Goal: Transaction & Acquisition: Purchase product/service

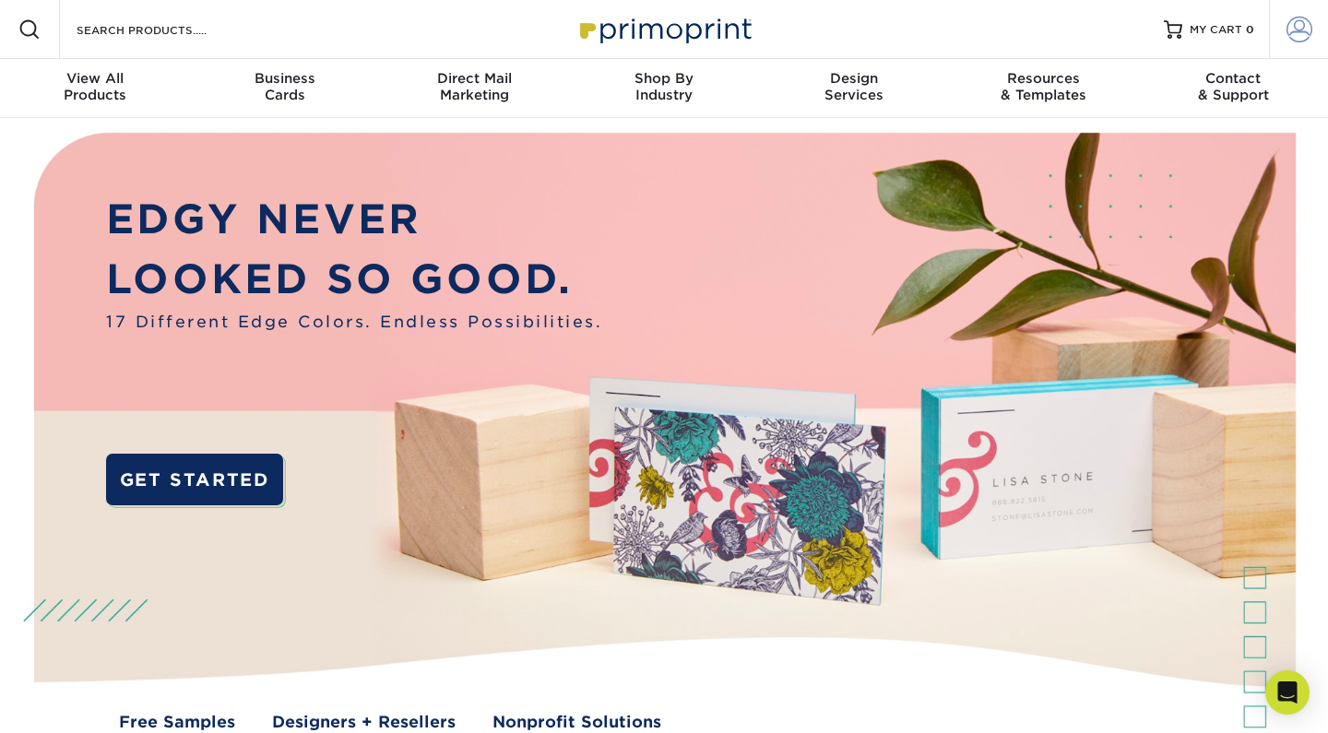
click at [1305, 19] on span at bounding box center [1300, 30] width 26 height 26
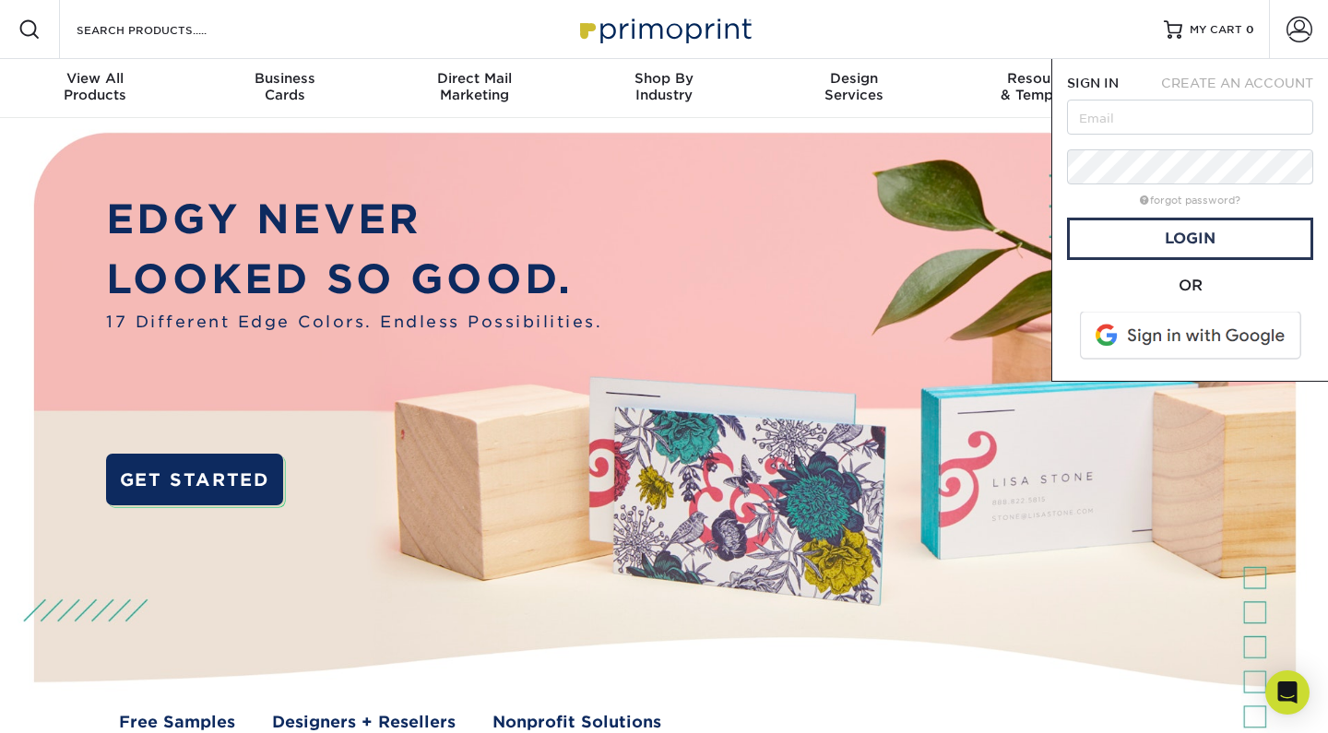
click at [1173, 316] on span at bounding box center [1192, 336] width 235 height 48
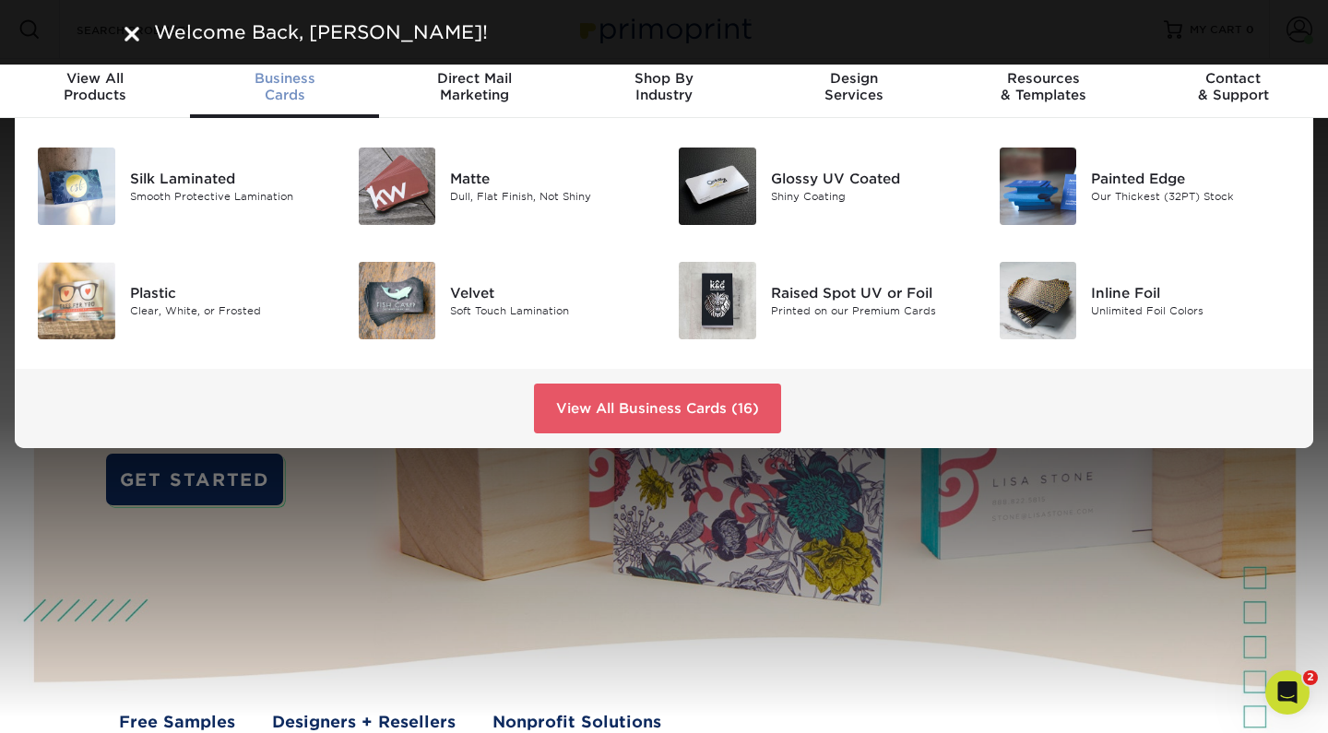
click at [287, 88] on div "Business Cards" at bounding box center [285, 86] width 190 height 33
click at [409, 202] on img at bounding box center [397, 186] width 77 height 77
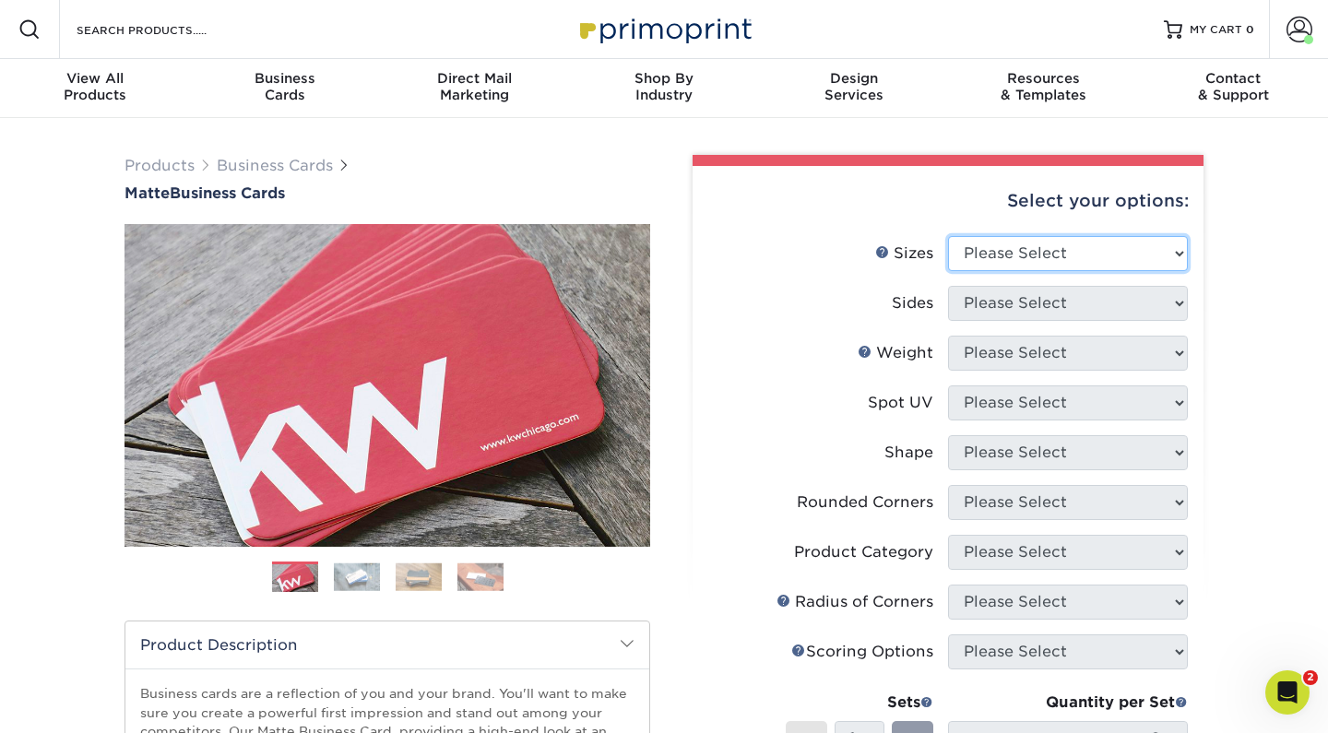
select select "2.00x3.50"
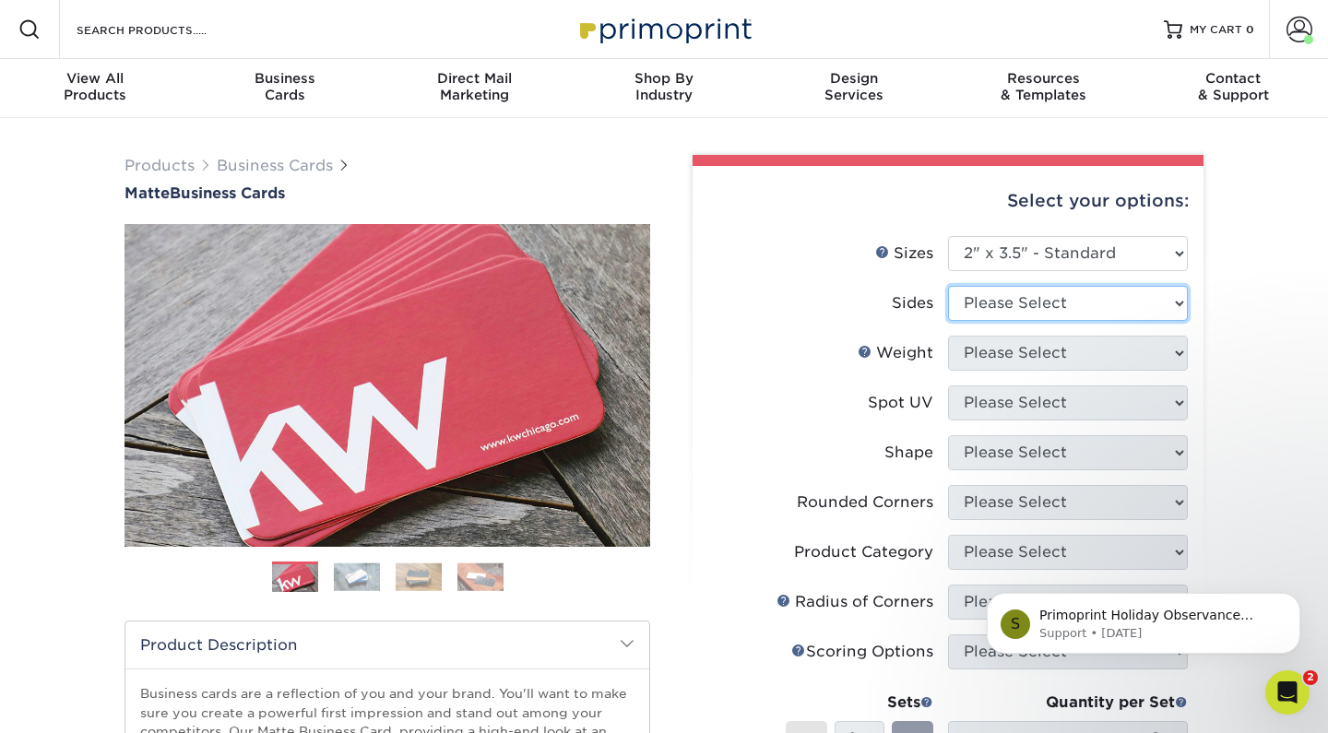
select select "13abbda7-1d64-4f25-8bb2-c179b224825d"
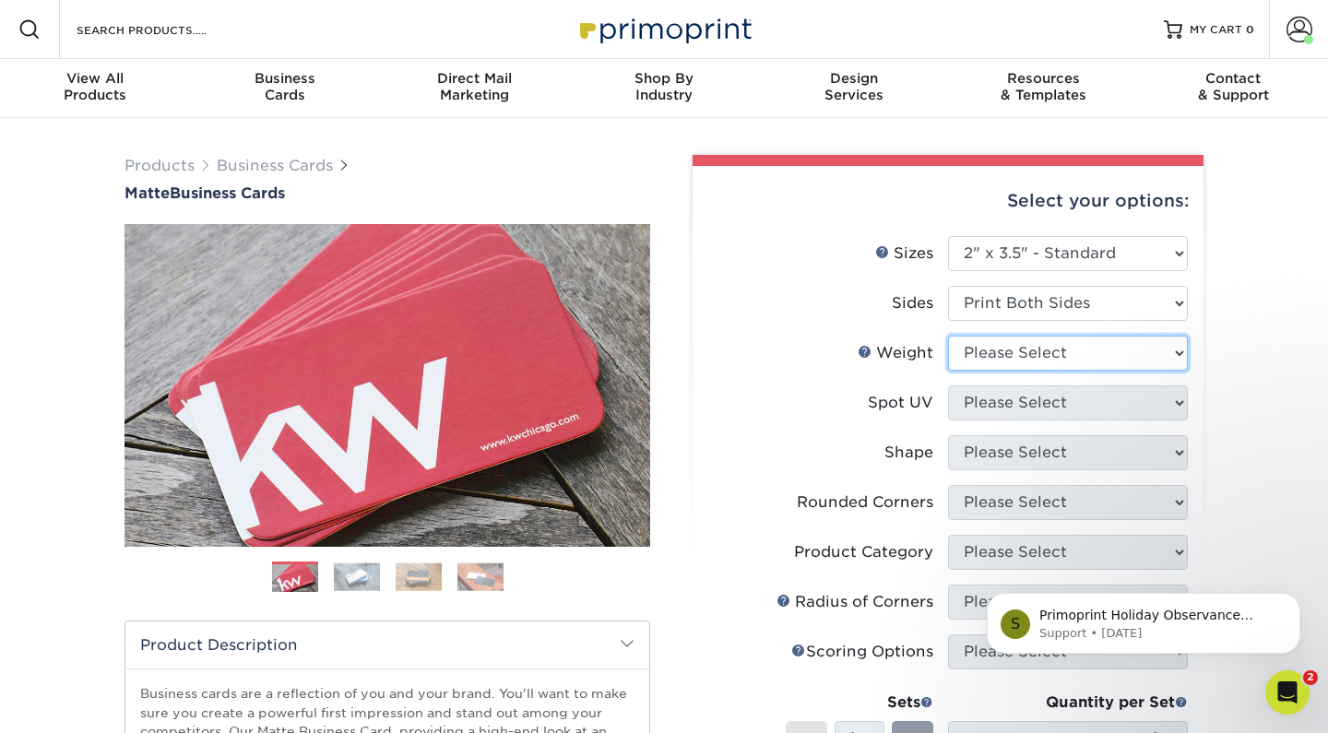
select select "16PT"
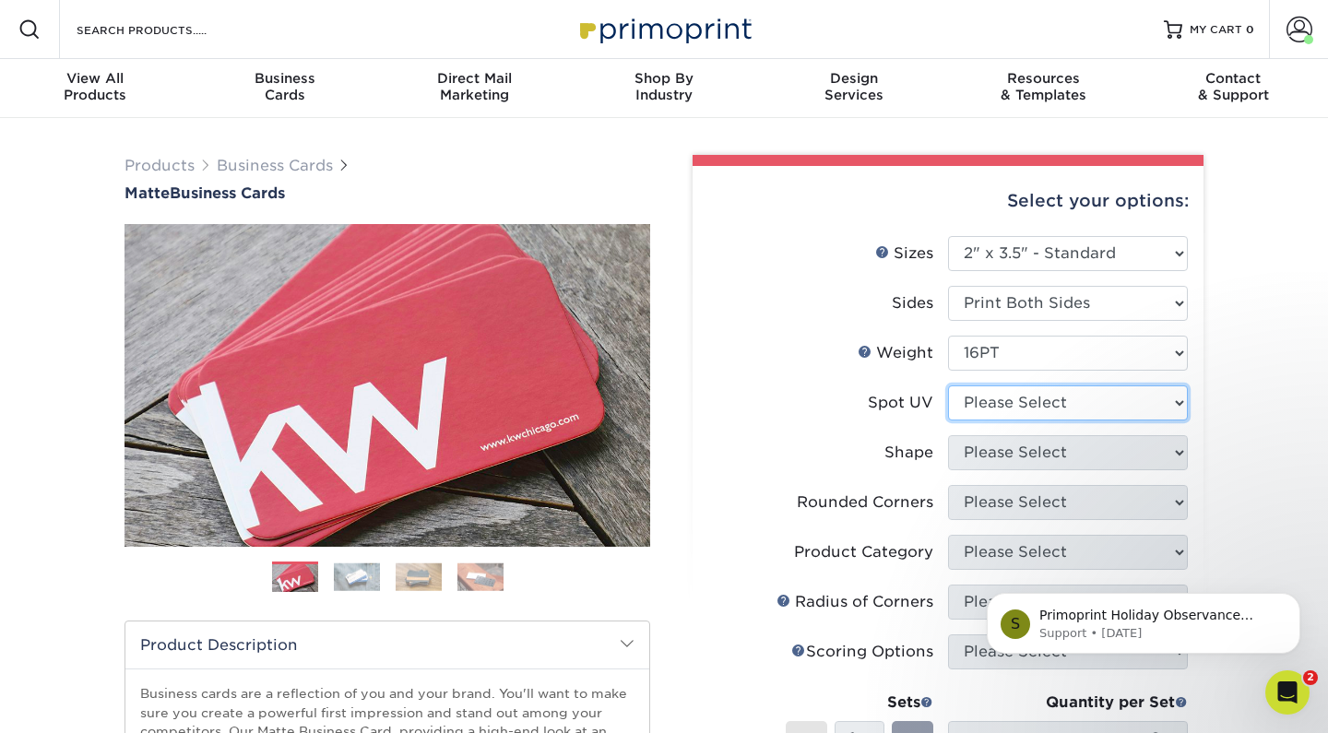
select select "3"
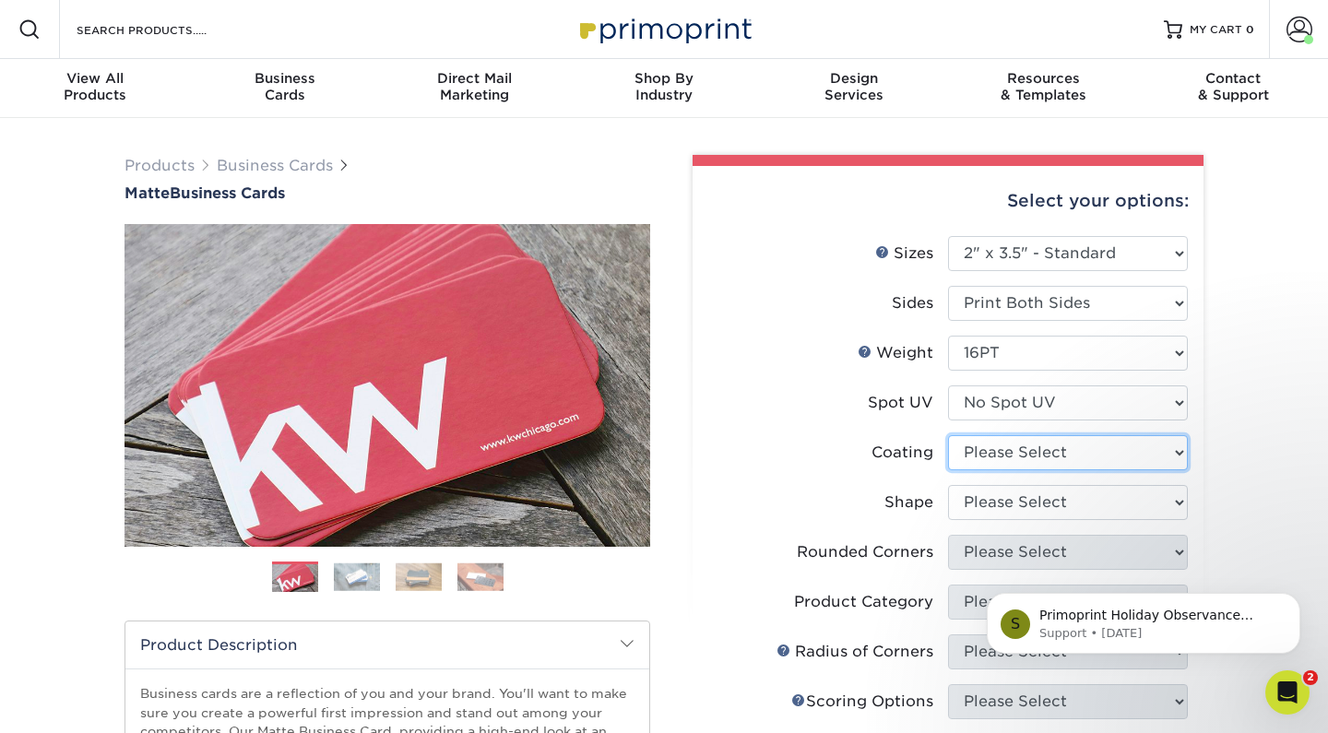
select select "121bb7b5-3b4d-429f-bd8d-bbf80e953313"
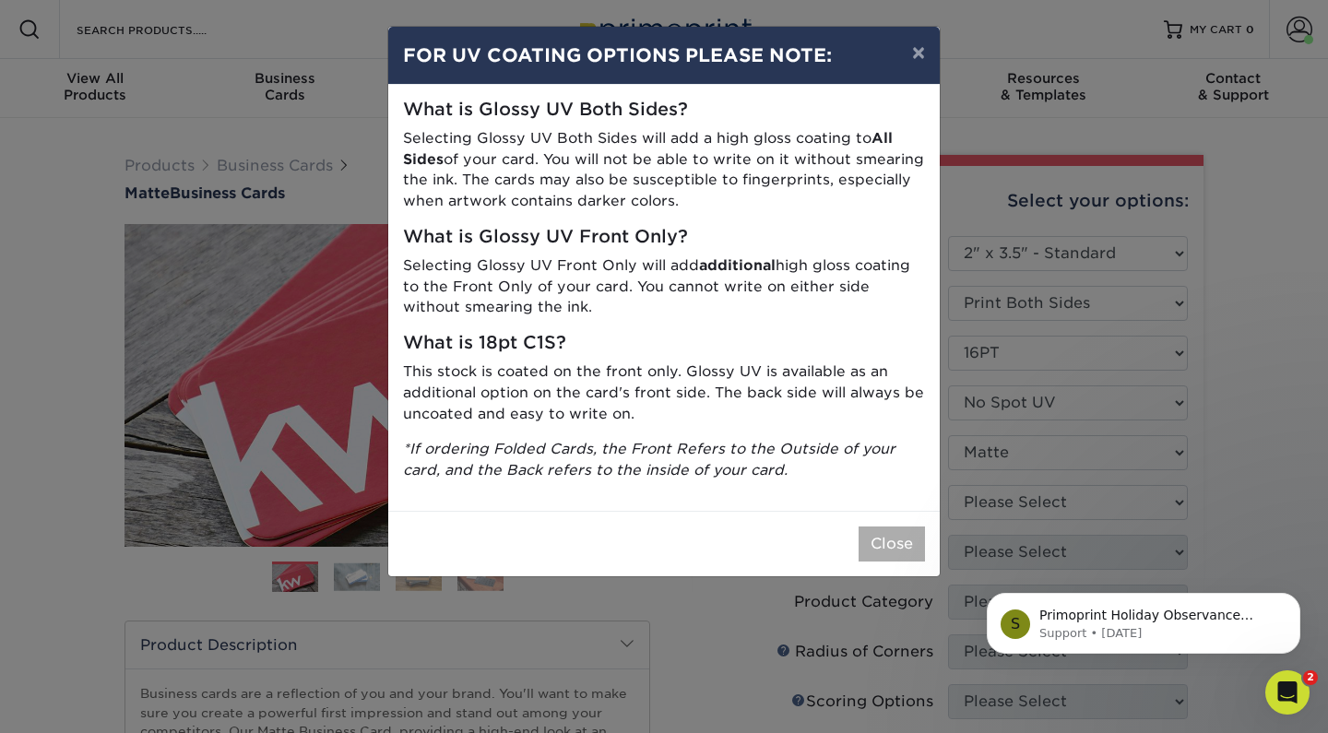
click at [899, 535] on button "Close" at bounding box center [892, 544] width 66 height 35
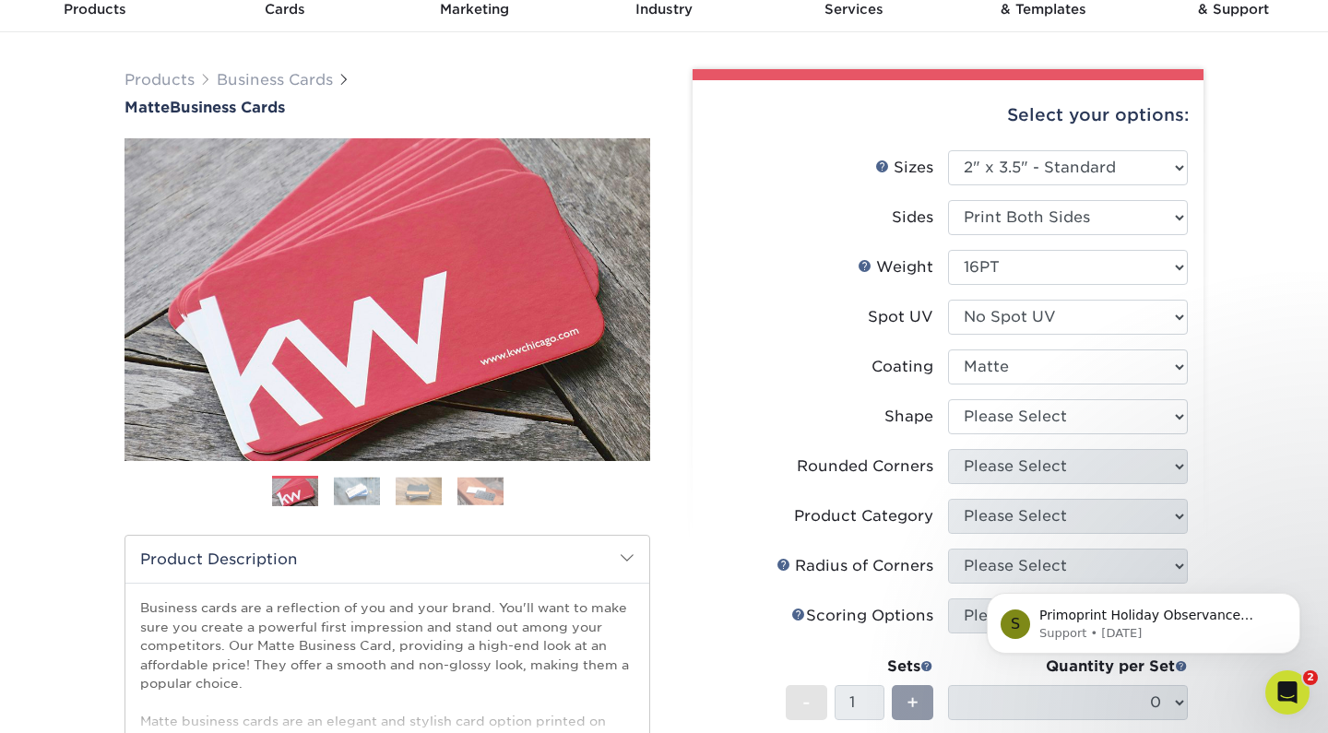
scroll to position [91, 0]
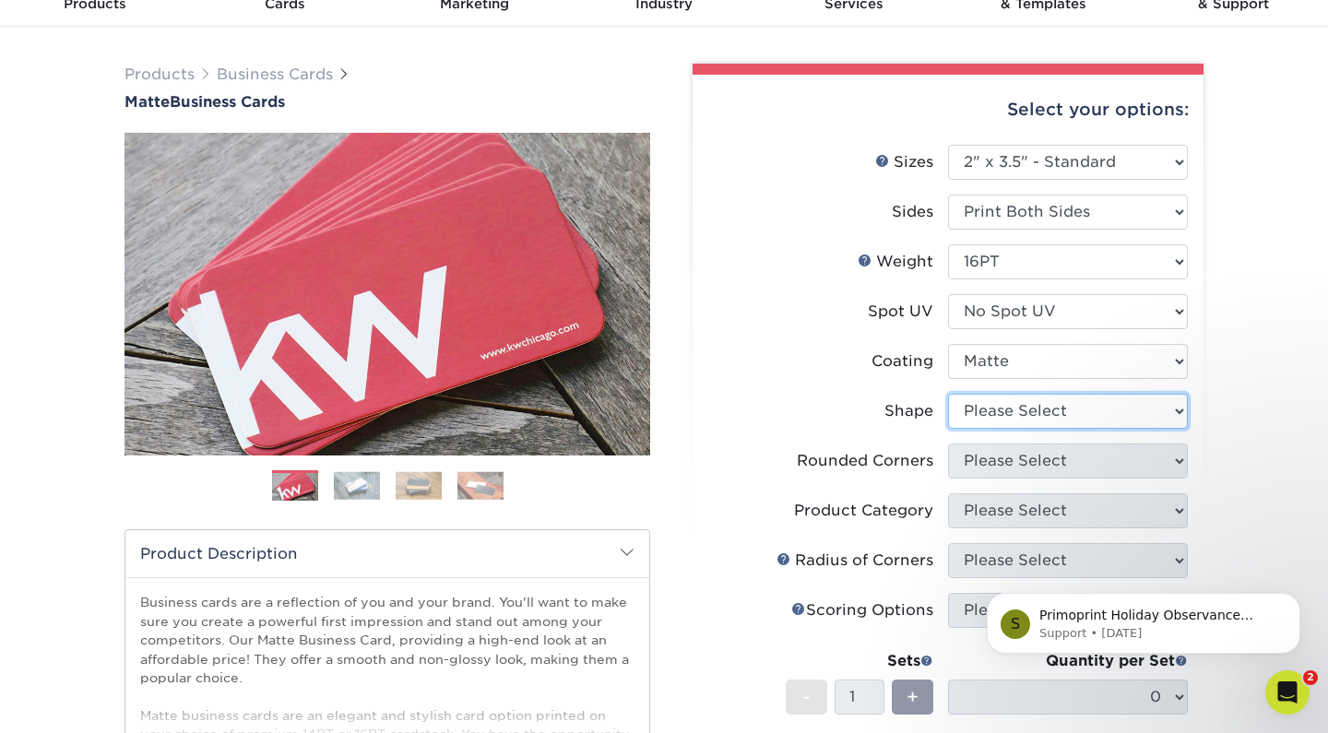
select select "standard"
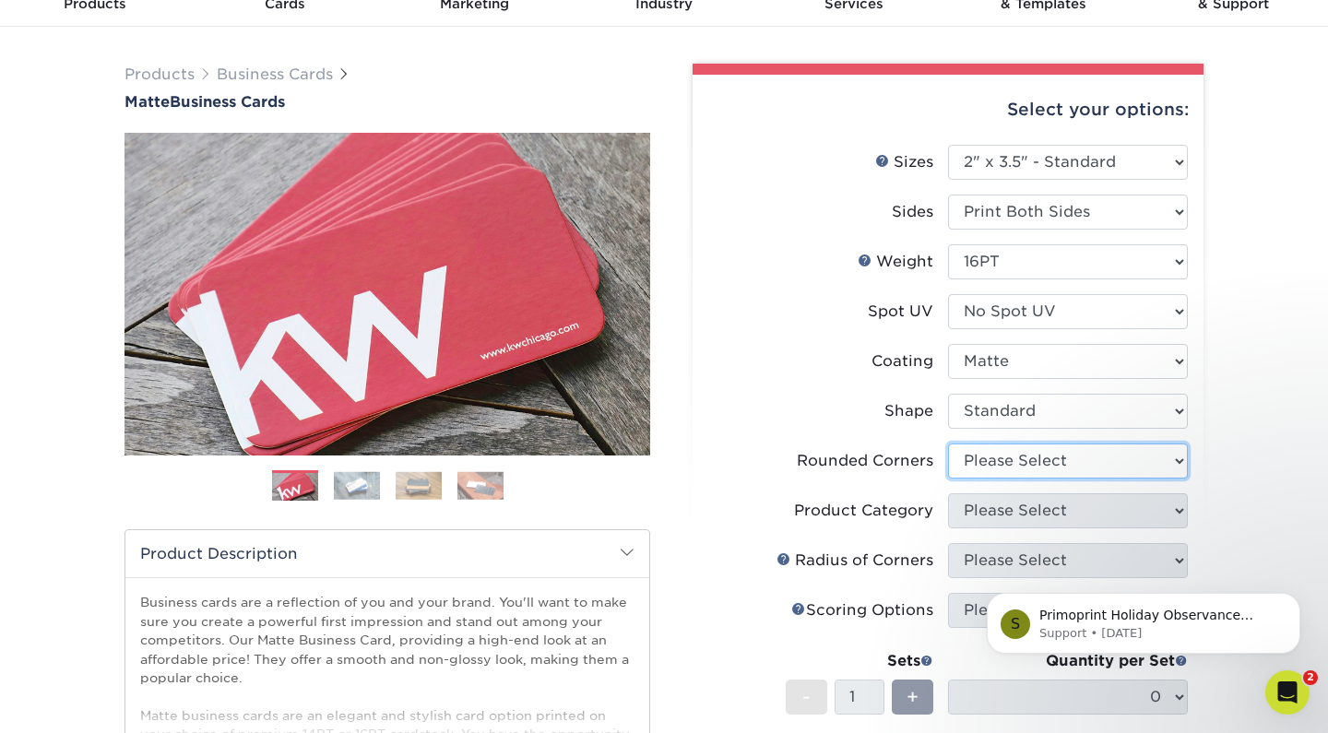
select select "0"
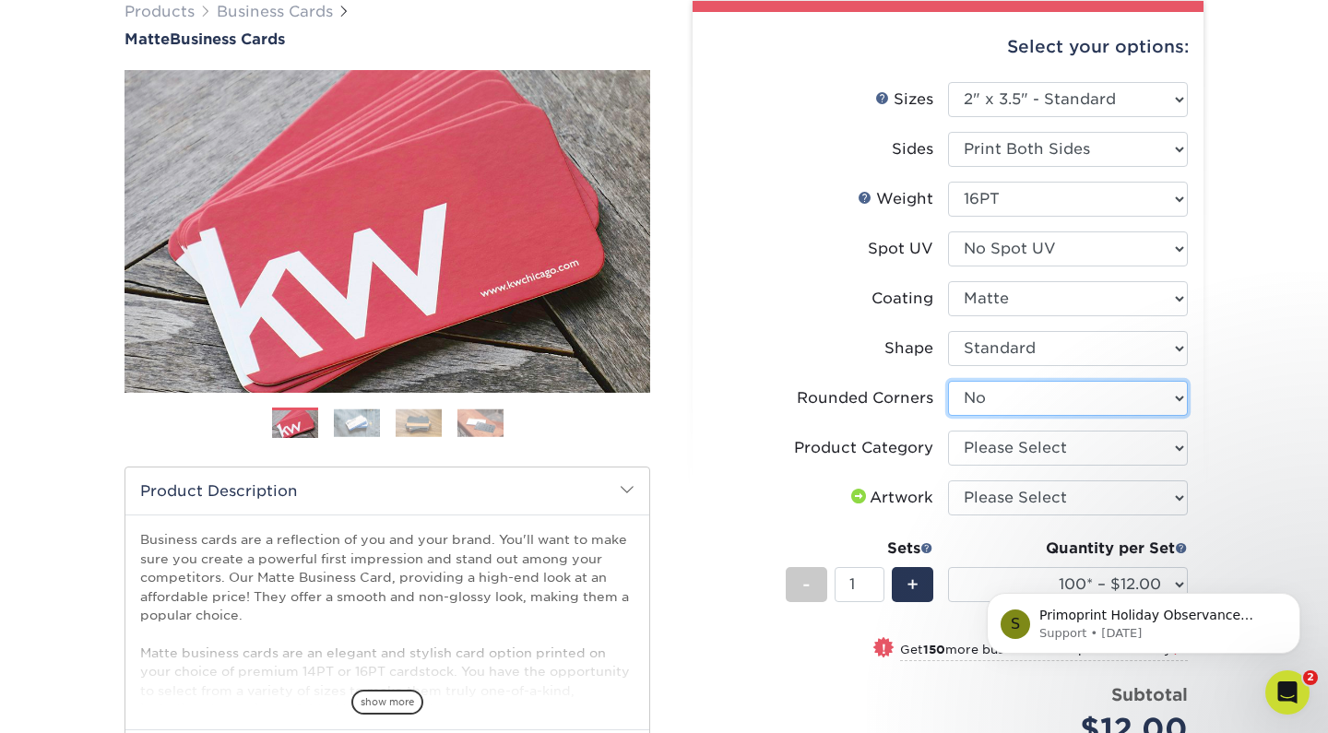
scroll to position [161, 0]
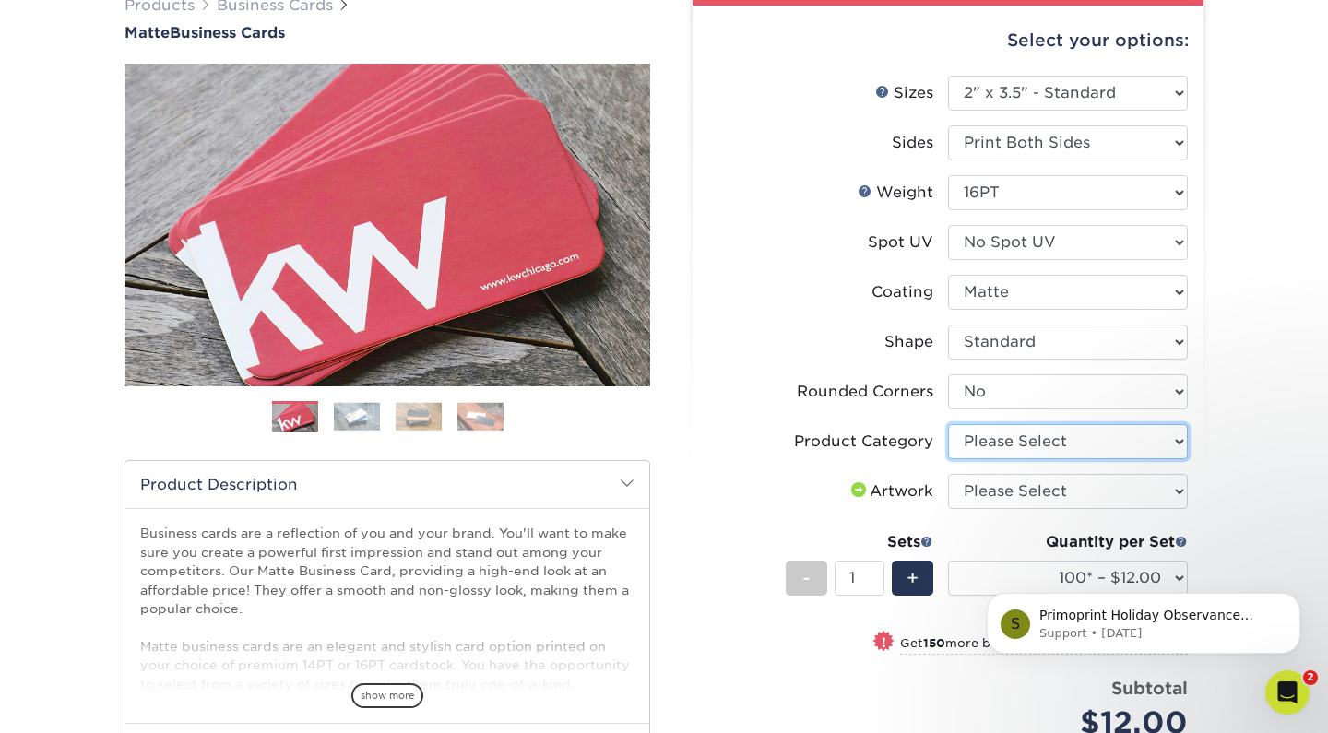
select select "3b5148f1-0588-4f88-a218-97bcfdce65c1"
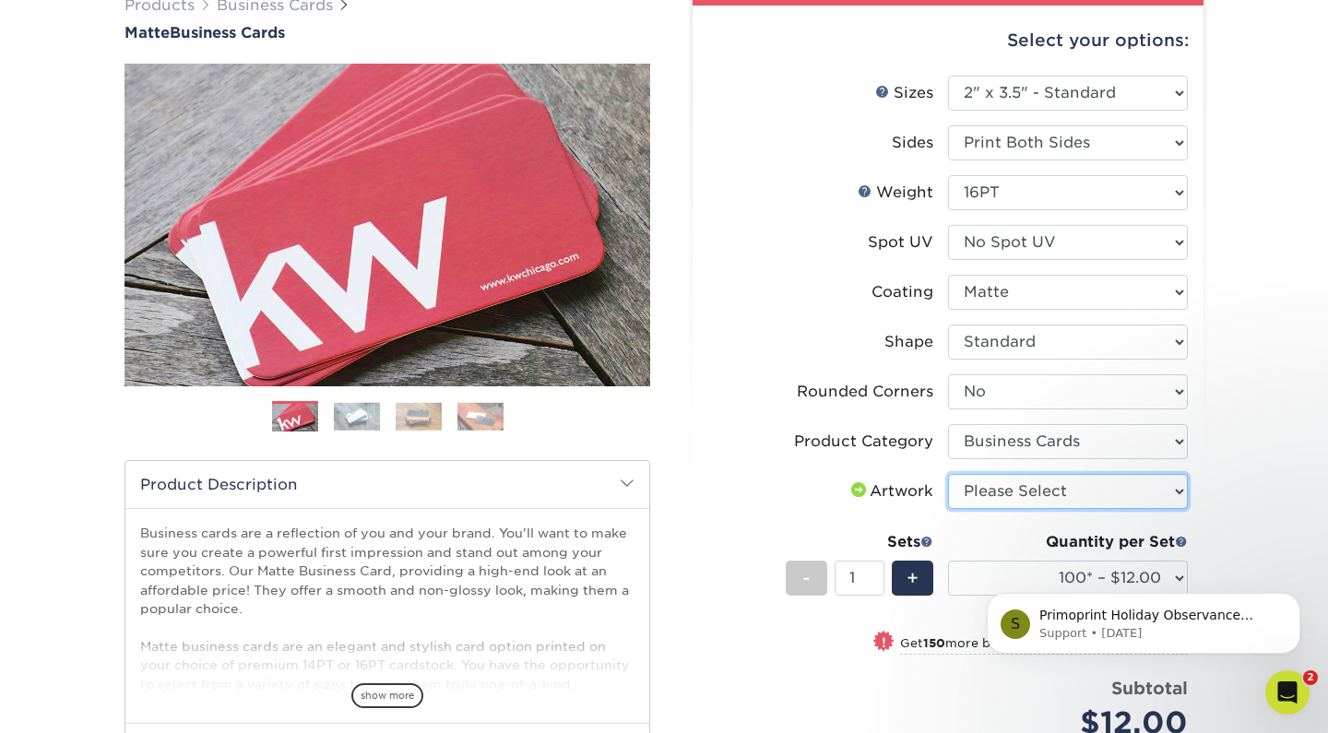
select select "upload"
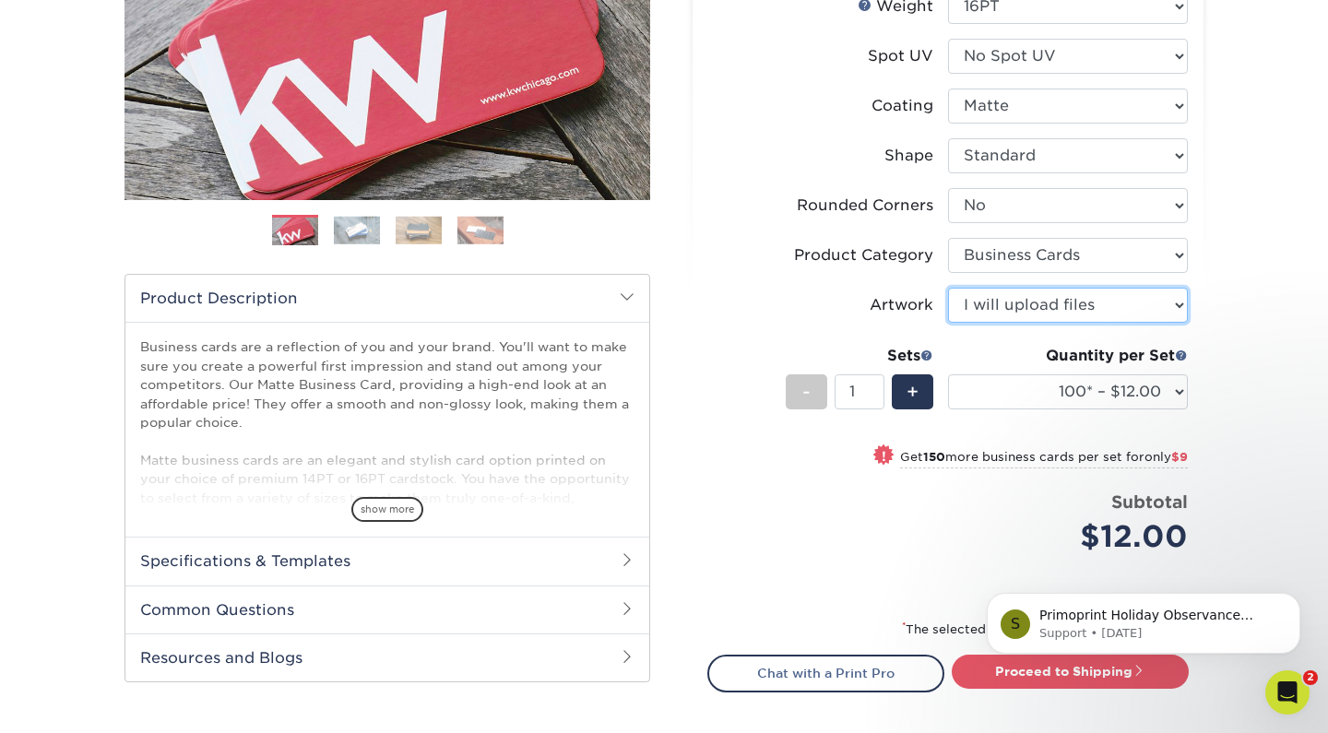
scroll to position [445, 0]
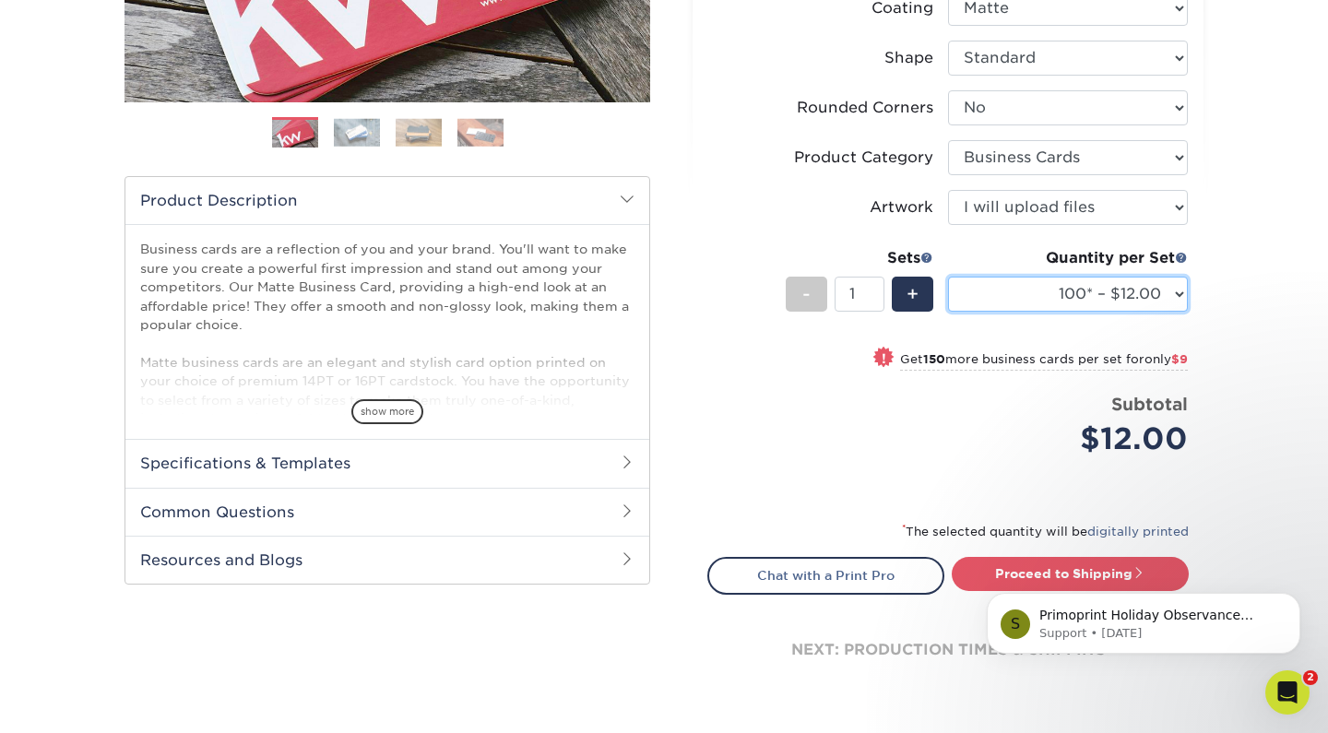
select select "250* – $21.00"
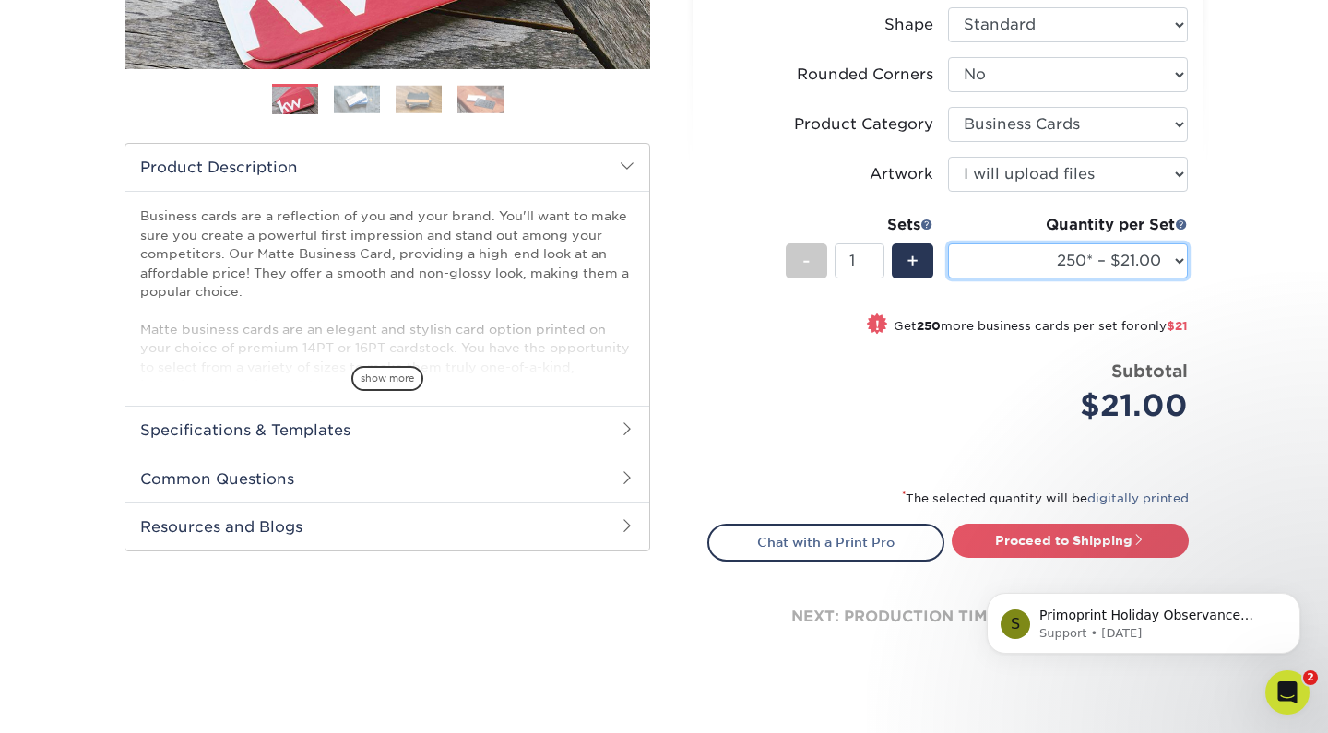
scroll to position [481, 0]
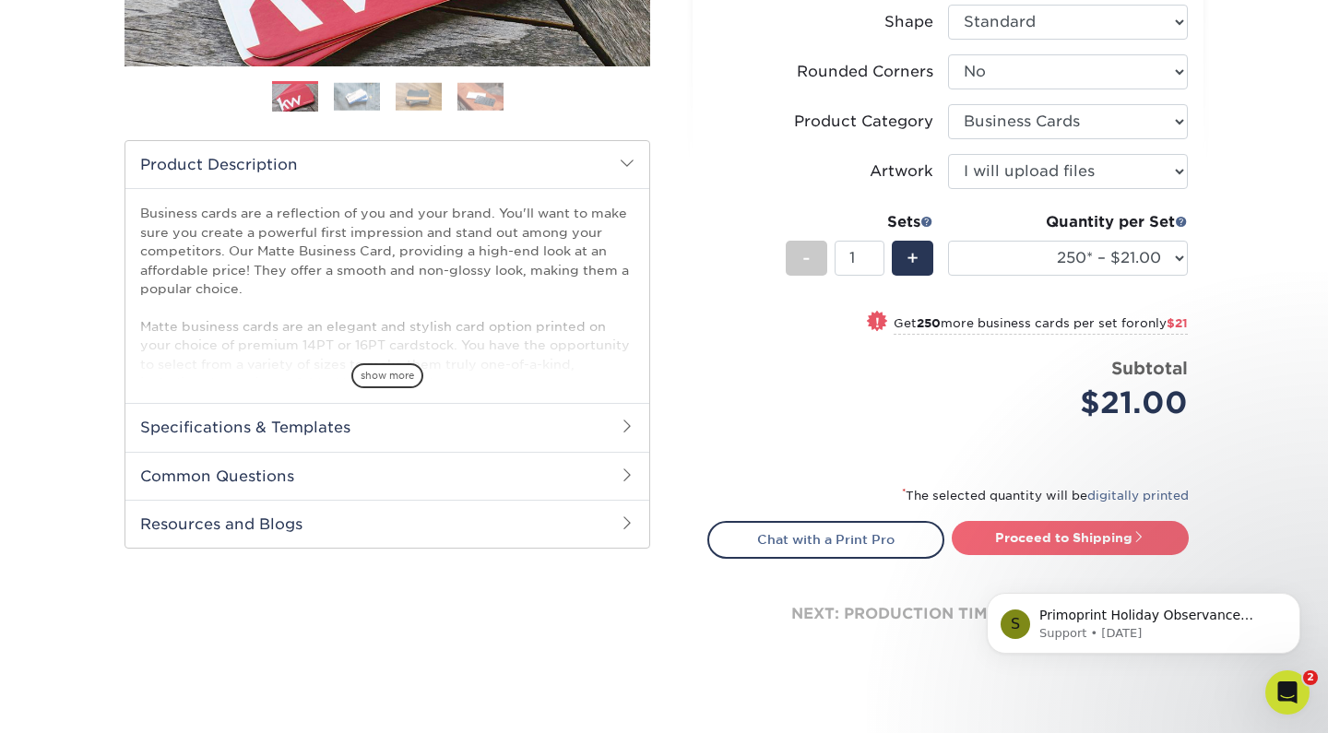
click at [999, 536] on link "Proceed to Shipping" at bounding box center [1070, 537] width 237 height 33
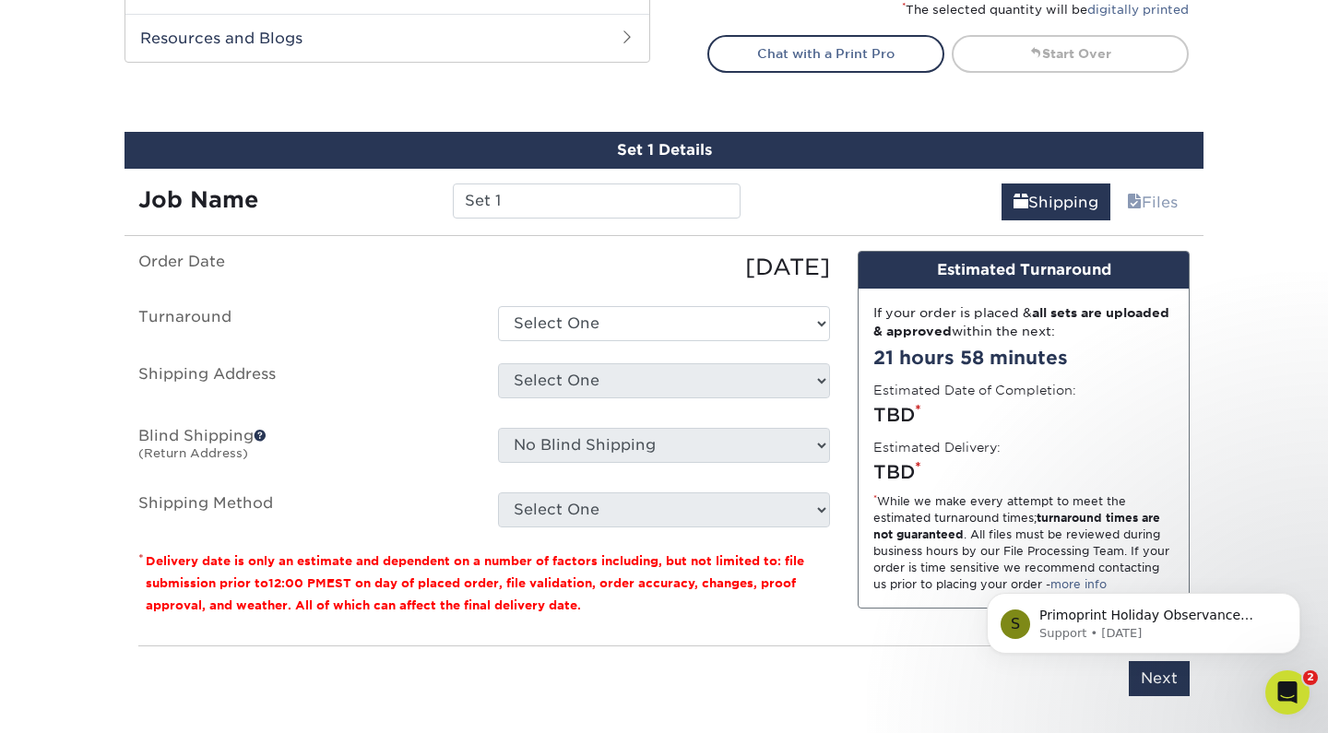
scroll to position [1051, 0]
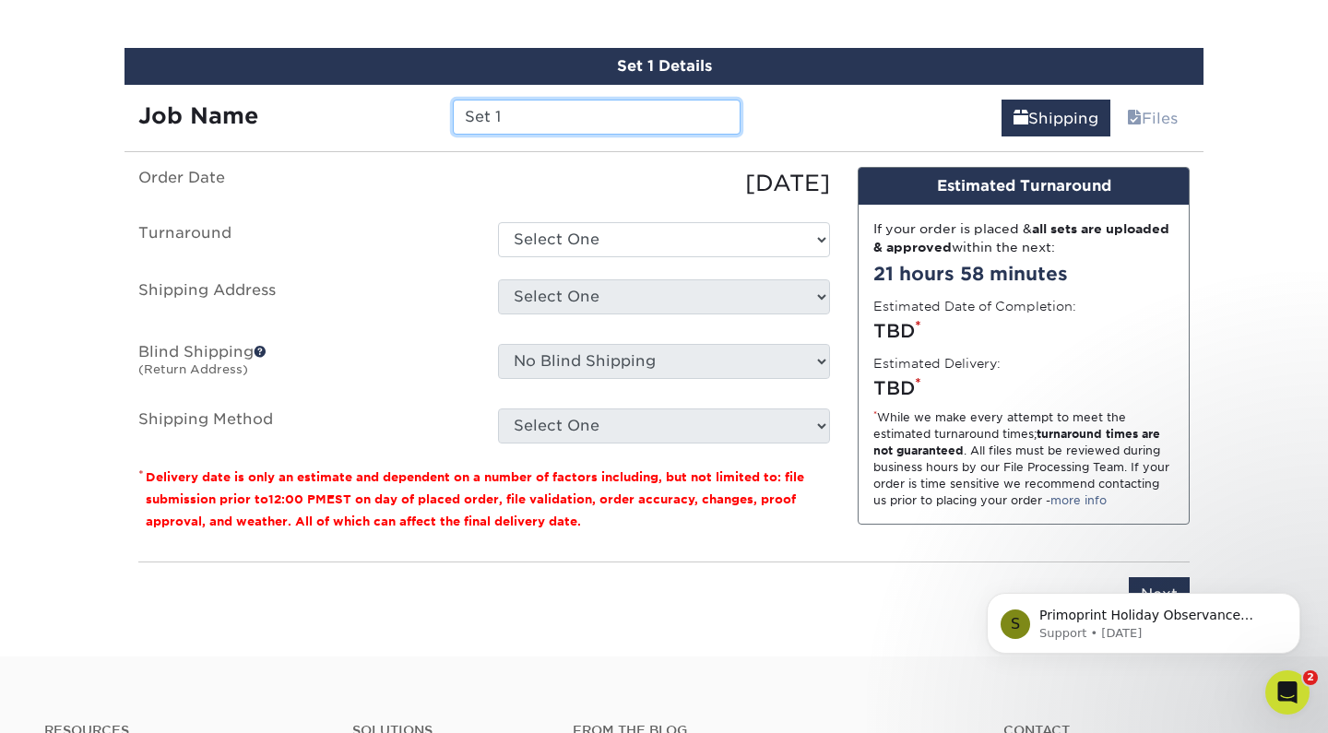
click at [507, 113] on input "Set 1" at bounding box center [596, 117] width 287 height 35
type input "Emerge - [PERSON_NAME]"
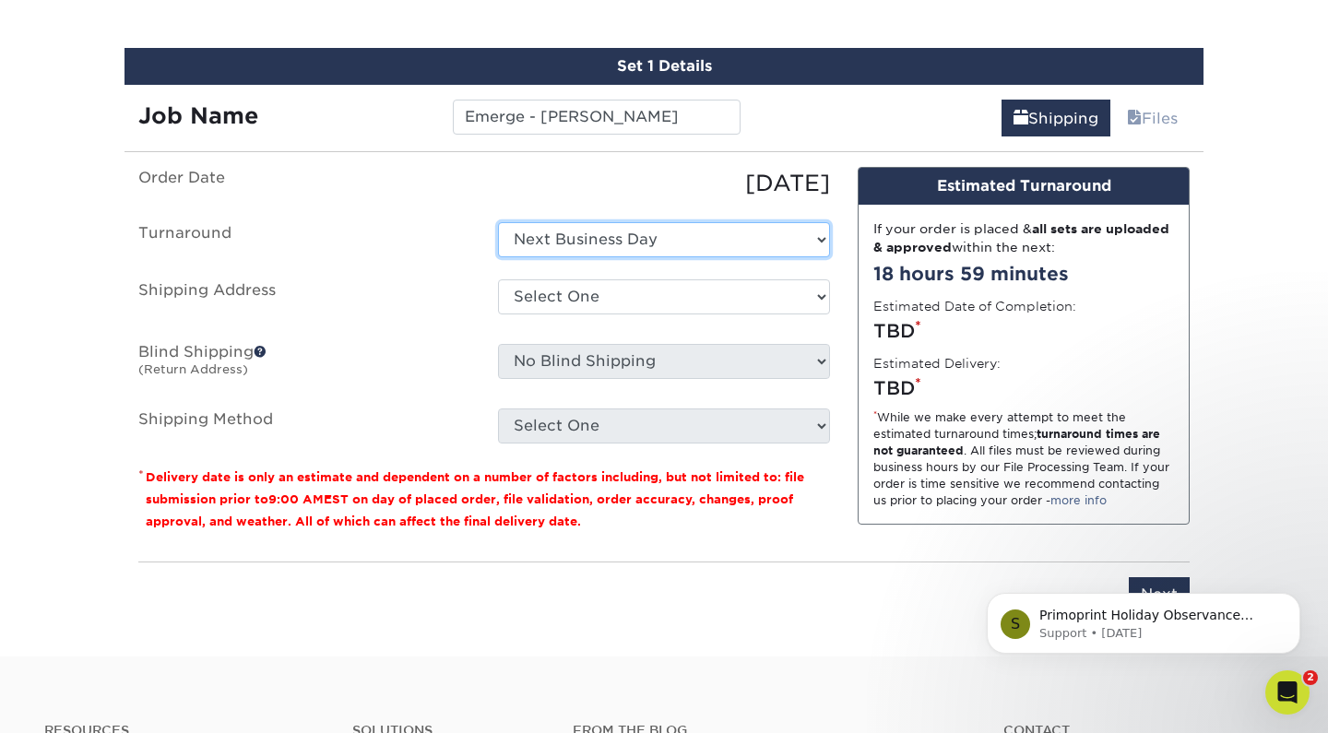
select select "c35f0e2c-0ea3-4df9-a4f0-5530faf23bd7"
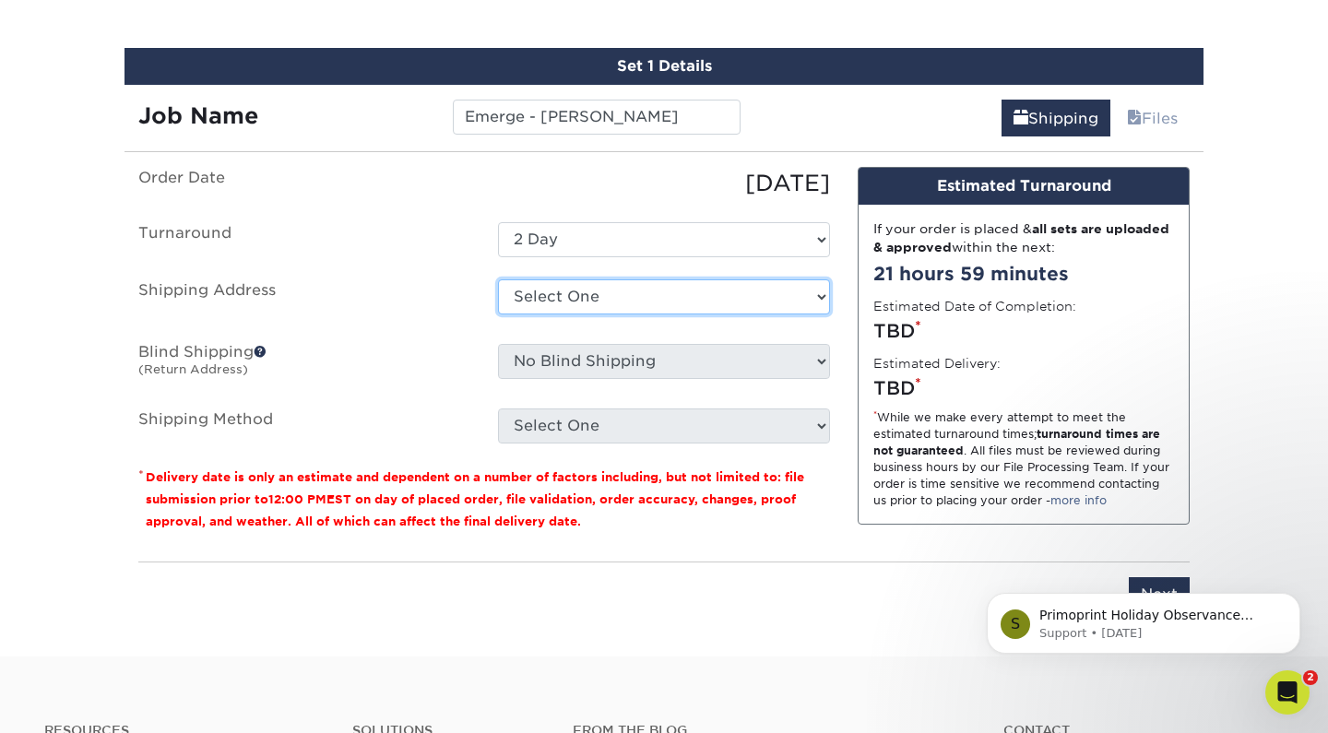
select select "255993"
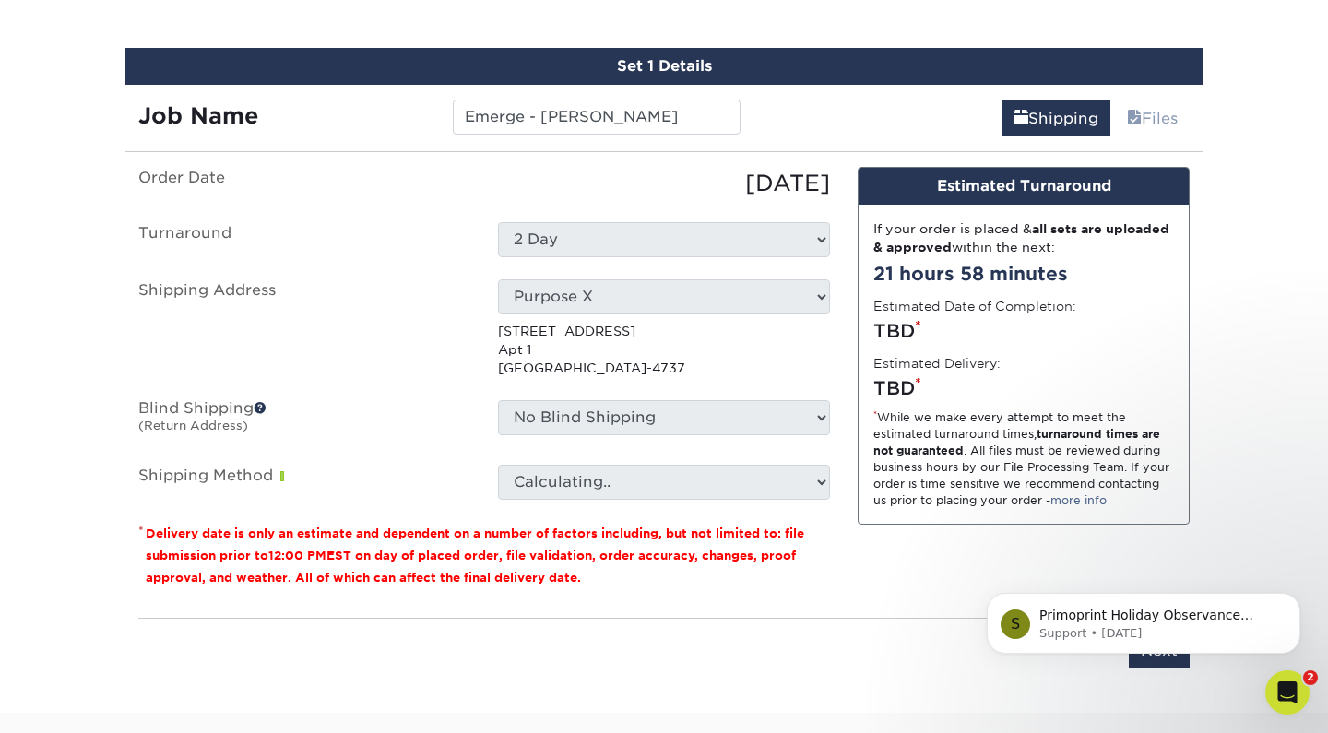
drag, startPoint x: 567, startPoint y: 294, endPoint x: 572, endPoint y: 415, distance: 120.9
click at [572, 415] on select "No Blind Shipping Holliston Sand Home Purpose X + Add New Address" at bounding box center [664, 417] width 332 height 35
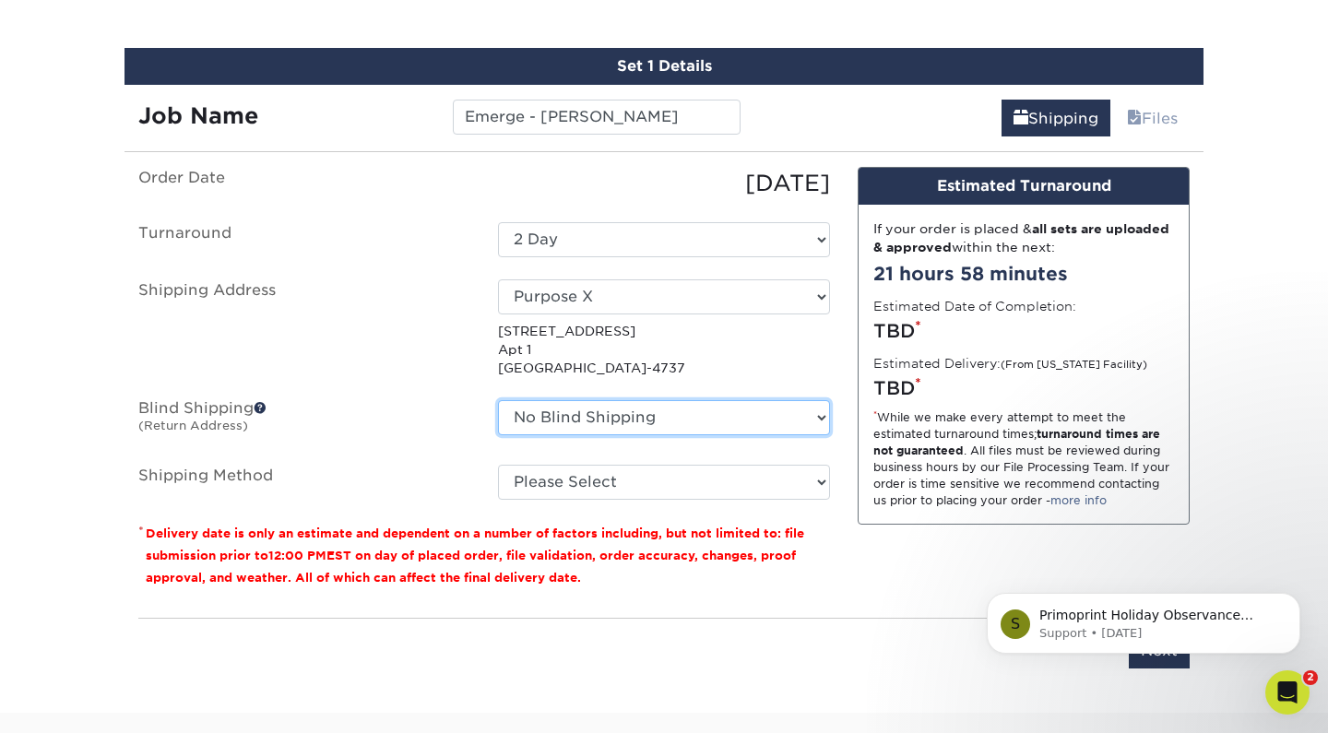
select select "255993"
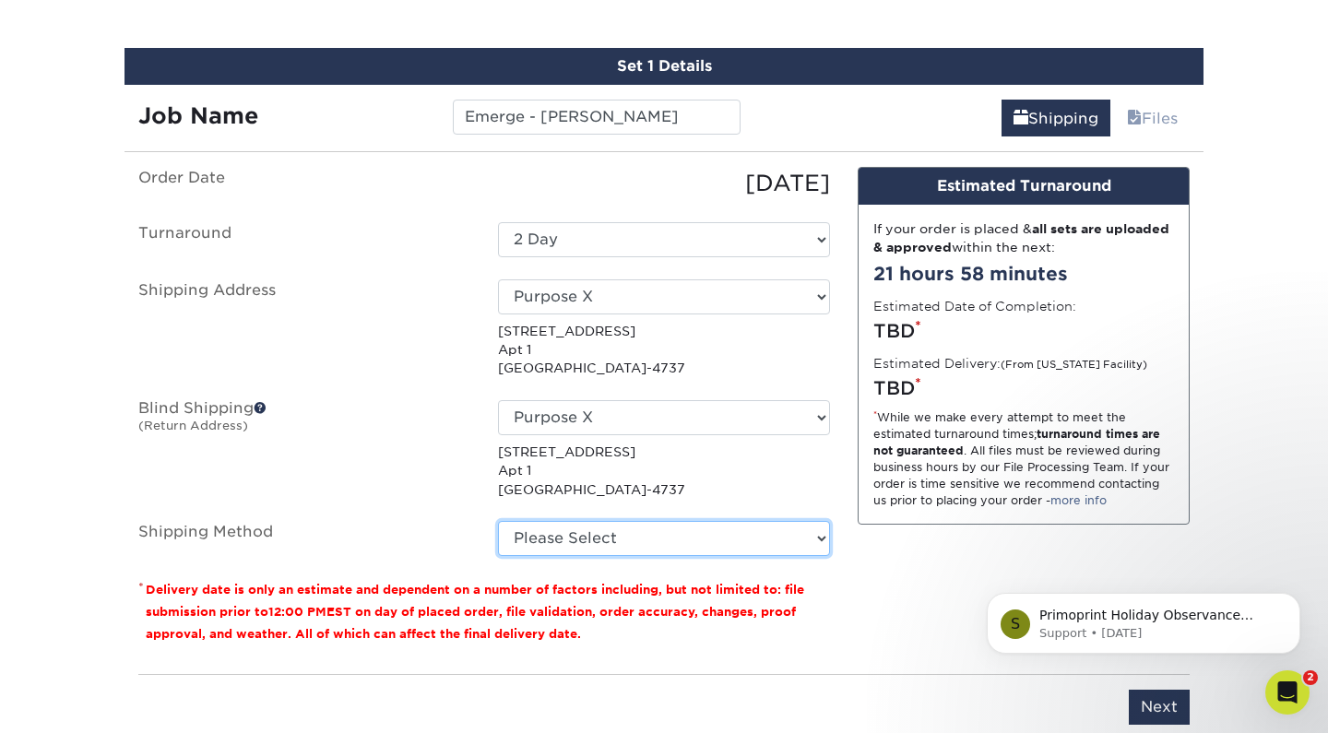
select select "03"
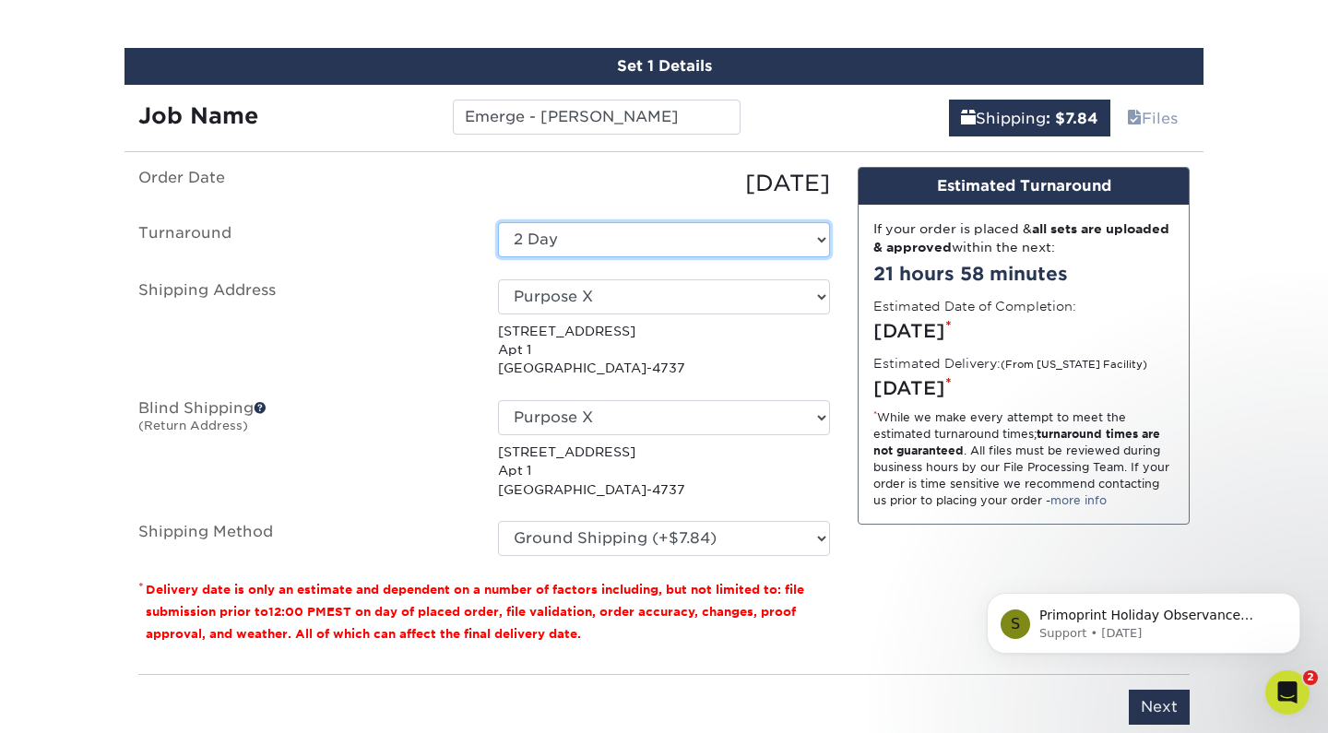
select select "9fe09f74-13a8-4433-b0c6-7e0e9829344b"
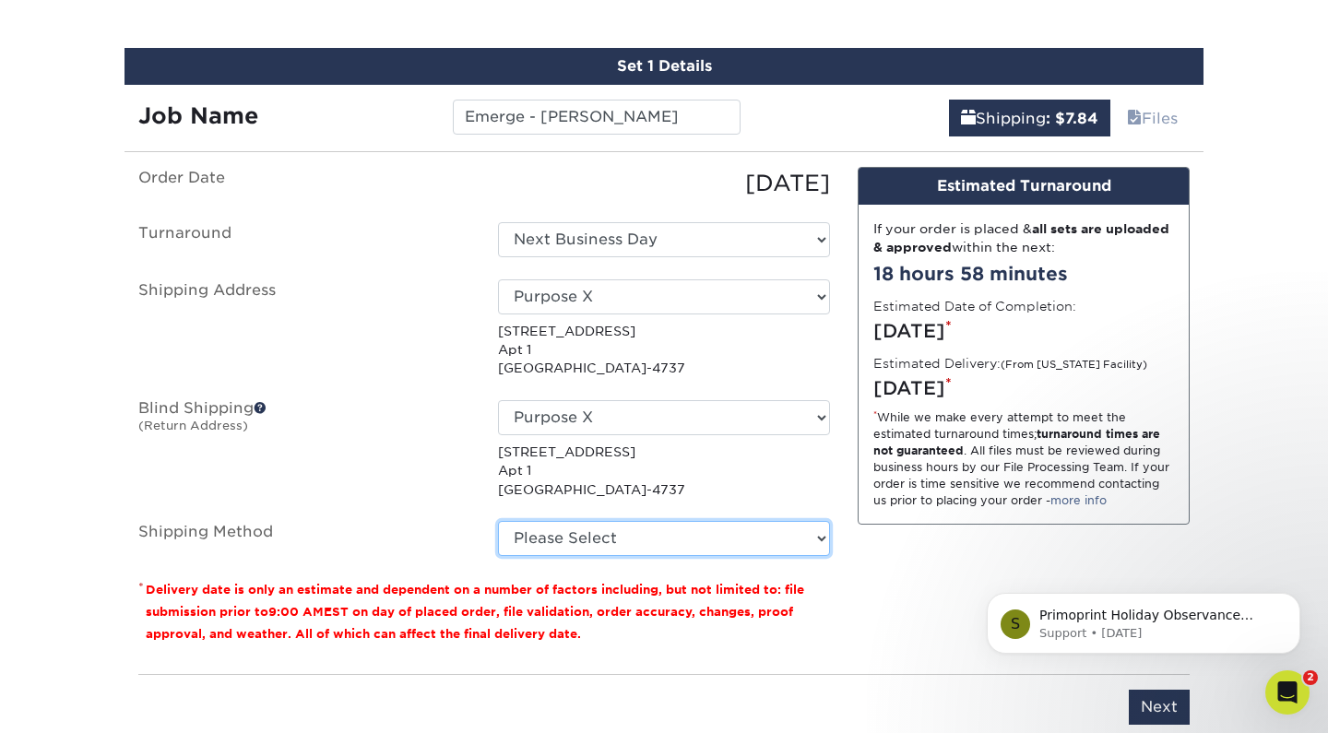
select select "03"
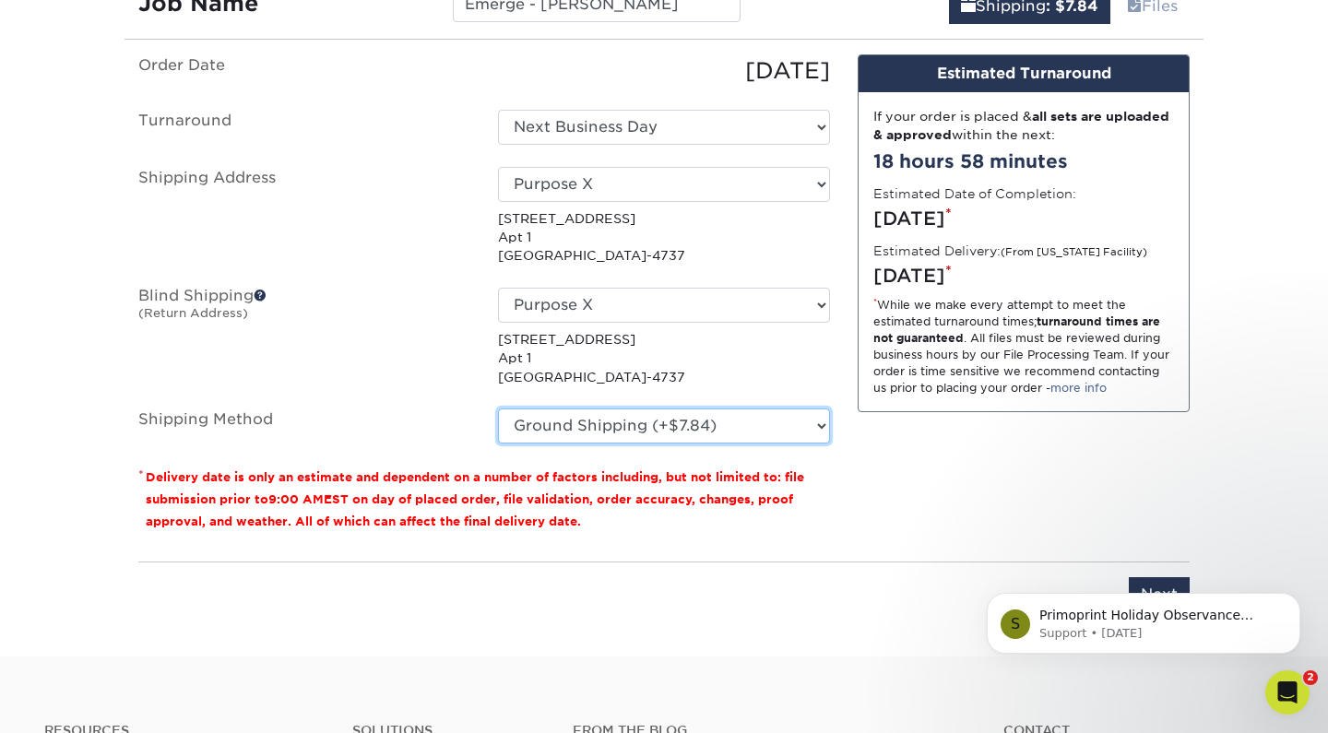
scroll to position [1221, 0]
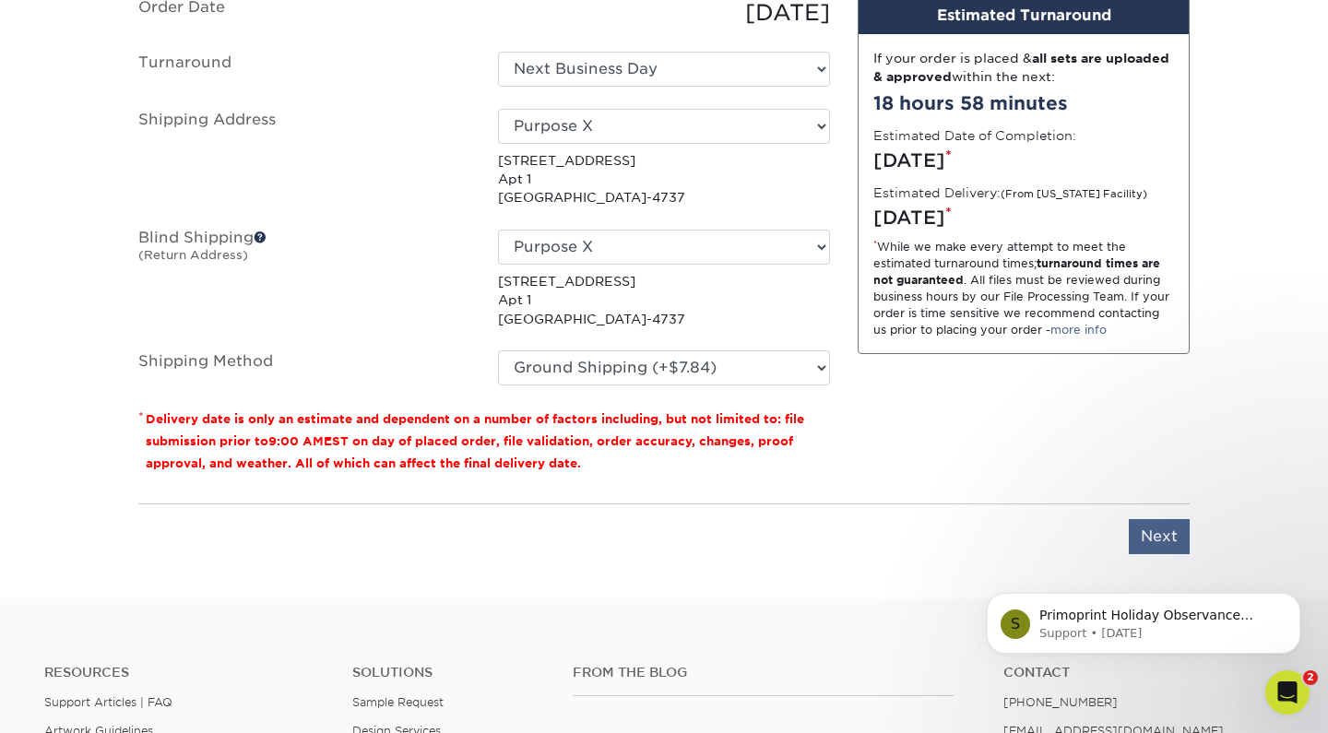
click at [1169, 531] on input "Next" at bounding box center [1159, 536] width 61 height 35
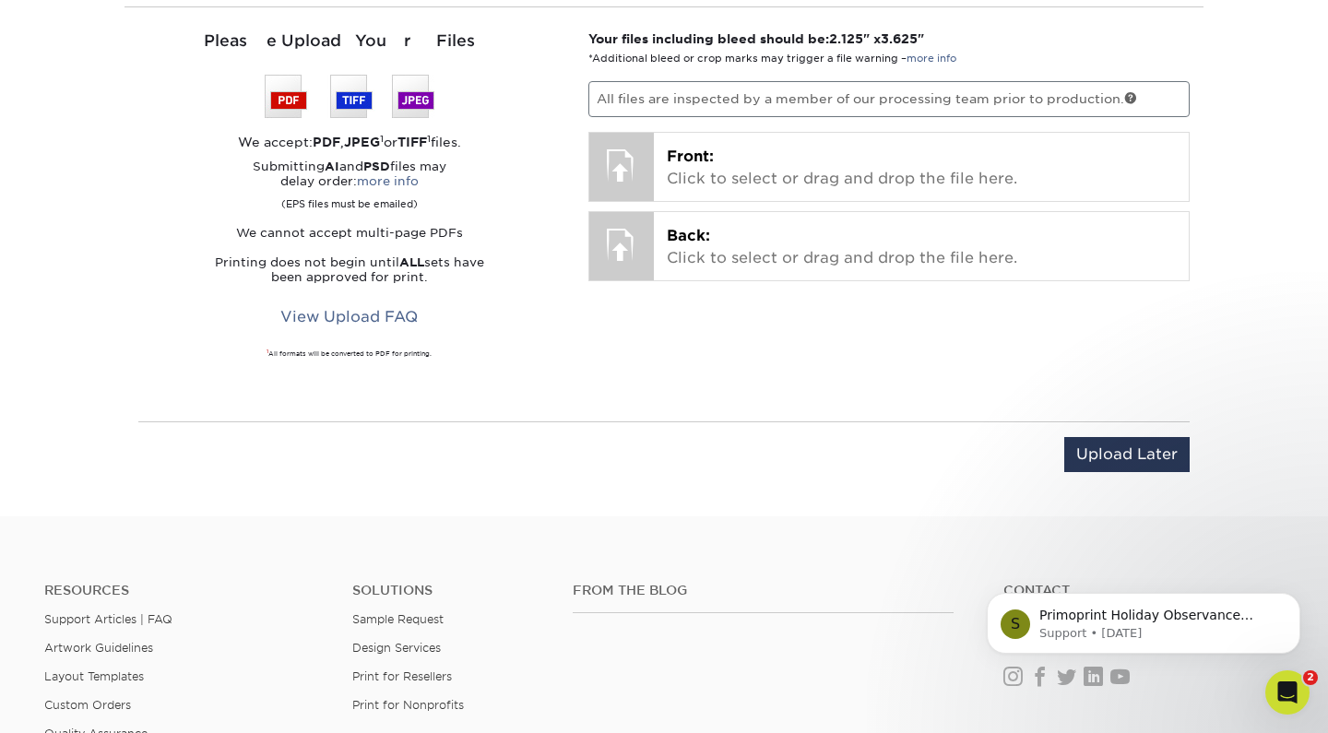
scroll to position [1100, 0]
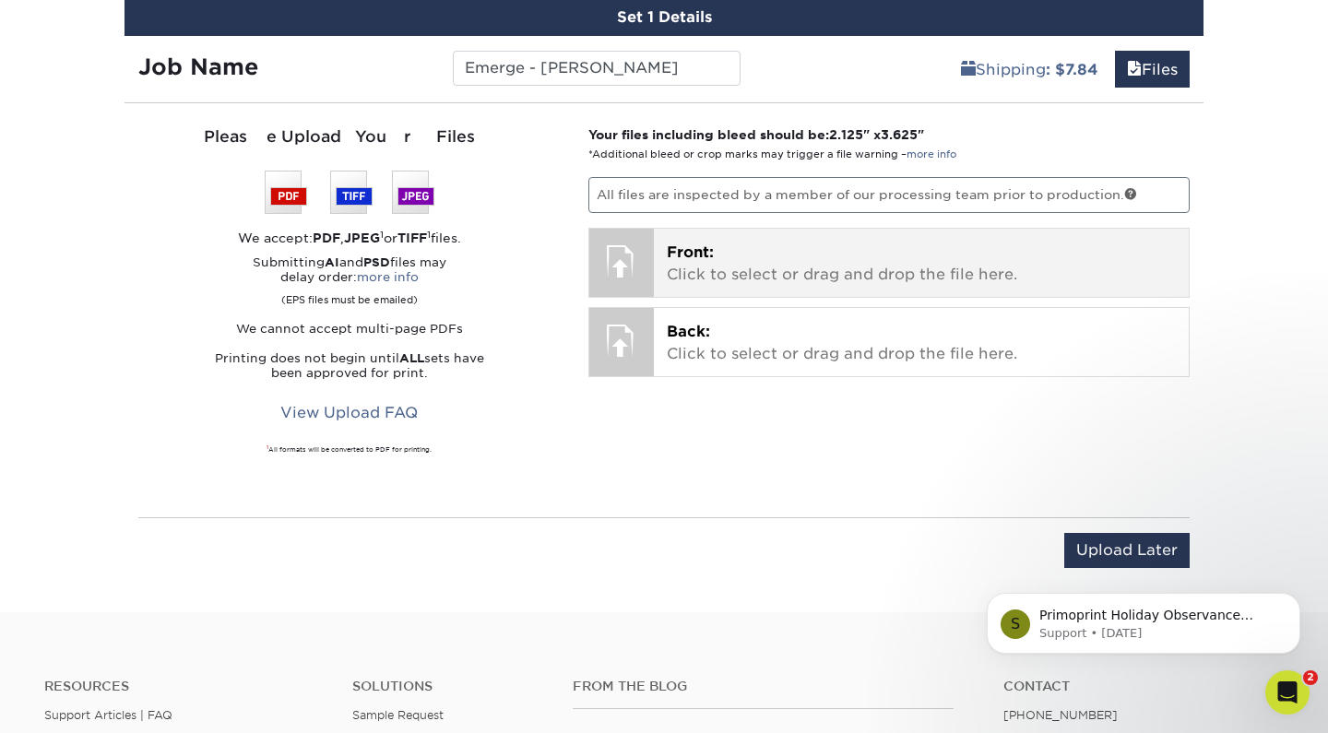
click at [697, 247] on span "Front:" at bounding box center [690, 253] width 47 height 18
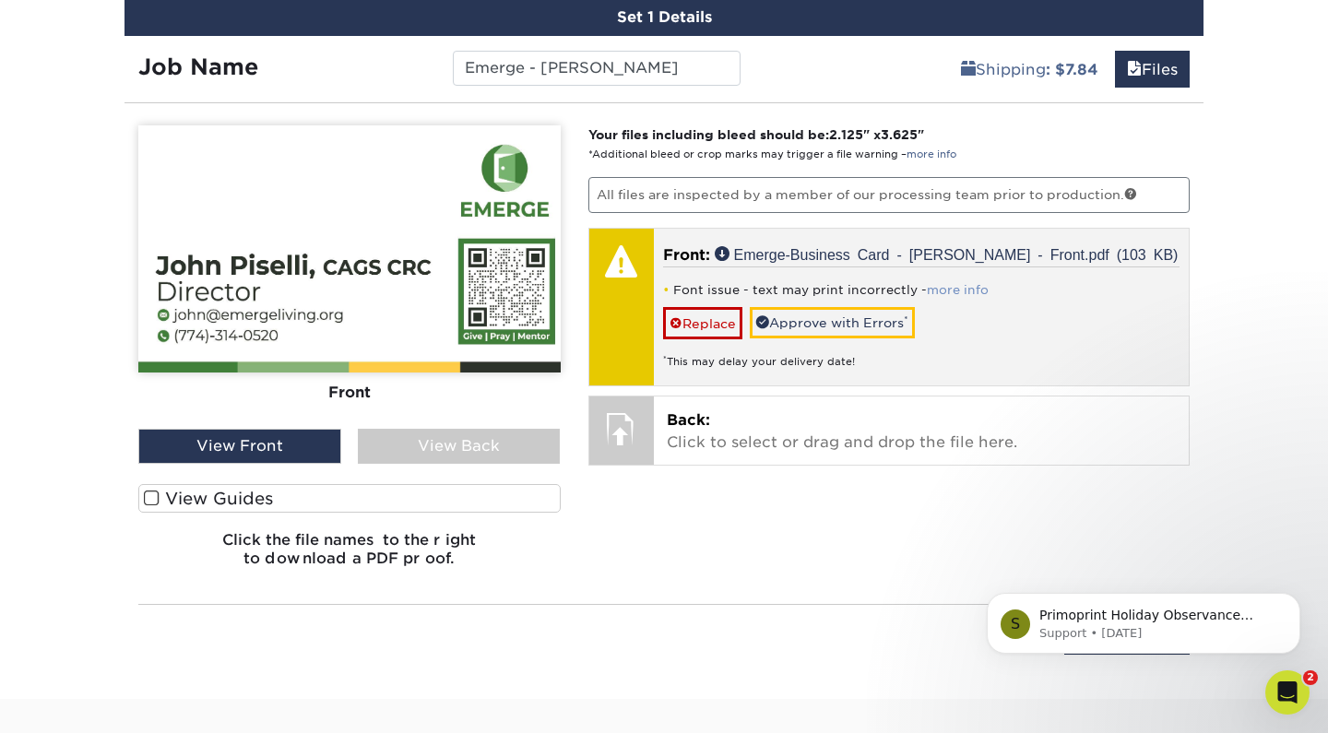
click at [948, 283] on link "more info" at bounding box center [958, 290] width 62 height 14
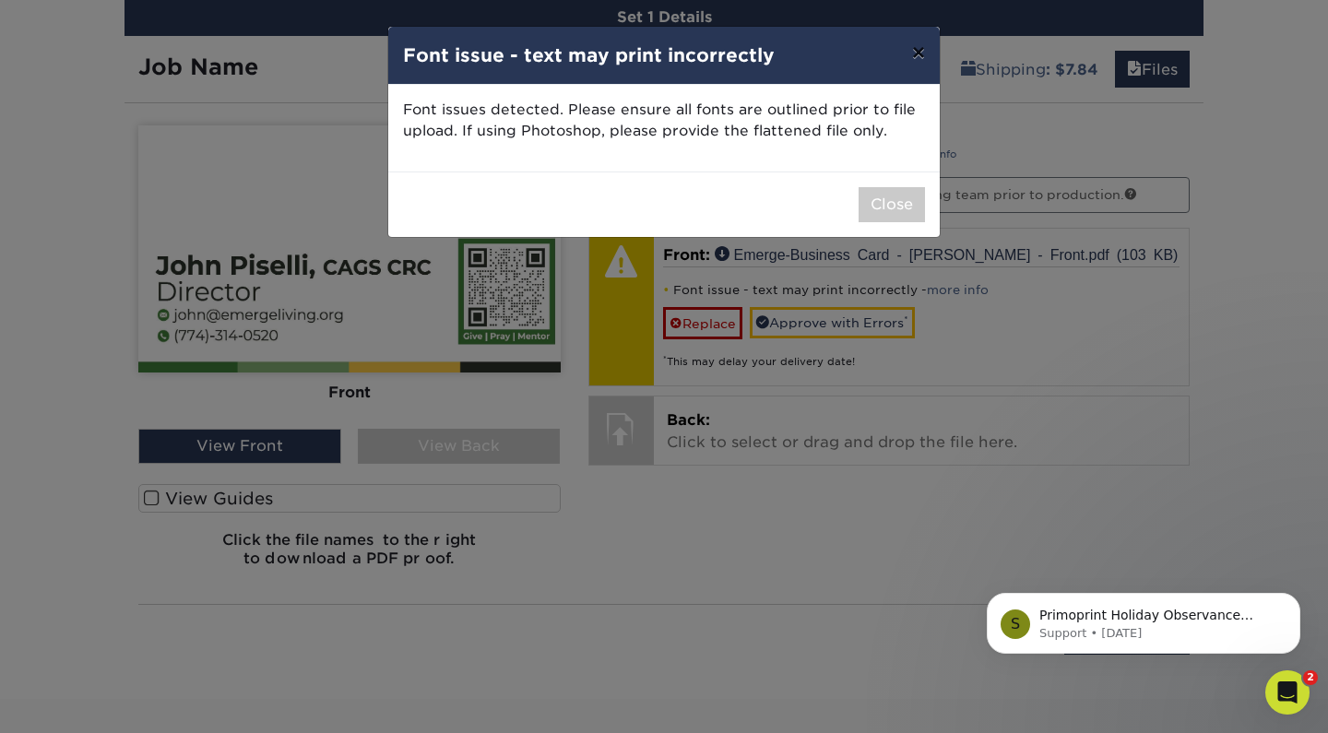
click at [919, 57] on button "×" at bounding box center [919, 53] width 42 height 52
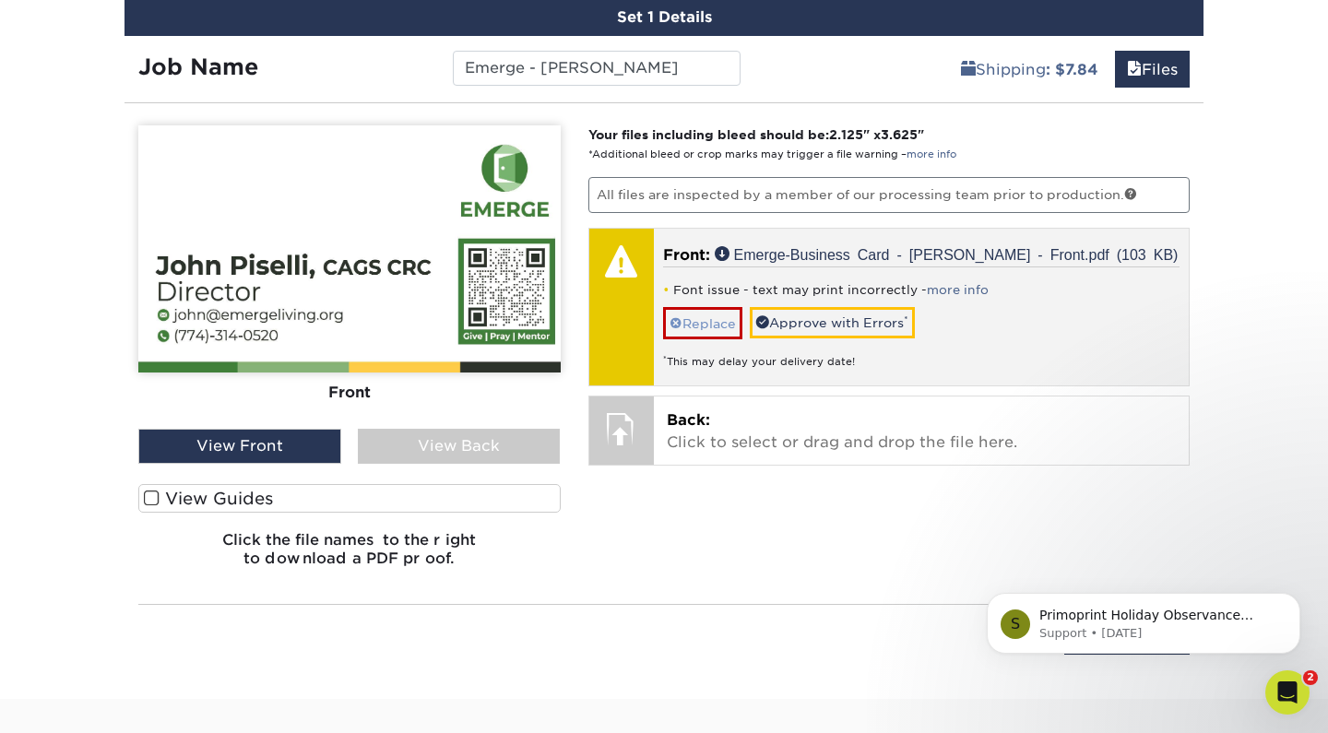
click at [710, 322] on link "Replace" at bounding box center [702, 323] width 79 height 32
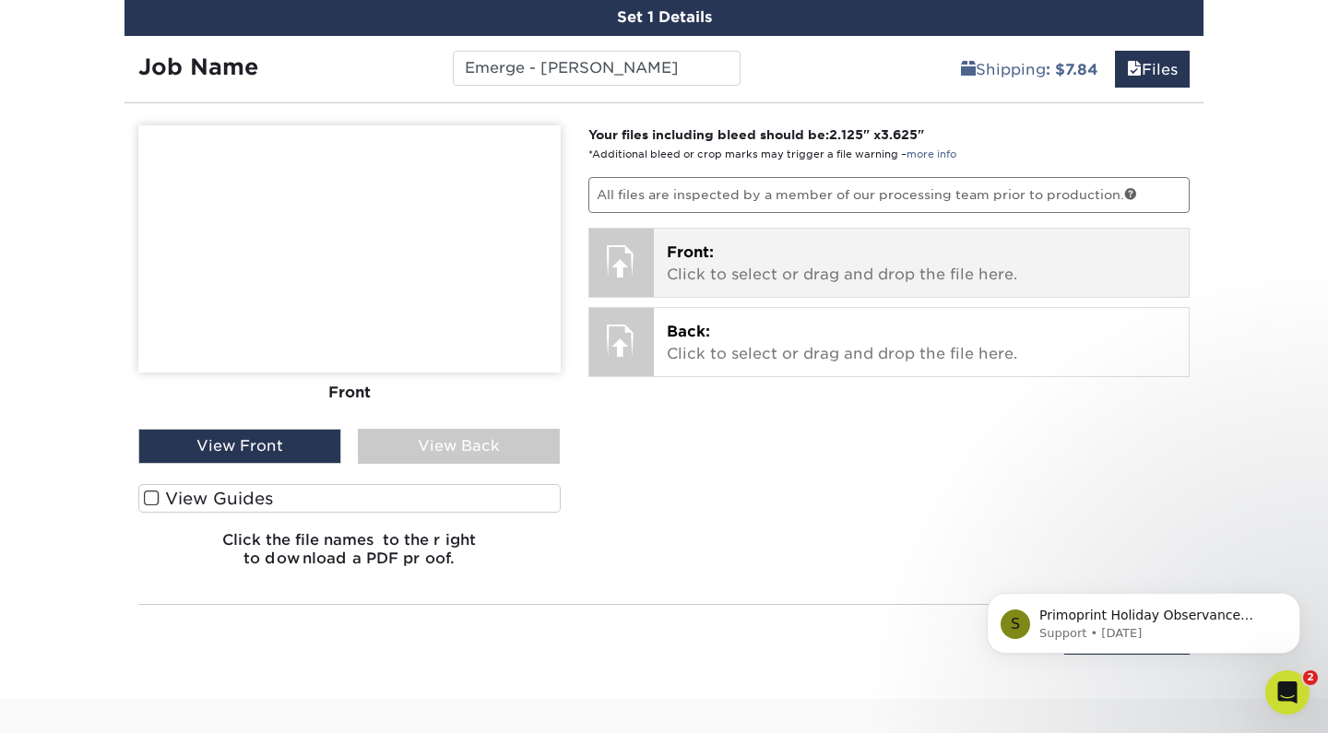
click at [702, 260] on p "Front: Click to select or drag and drop the file here." at bounding box center [922, 264] width 510 height 44
click at [697, 253] on span "Front:" at bounding box center [690, 253] width 47 height 18
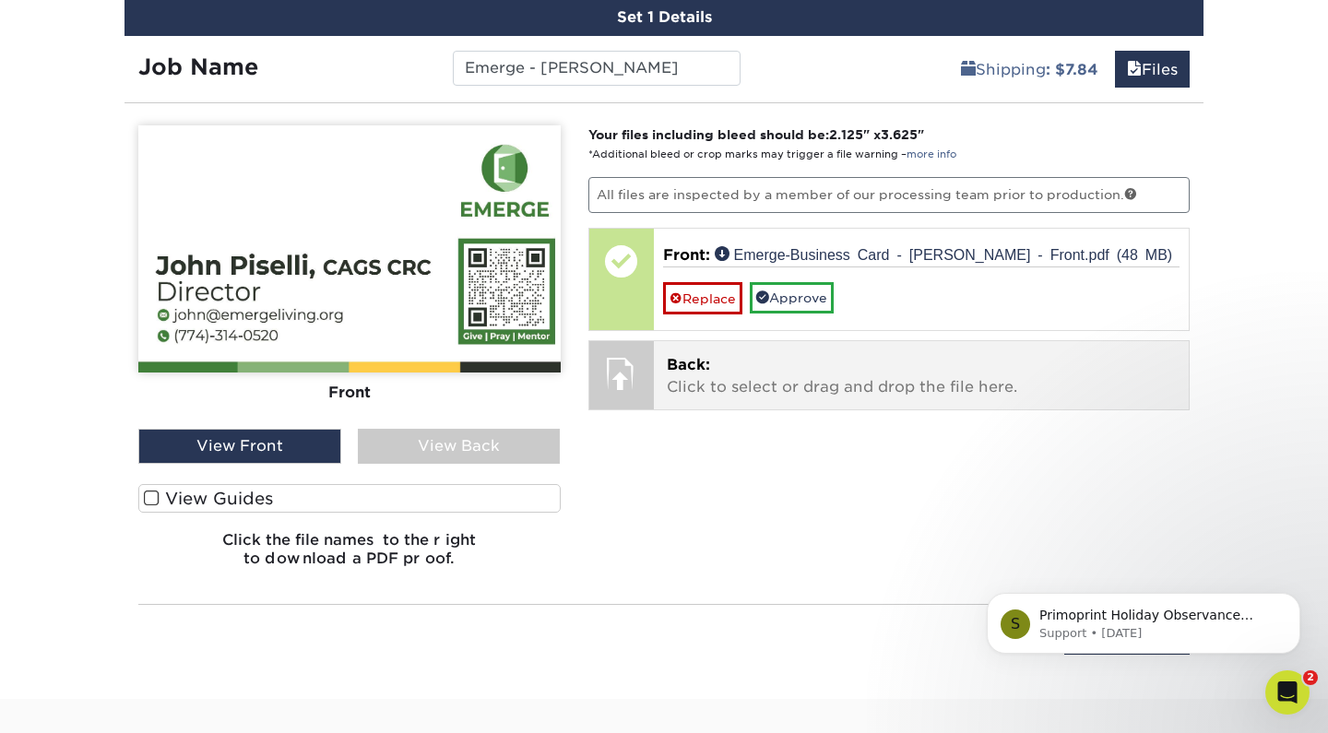
click at [783, 376] on p "Back: Click to select or drag and drop the file here." at bounding box center [922, 376] width 510 height 44
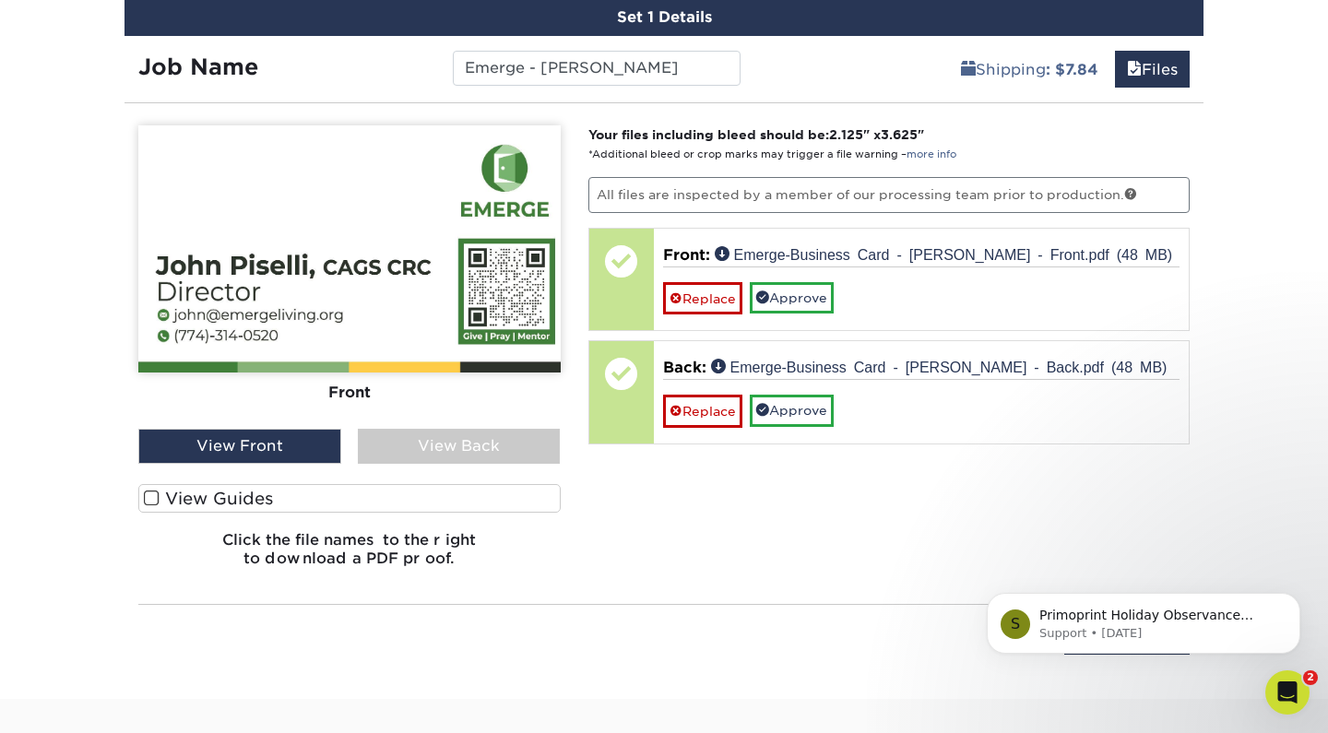
click at [411, 444] on div "View Back" at bounding box center [459, 446] width 203 height 35
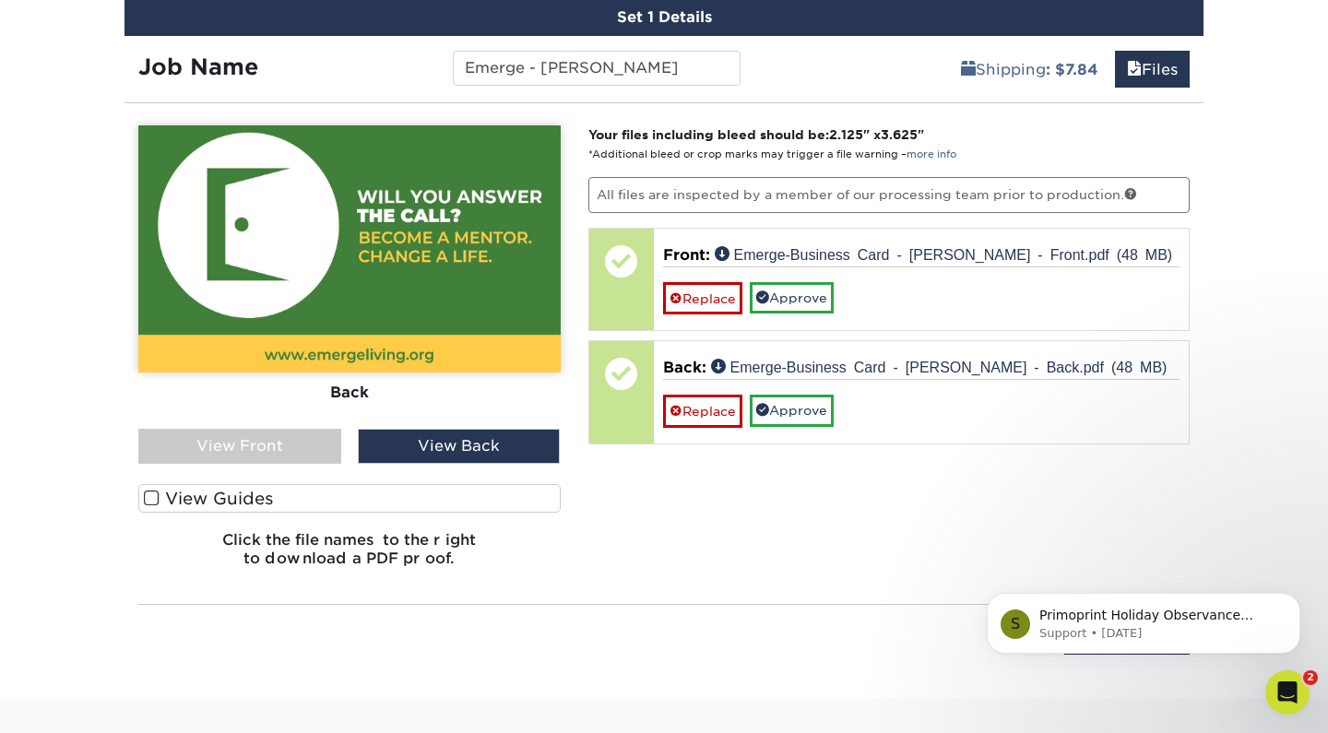
click at [294, 456] on div "View Front" at bounding box center [239, 446] width 203 height 35
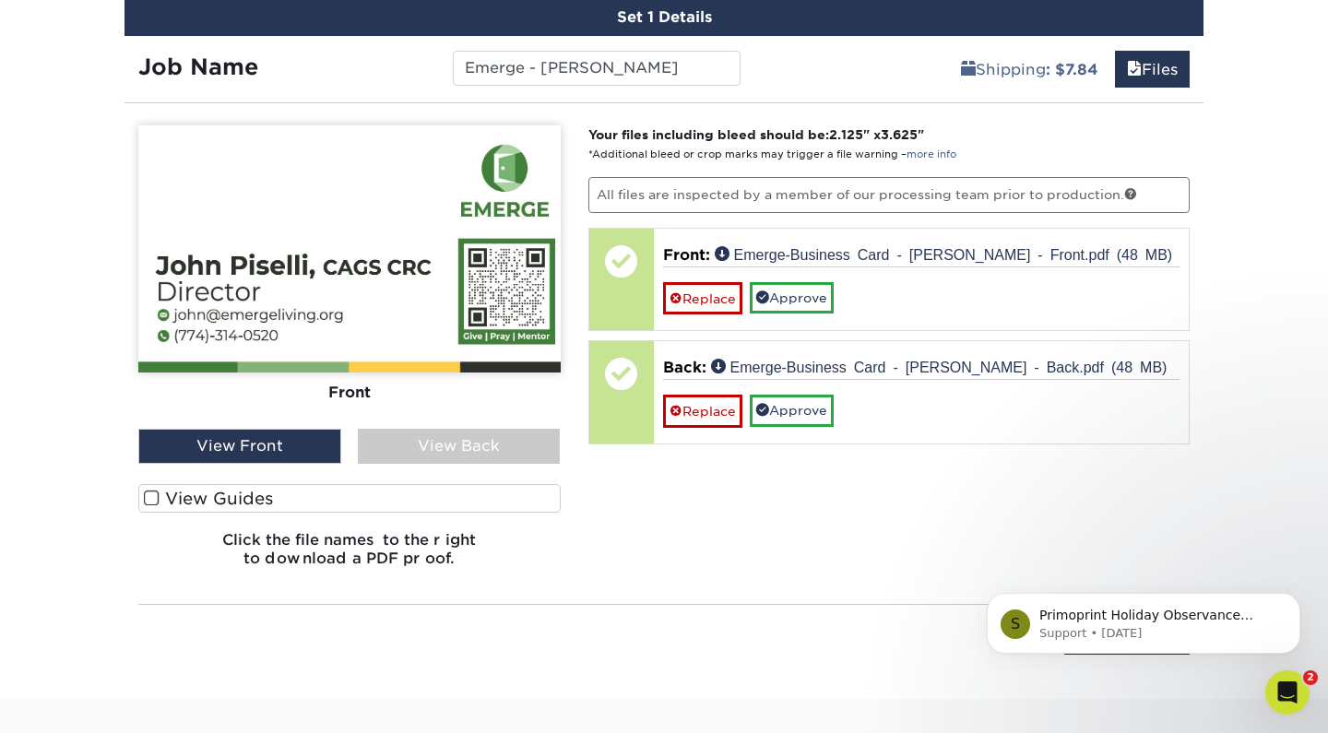
click at [454, 440] on div "View Back" at bounding box center [459, 446] width 203 height 35
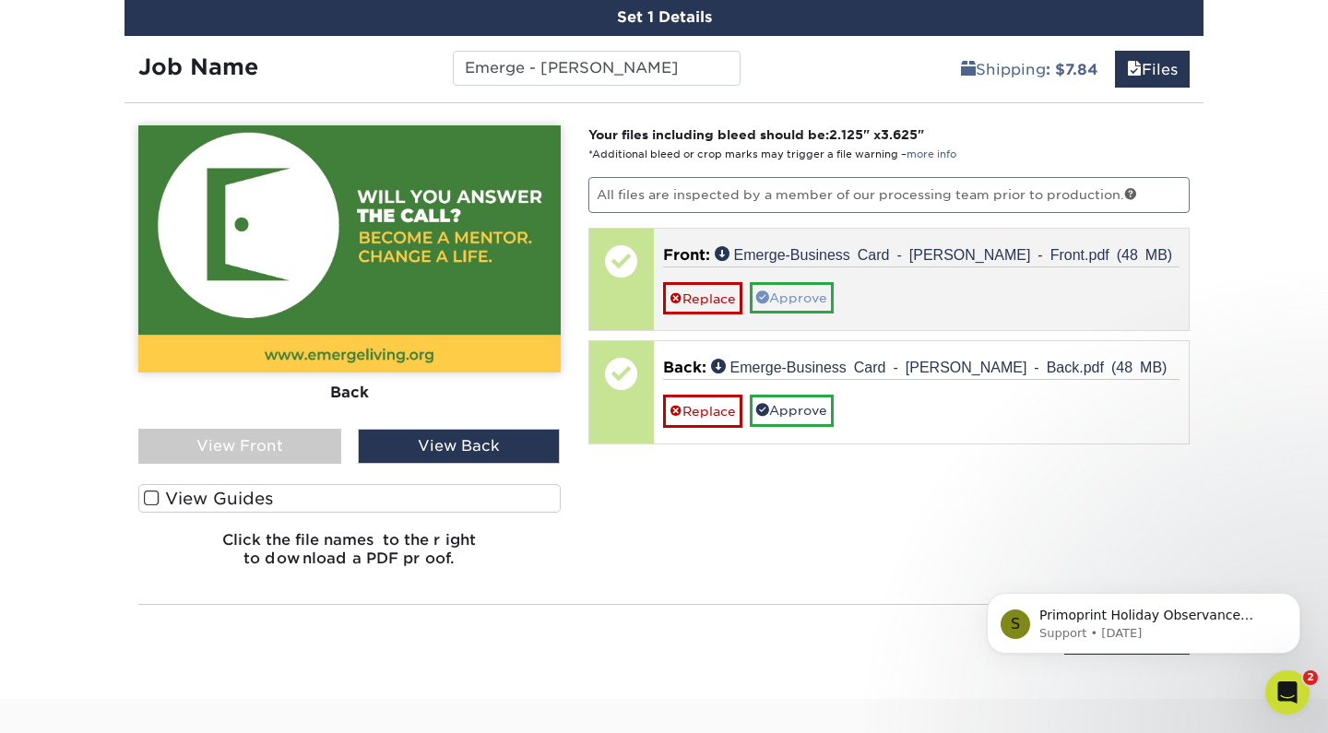
click at [806, 300] on link "Approve" at bounding box center [792, 297] width 84 height 31
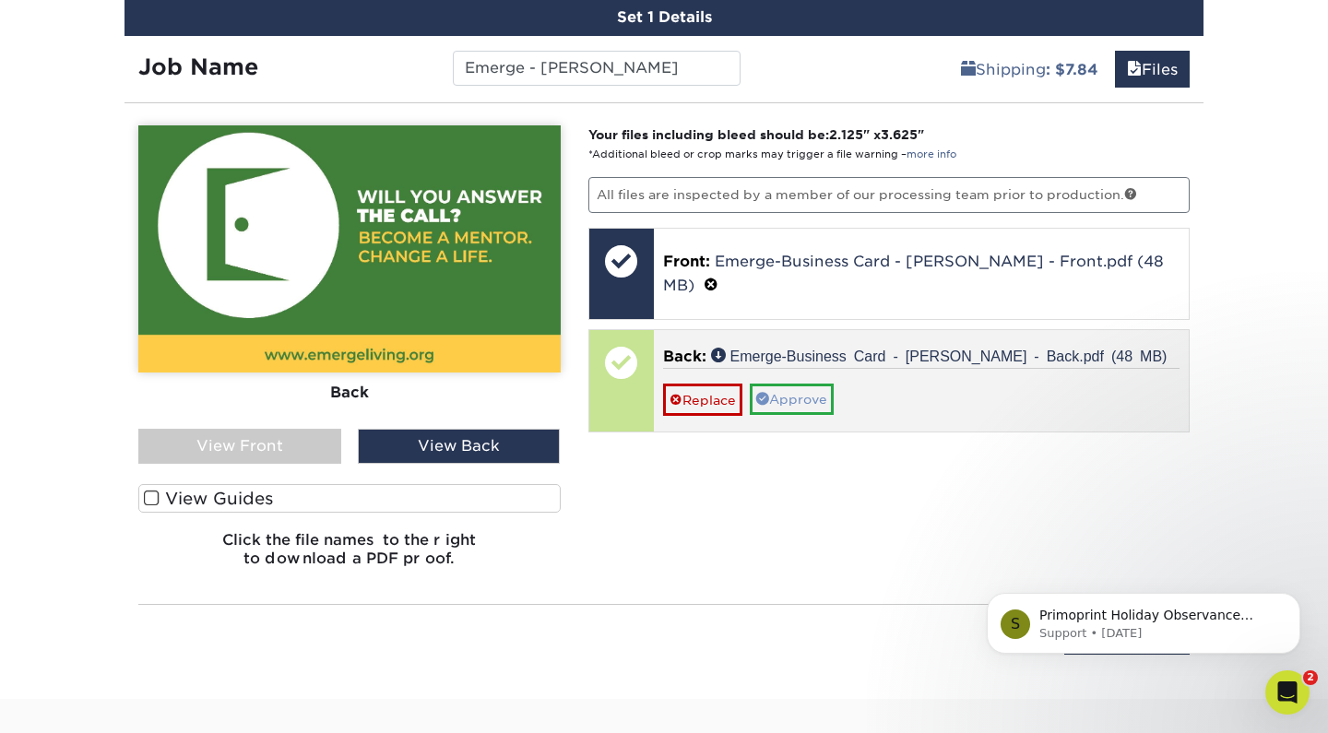
click at [799, 384] on link "Approve" at bounding box center [792, 399] width 84 height 31
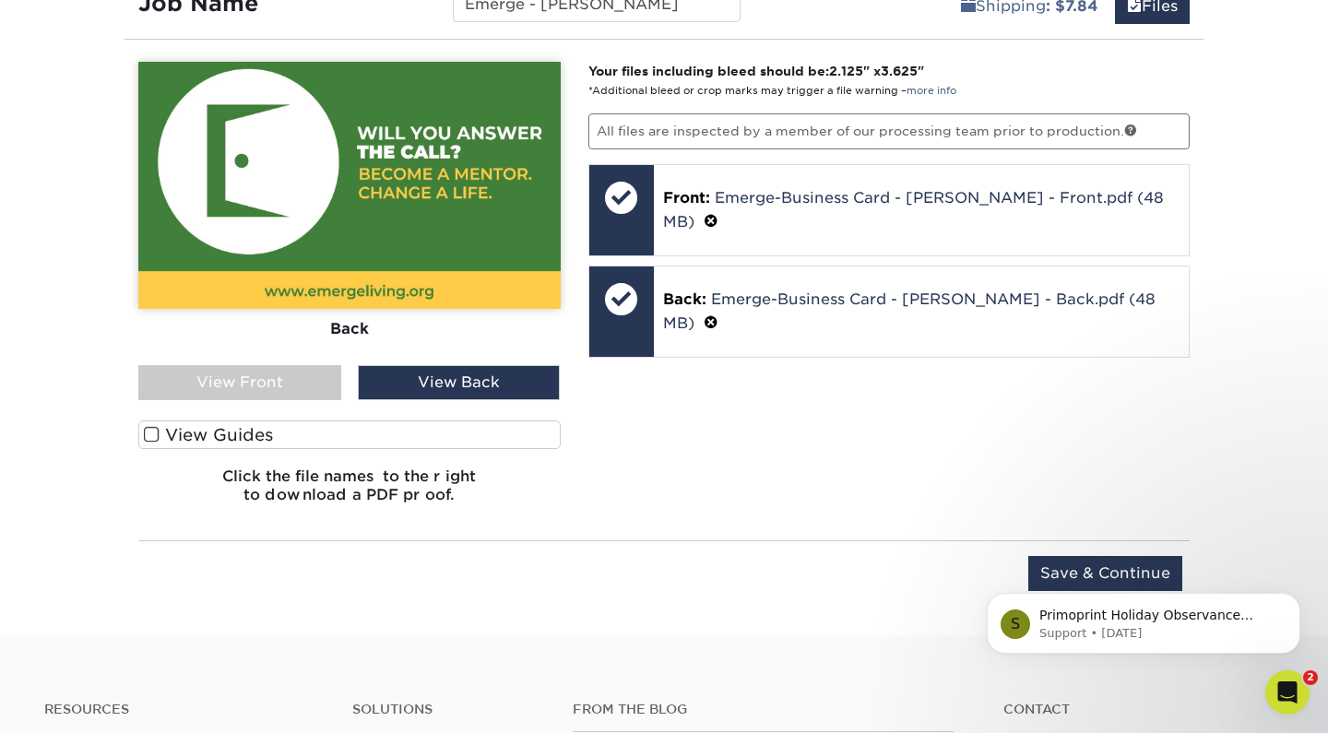
scroll to position [1166, 0]
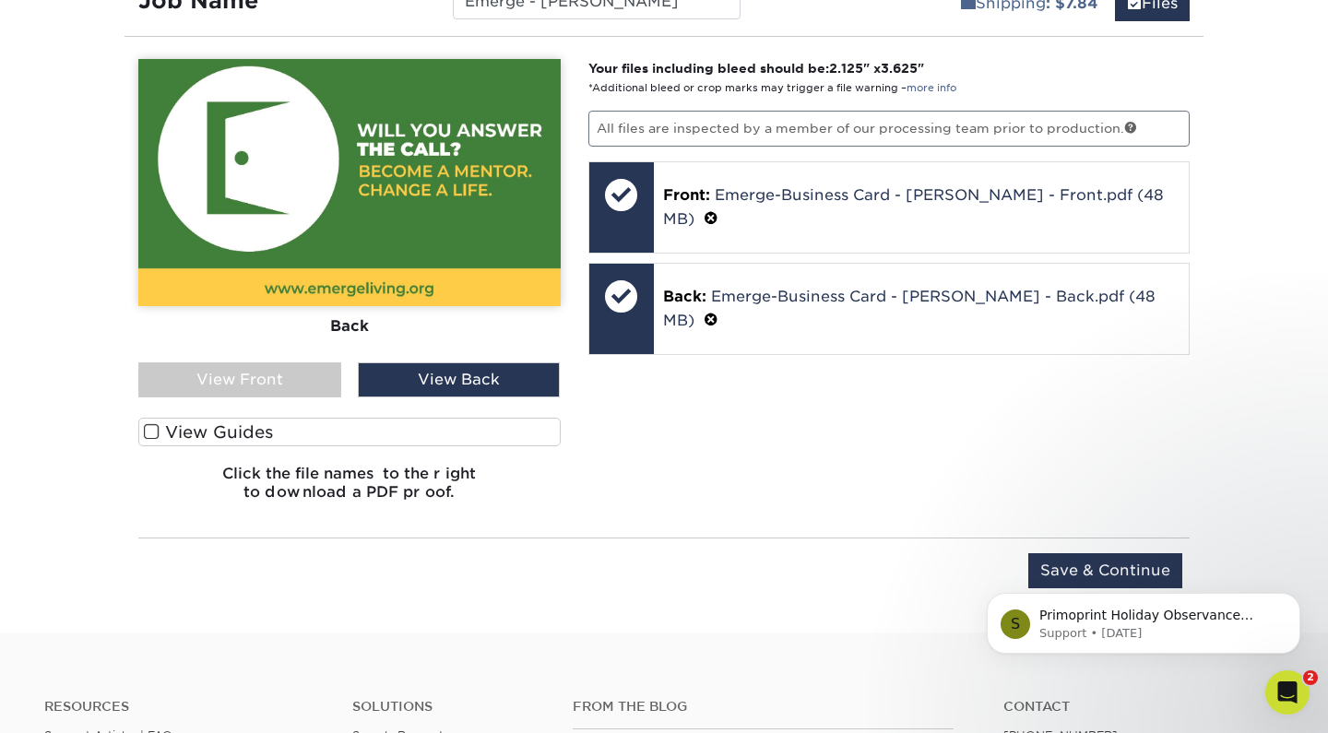
click at [153, 431] on span at bounding box center [152, 432] width 16 height 18
click at [0, 0] on input "View Guides" at bounding box center [0, 0] width 0 height 0
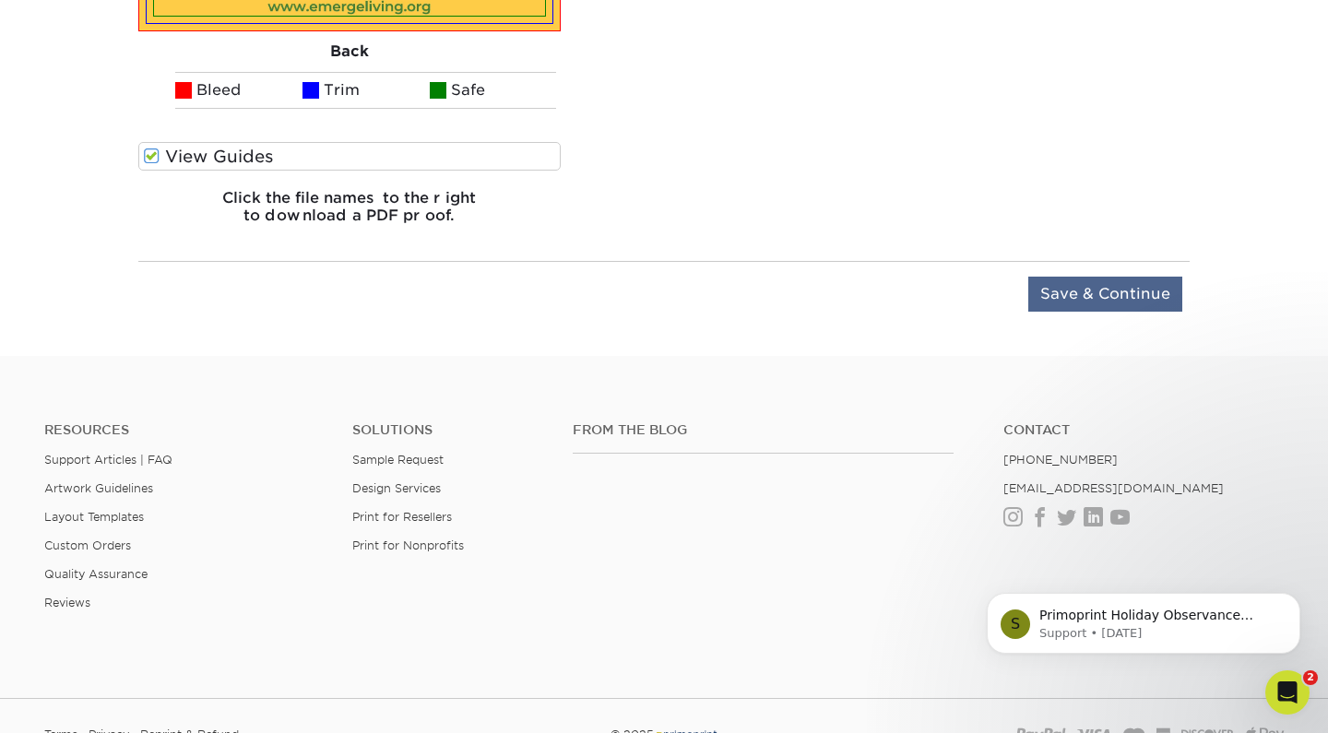
click at [1089, 293] on input "Save & Continue" at bounding box center [1106, 294] width 154 height 35
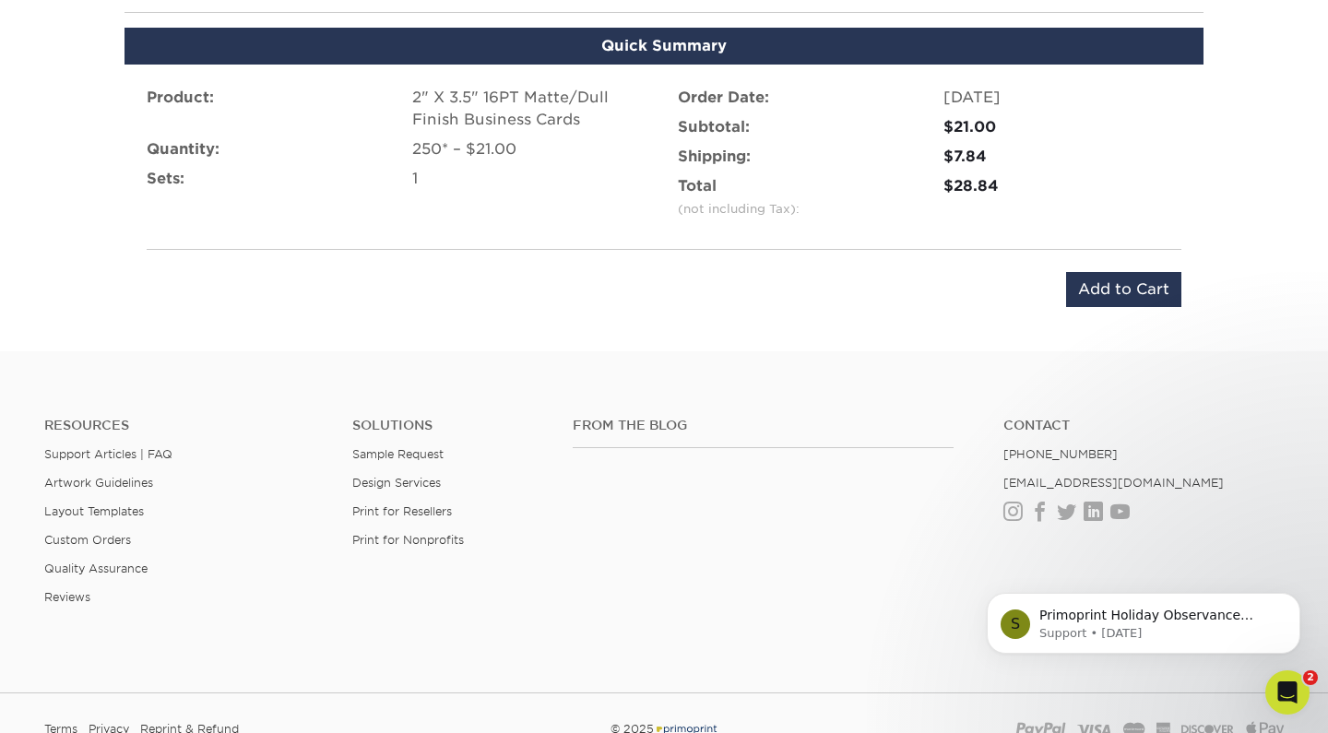
scroll to position [1107, 0]
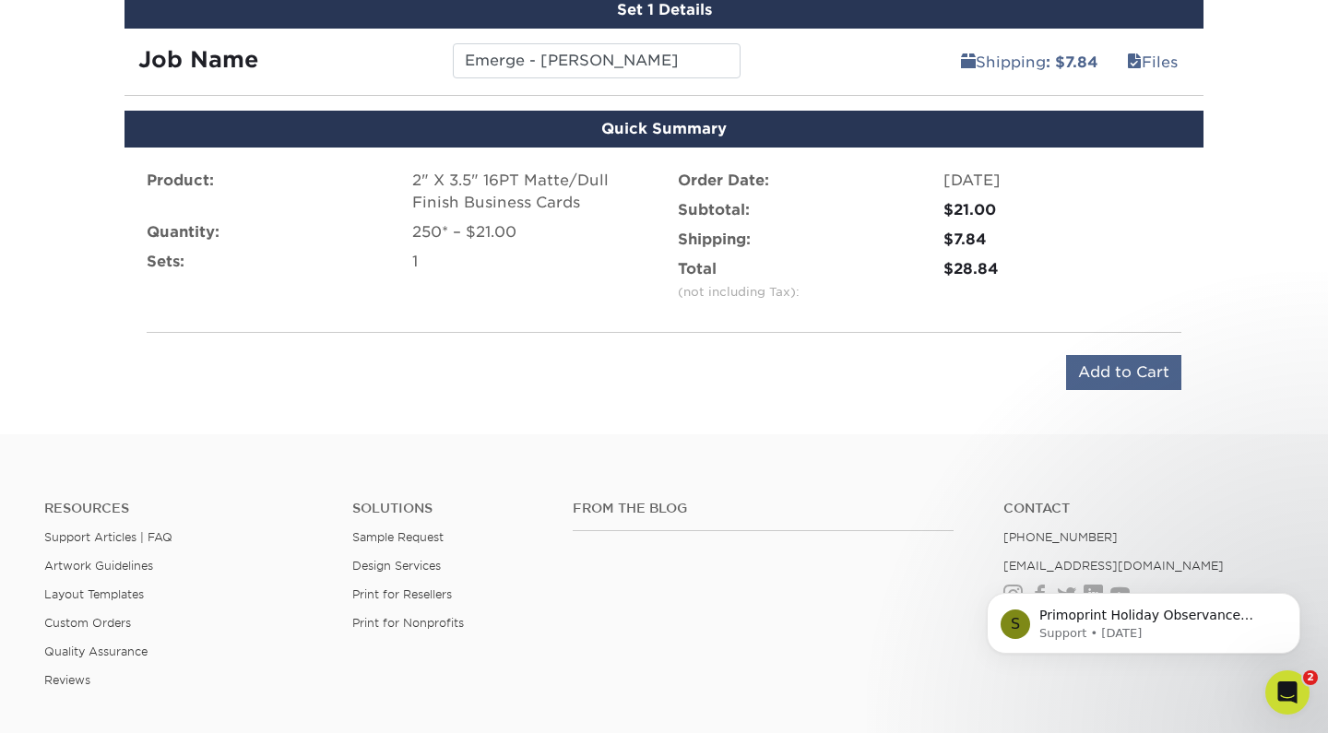
click at [1105, 370] on input "Add to Cart" at bounding box center [1123, 372] width 115 height 35
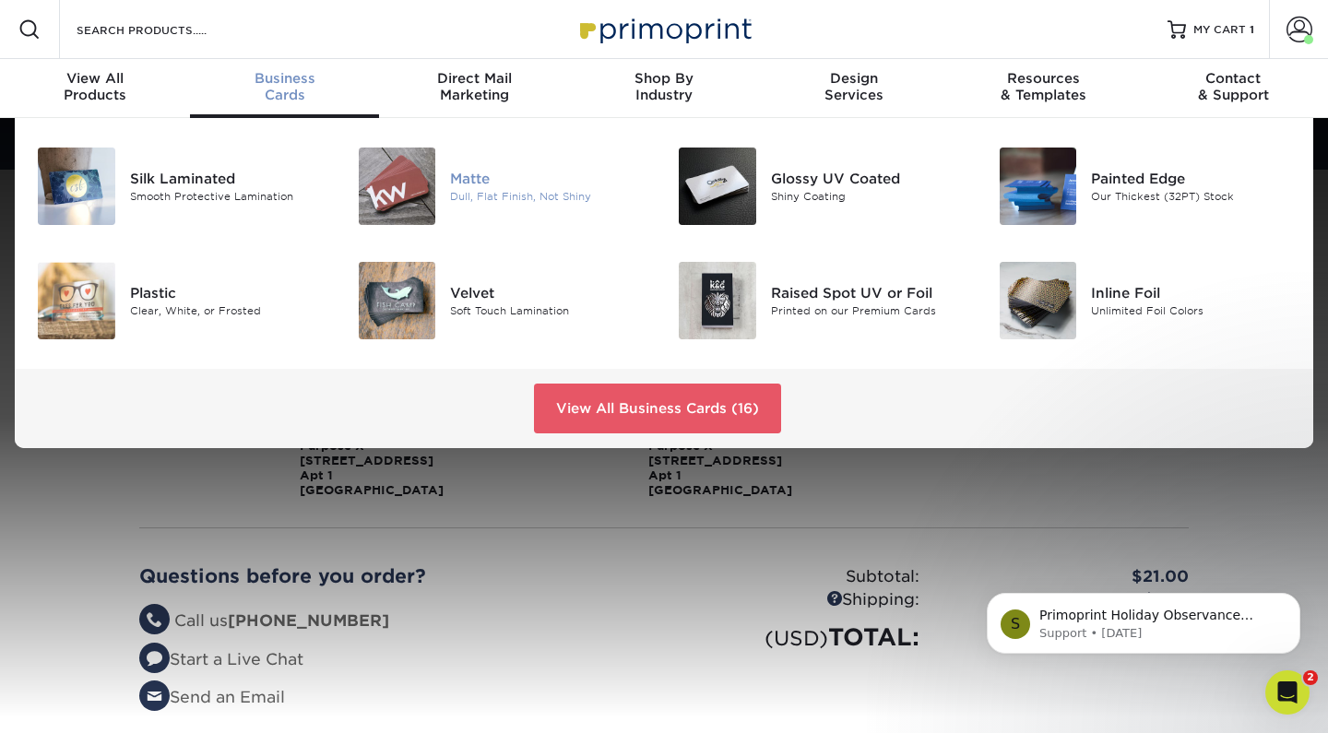
click at [420, 177] on img at bounding box center [397, 186] width 77 height 77
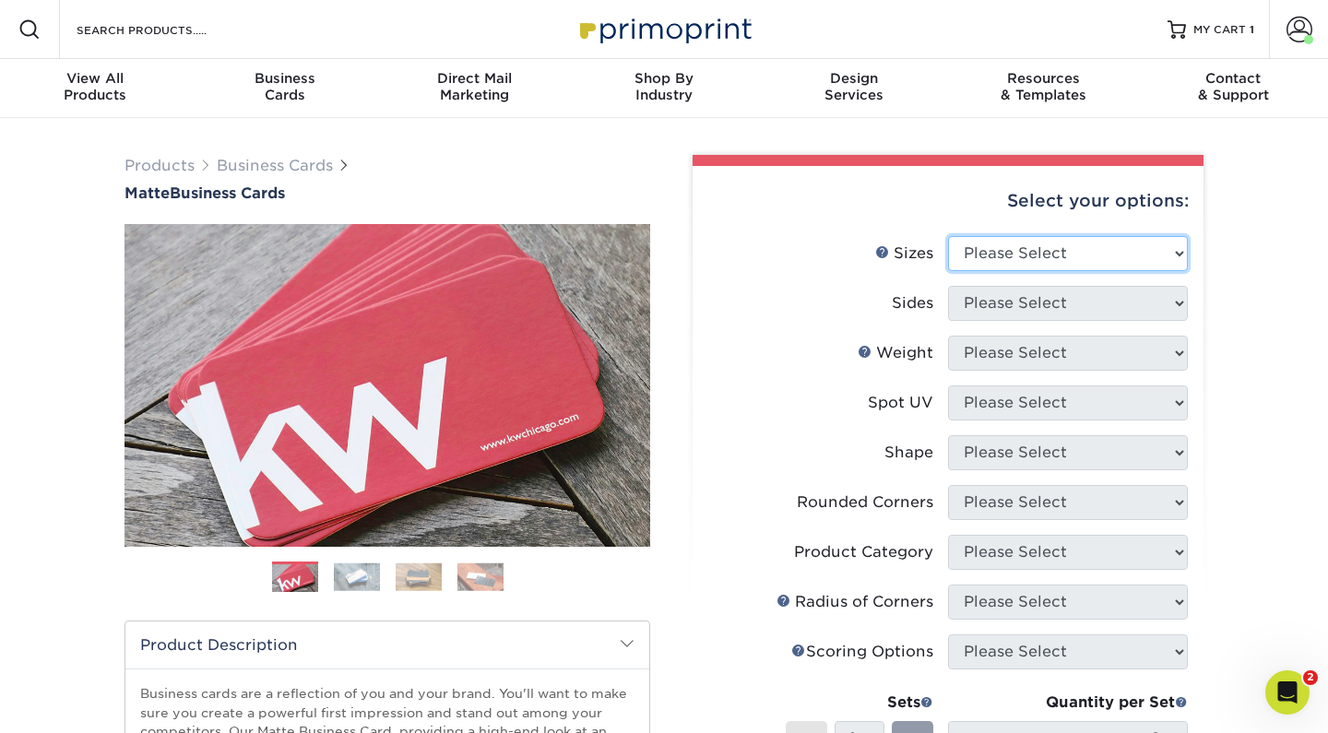
select select "2.00x3.50"
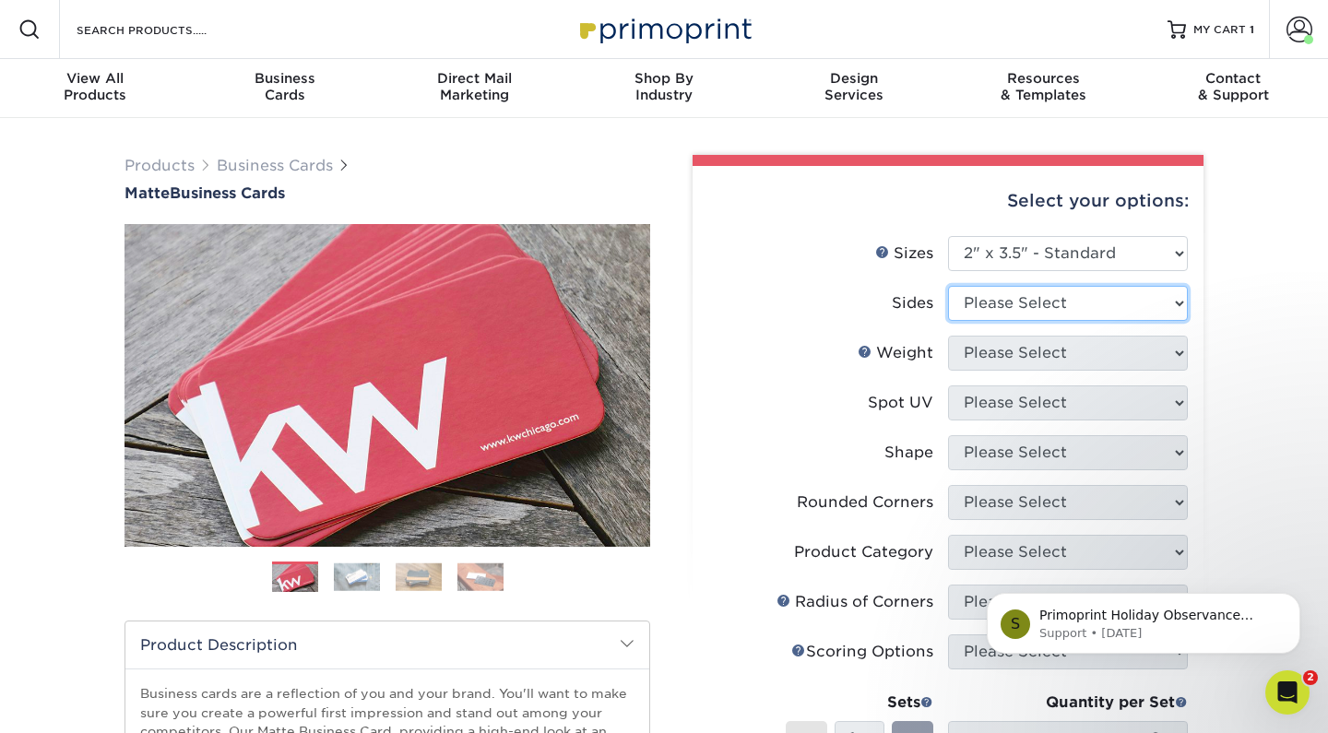
select select "13abbda7-1d64-4f25-8bb2-c179b224825d"
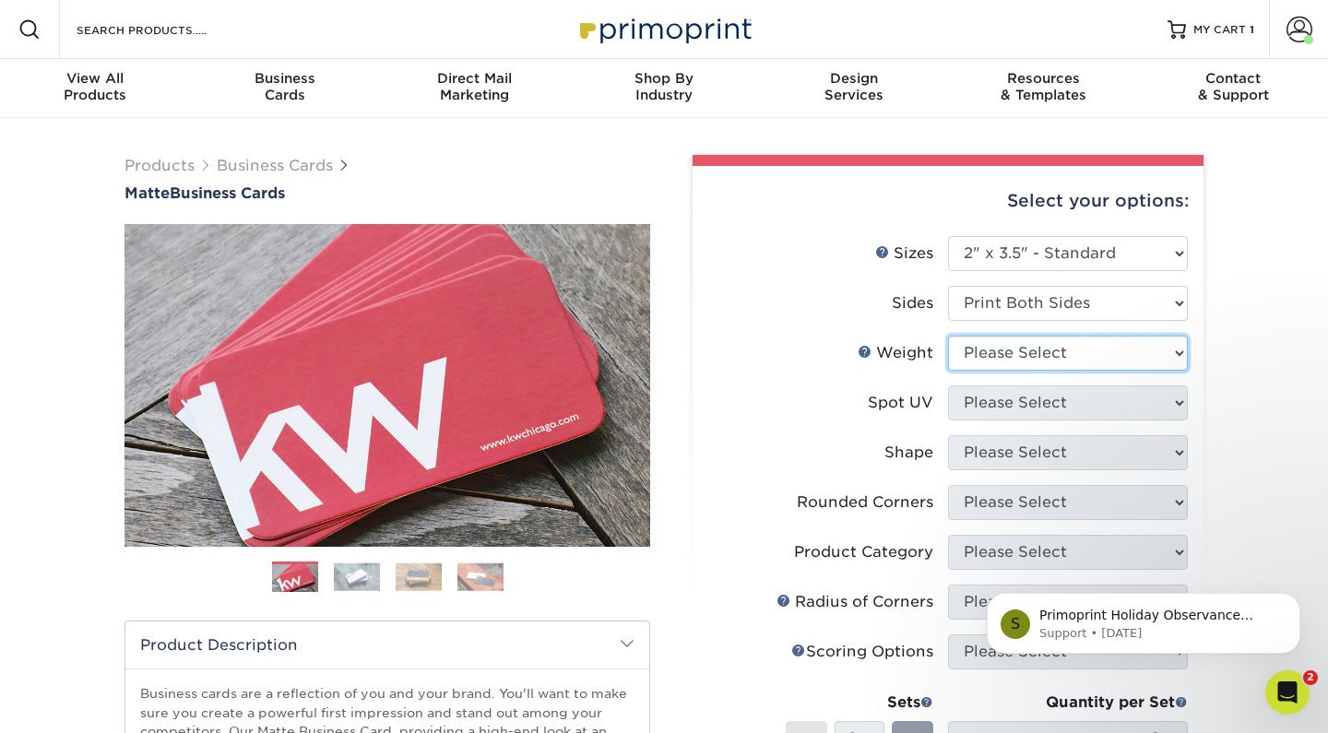
select select "16PT"
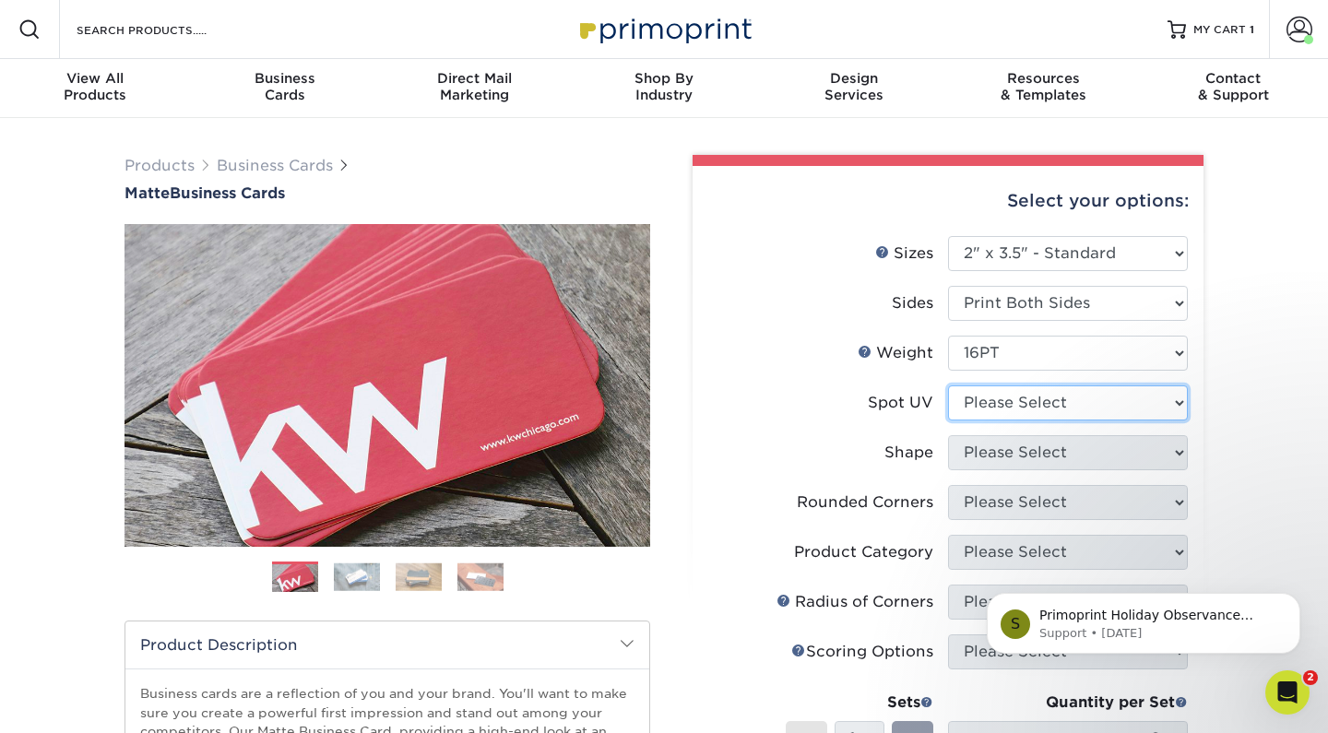
select select "3"
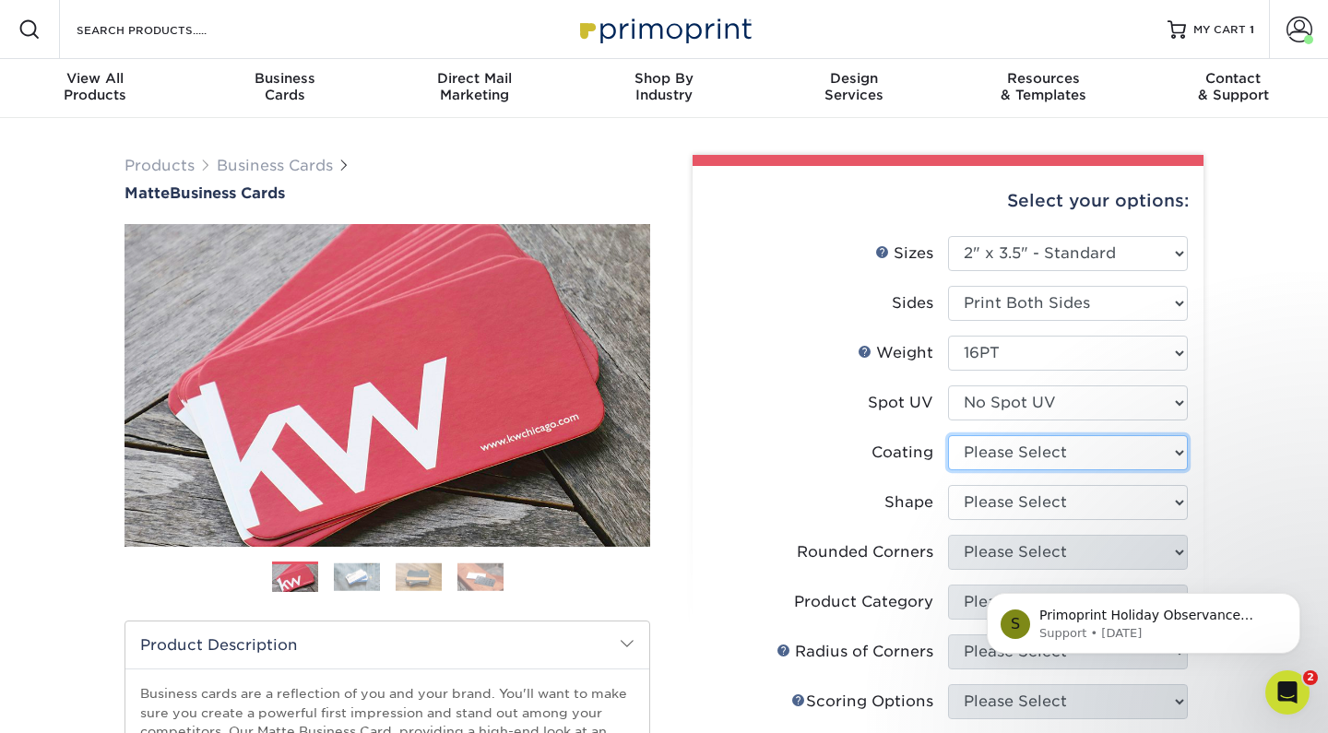
select select "121bb7b5-3b4d-429f-bd8d-bbf80e953313"
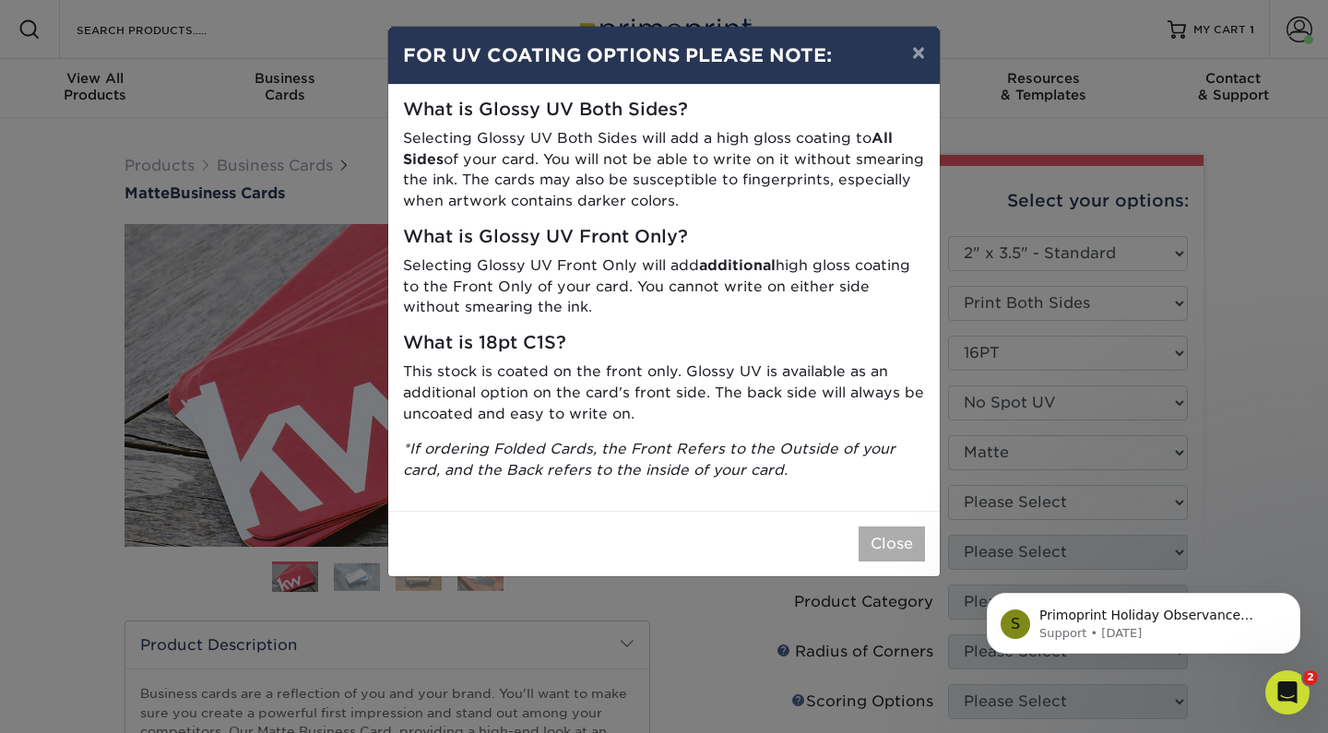
click at [902, 533] on button "Close" at bounding box center [892, 544] width 66 height 35
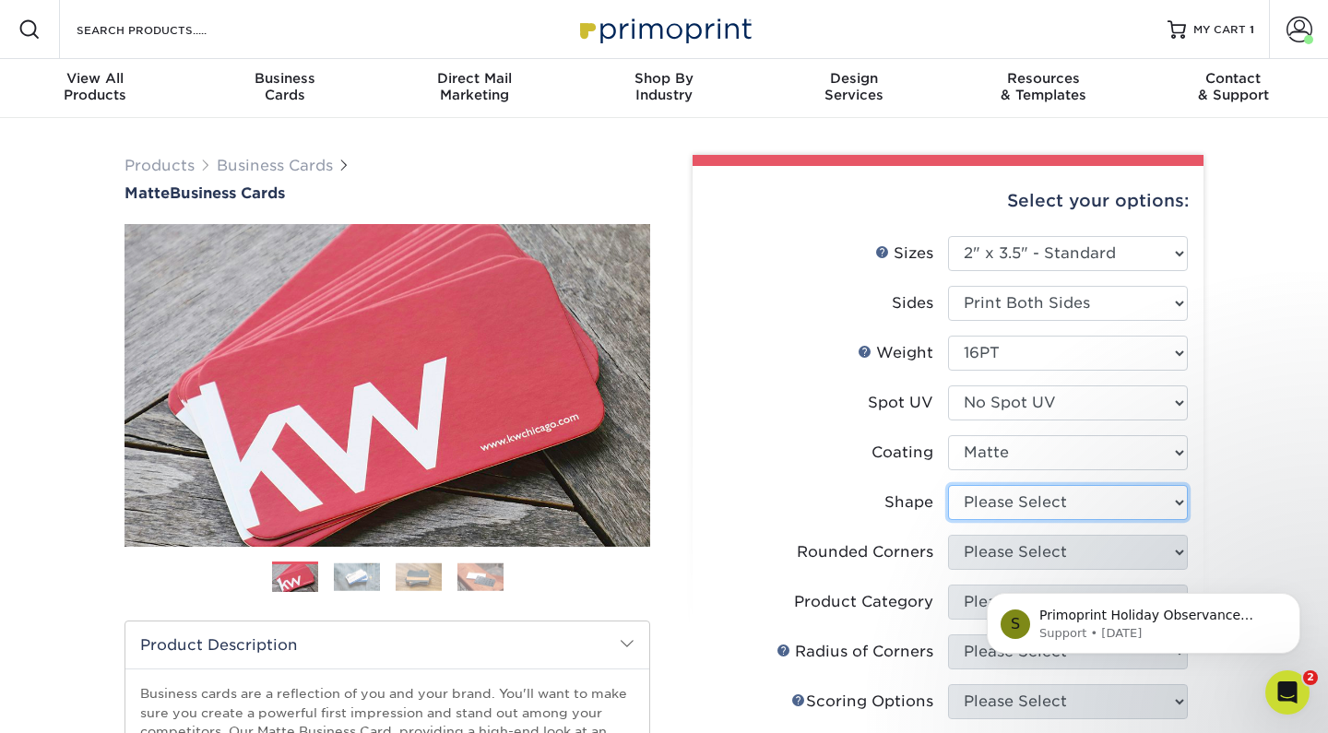
select select "standard"
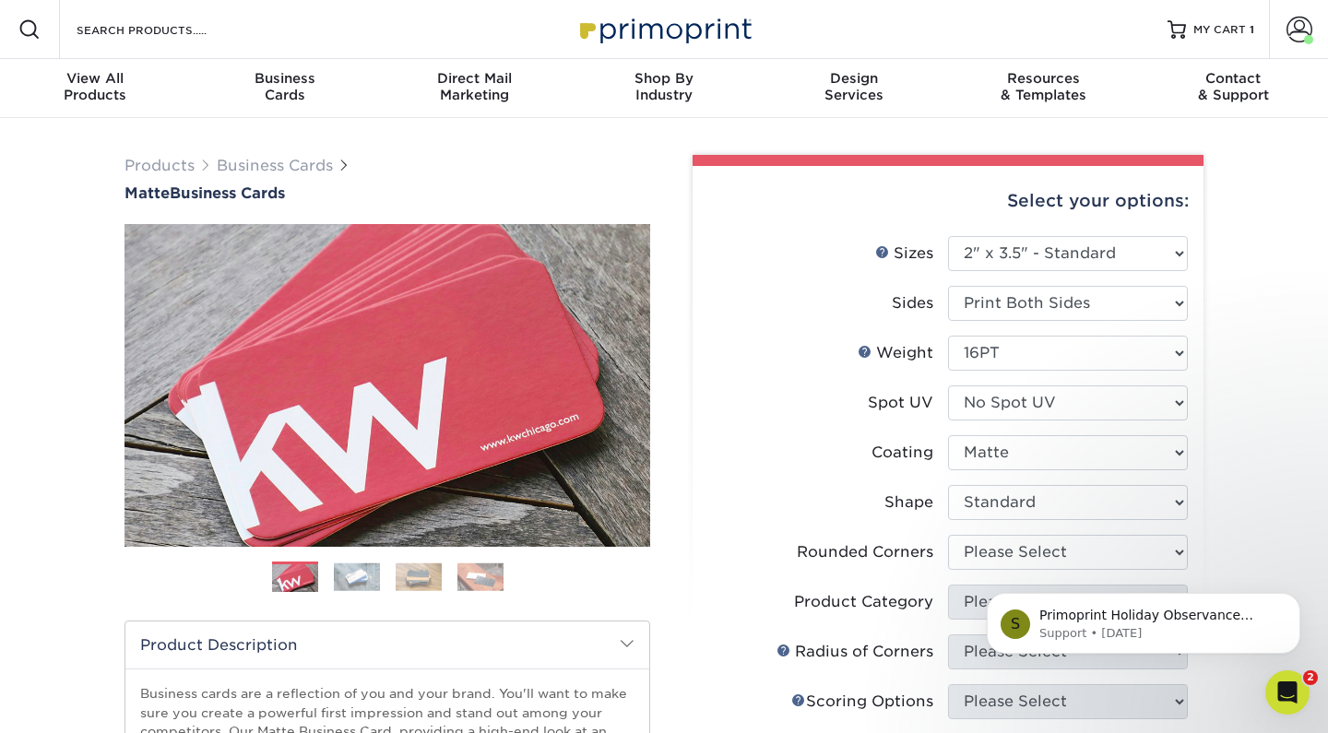
click at [989, 555] on html "S Primoprint Holiday Observance Please note that our customer service and produ…" at bounding box center [1143, 618] width 369 height 129
select select "0"
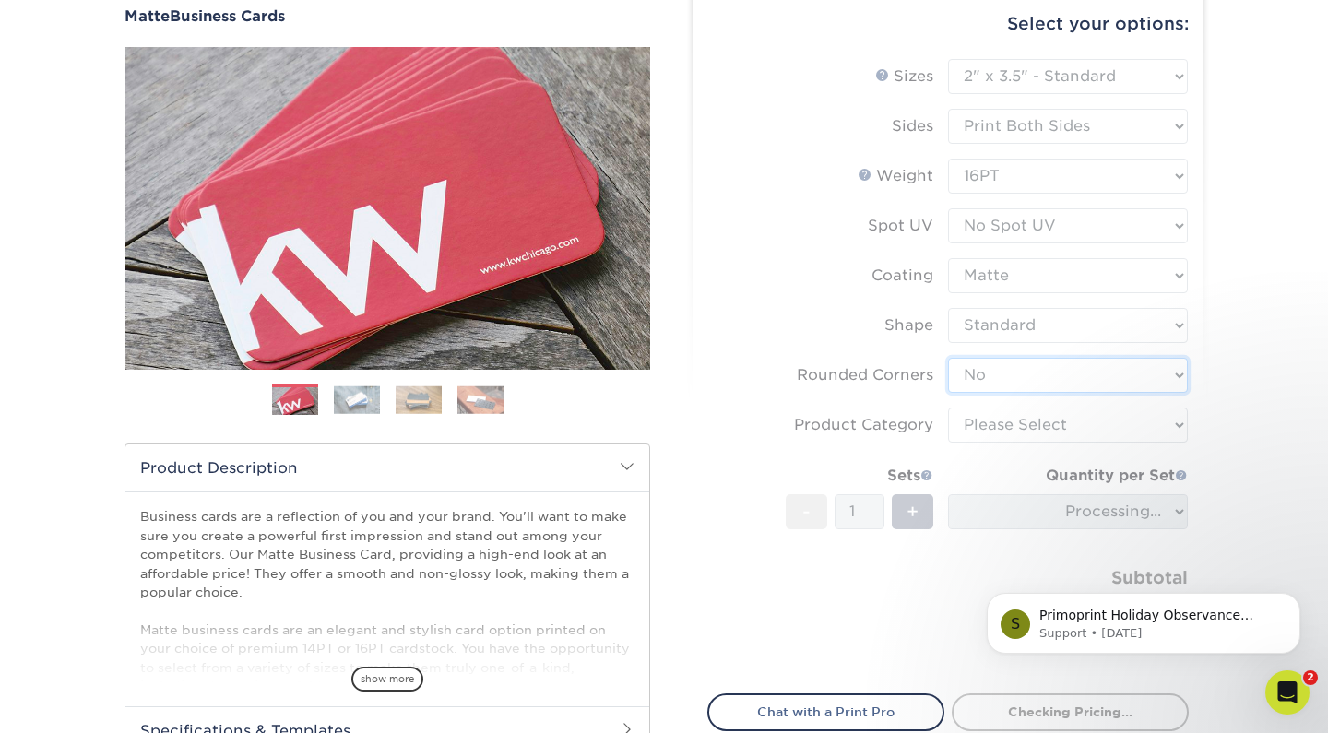
scroll to position [208, 0]
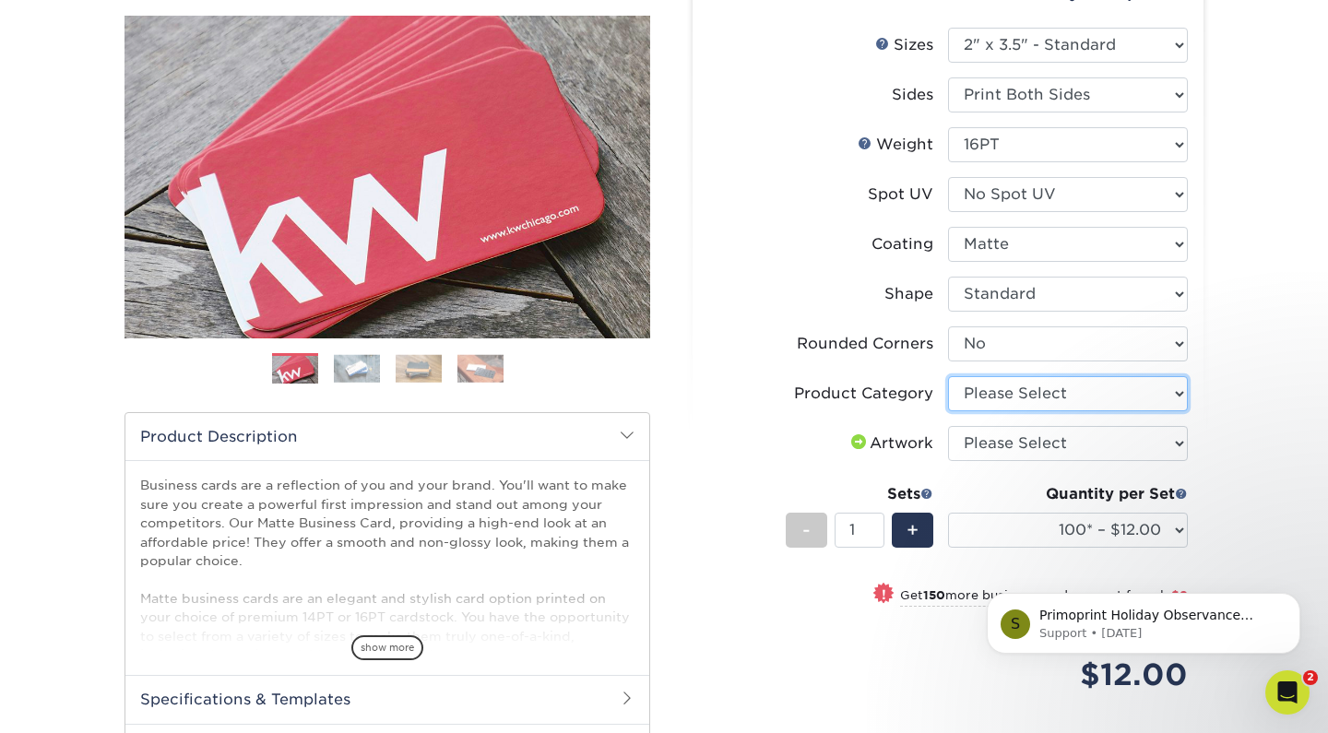
select select "3b5148f1-0588-4f88-a218-97bcfdce65c1"
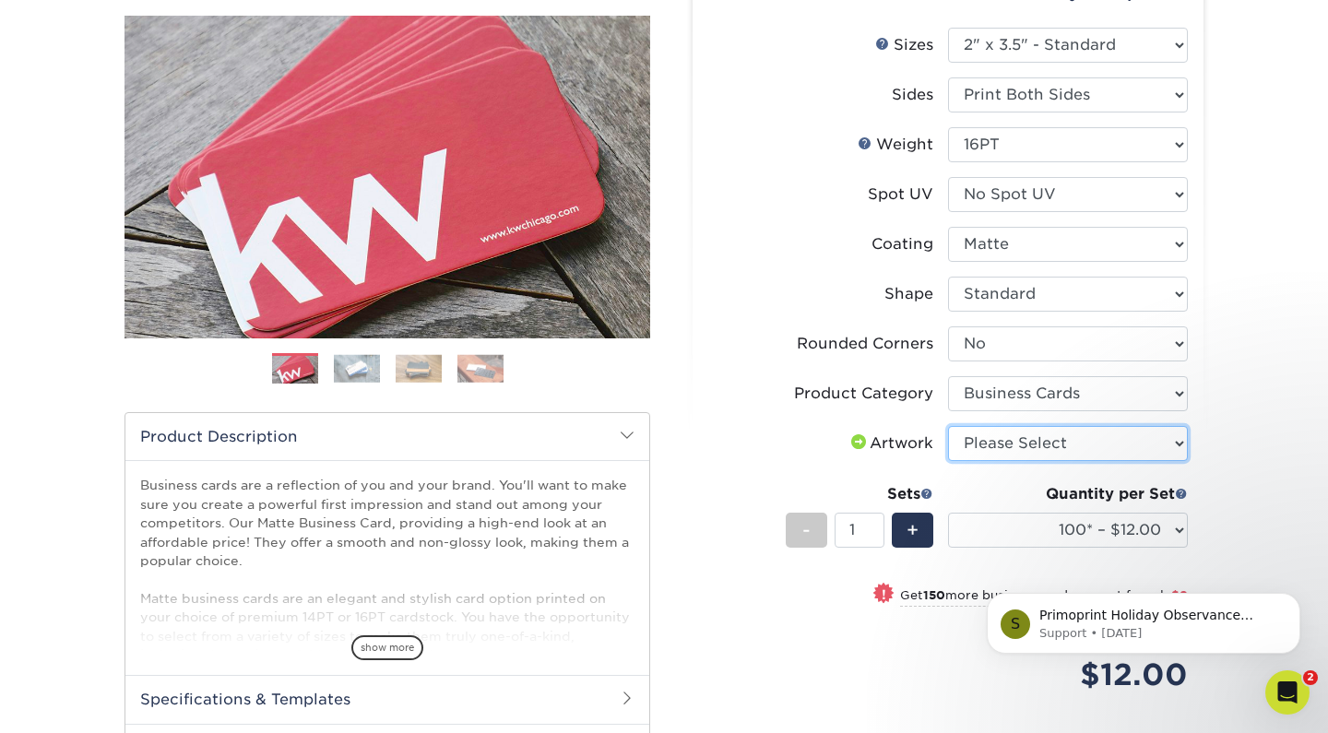
select select "upload"
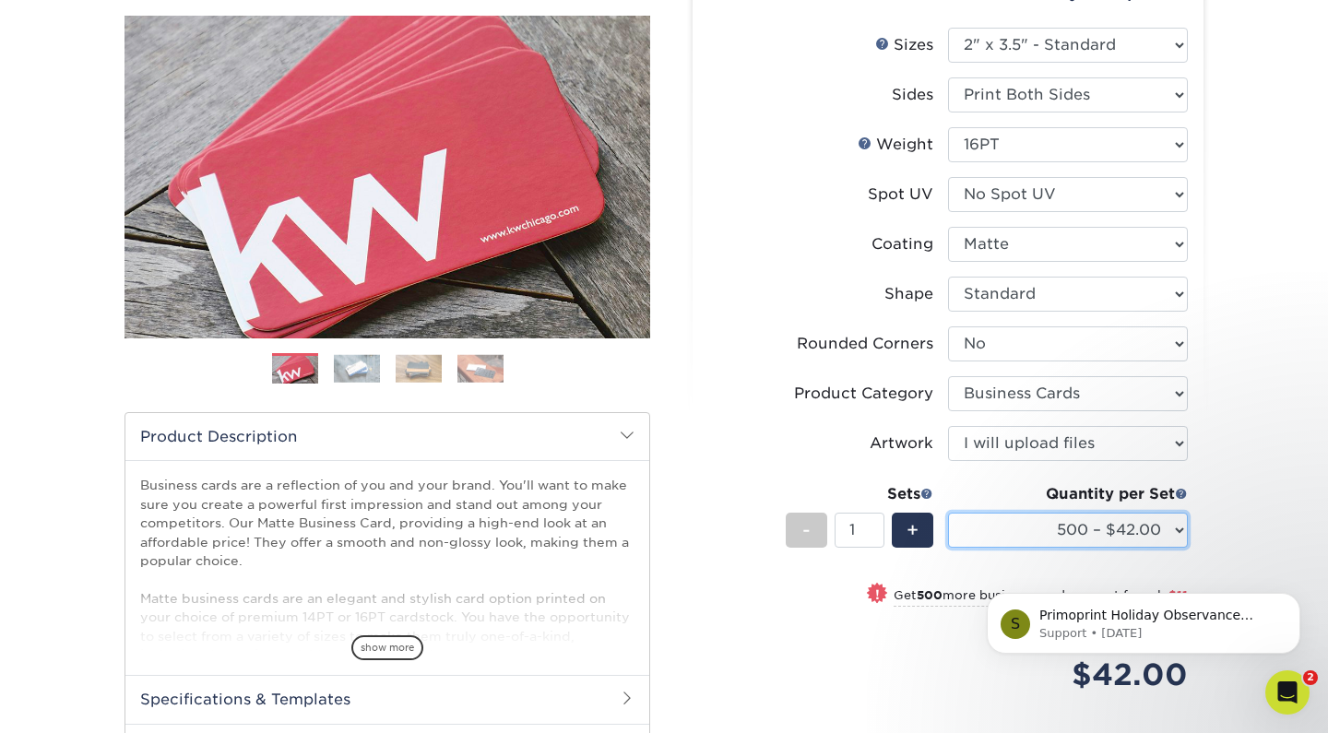
select select "250* – $21.00"
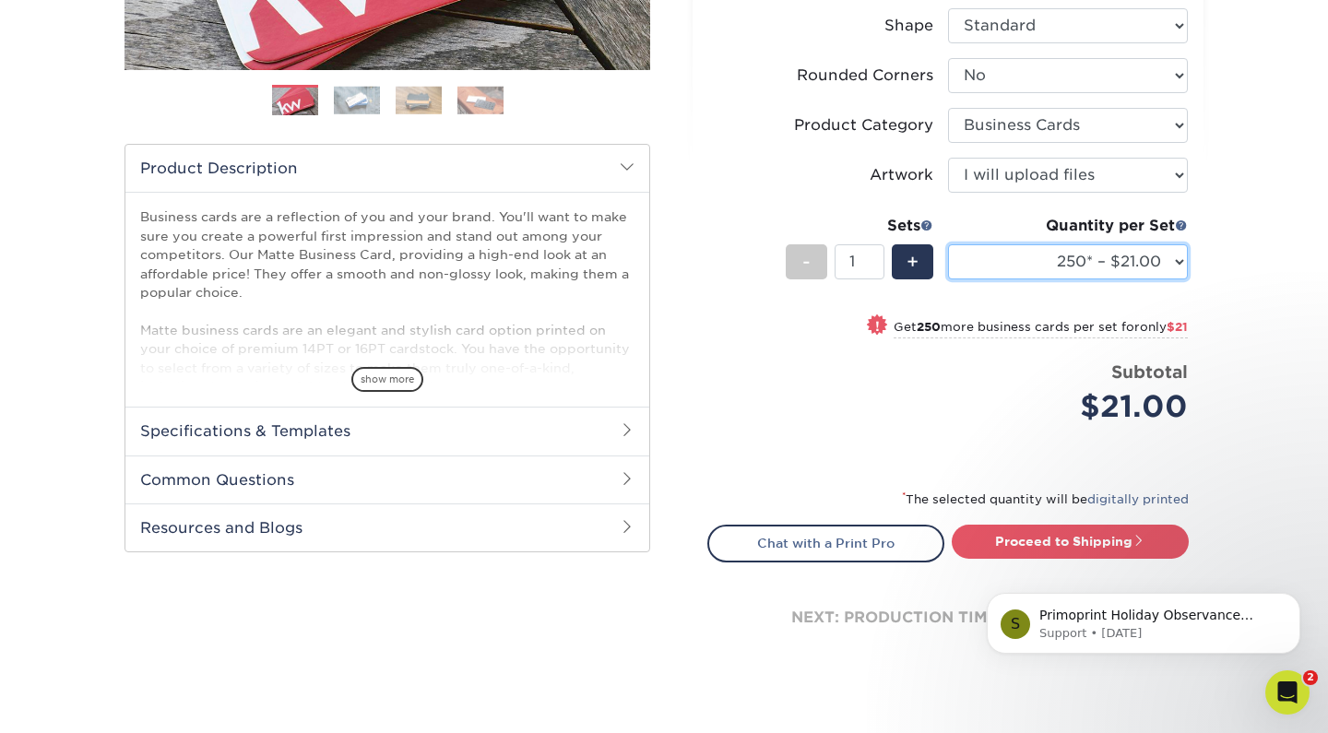
scroll to position [535, 0]
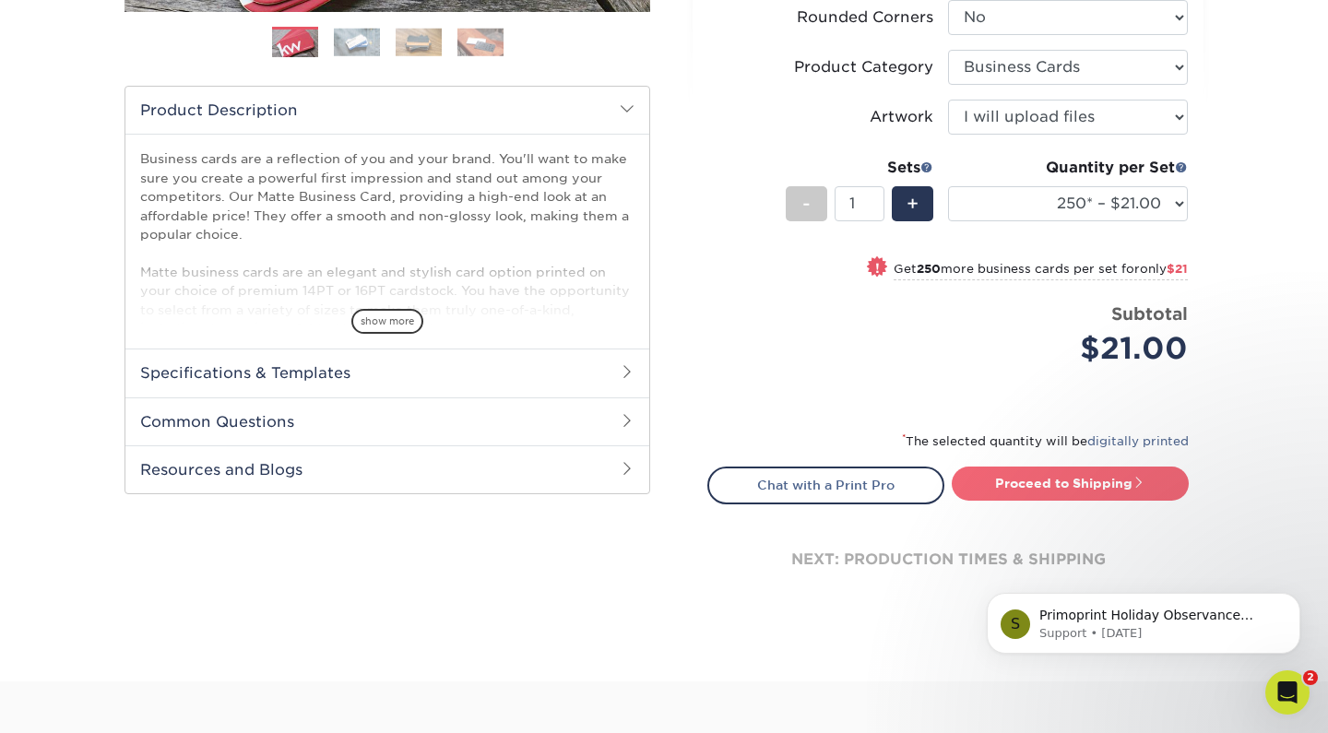
click at [1044, 483] on link "Proceed to Shipping" at bounding box center [1070, 483] width 237 height 33
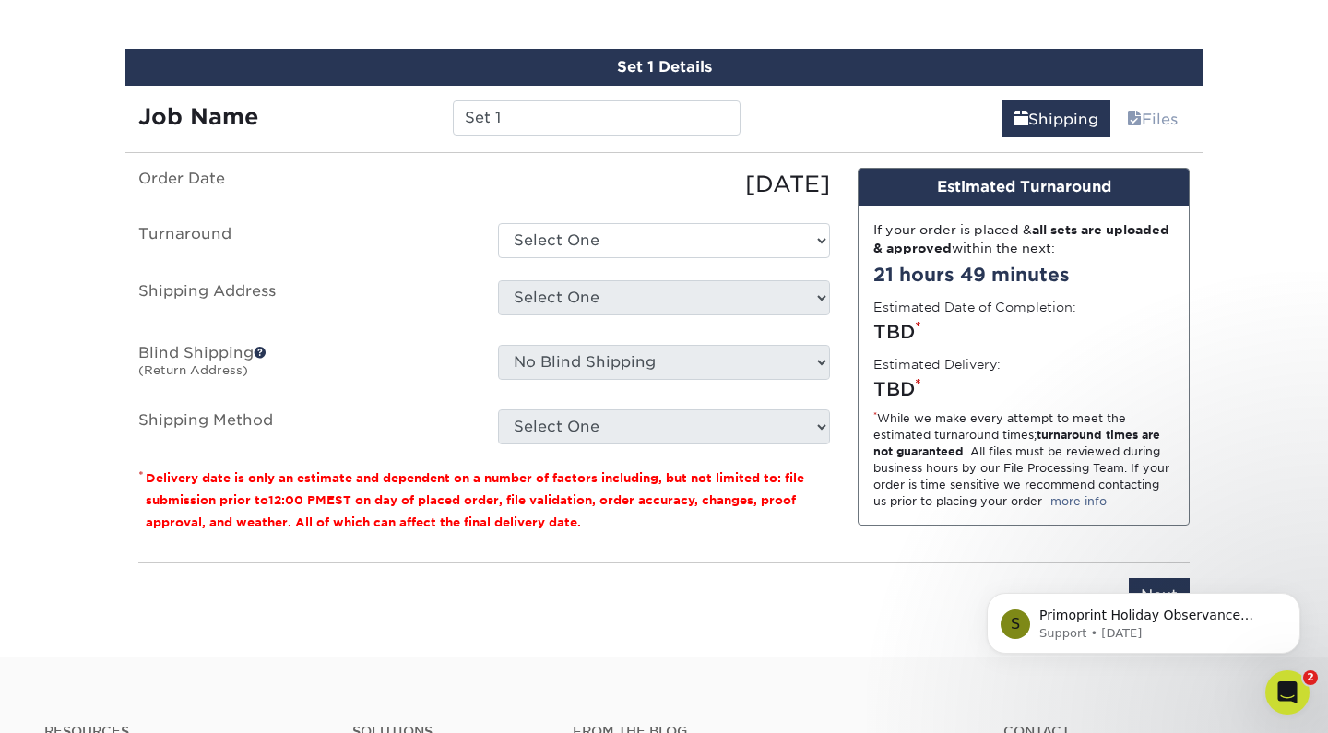
scroll to position [1051, 0]
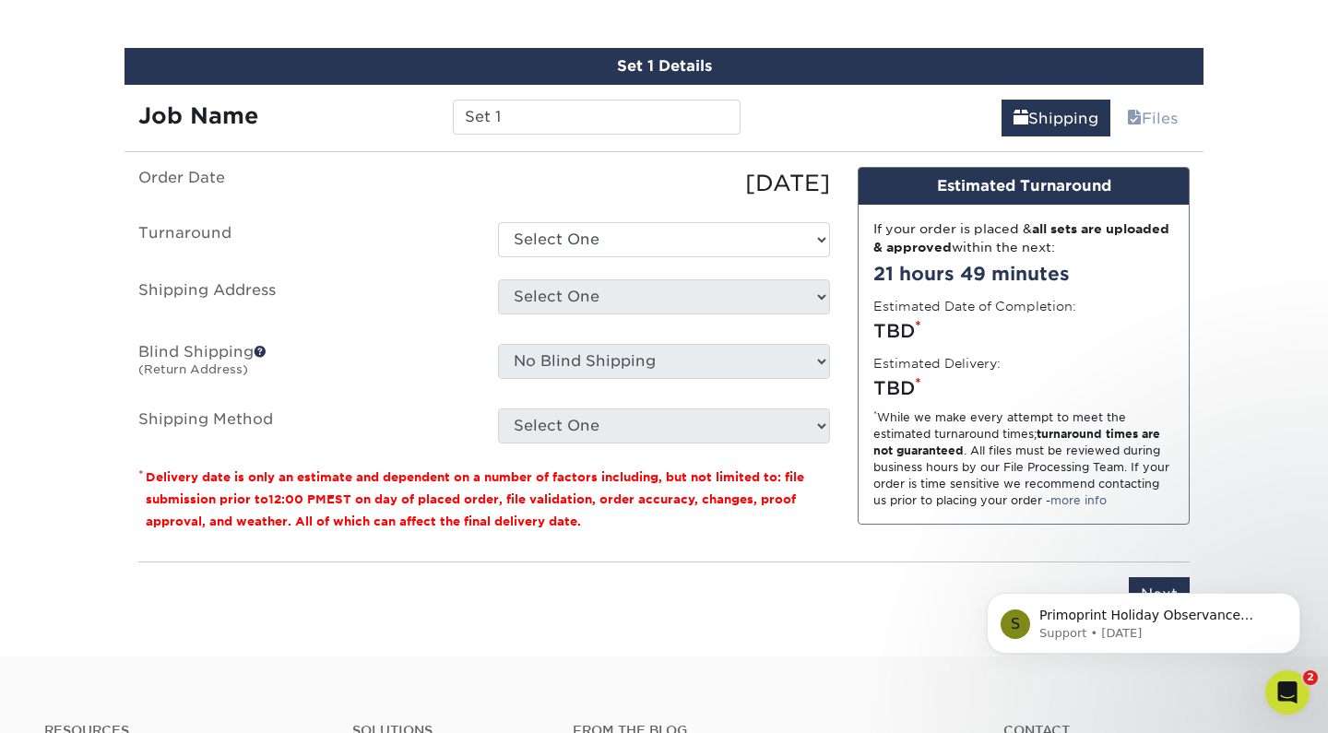
click at [697, 258] on ul "Order Date 10/08/2025 Turnaround Select One 2-4 Business Days 2 Day Next Busine…" at bounding box center [484, 305] width 692 height 277
click at [507, 120] on input "Set 1" at bounding box center [596, 117] width 287 height 35
paste input "Evangeline"
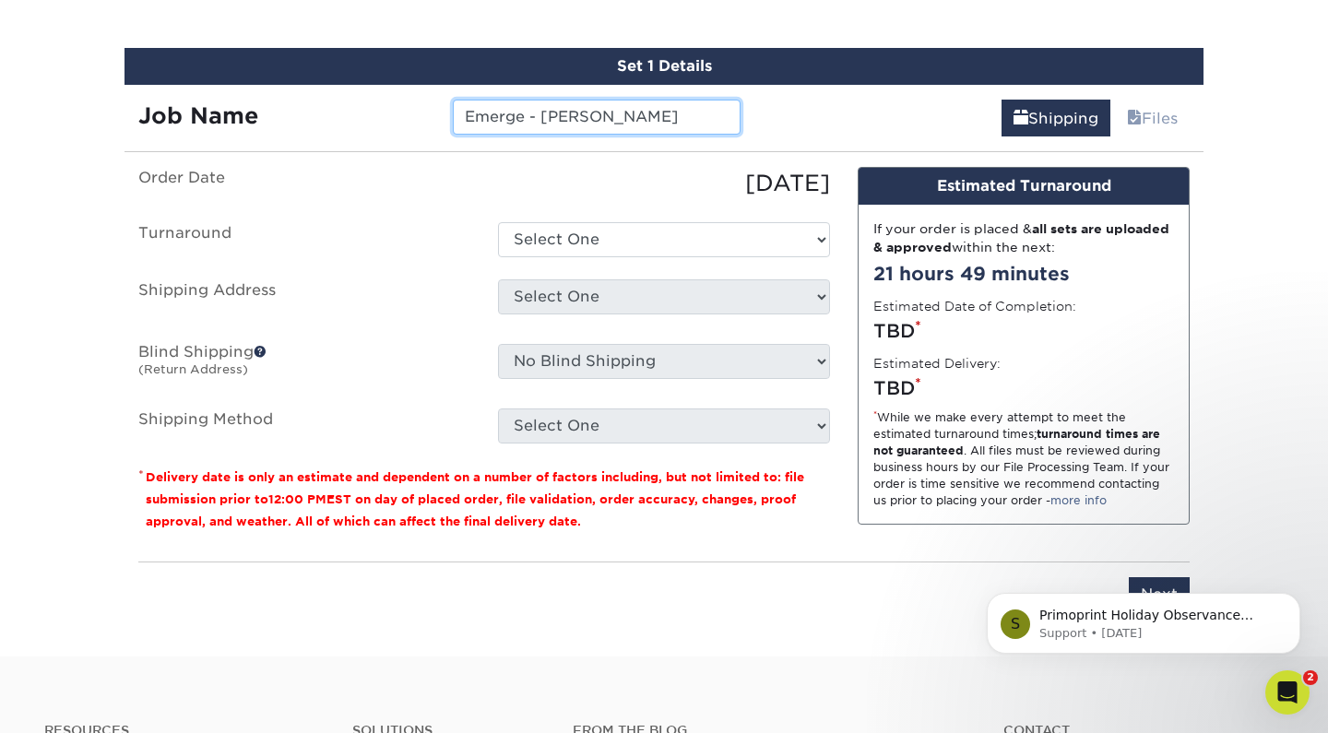
type input "Emerge - Evangeline"
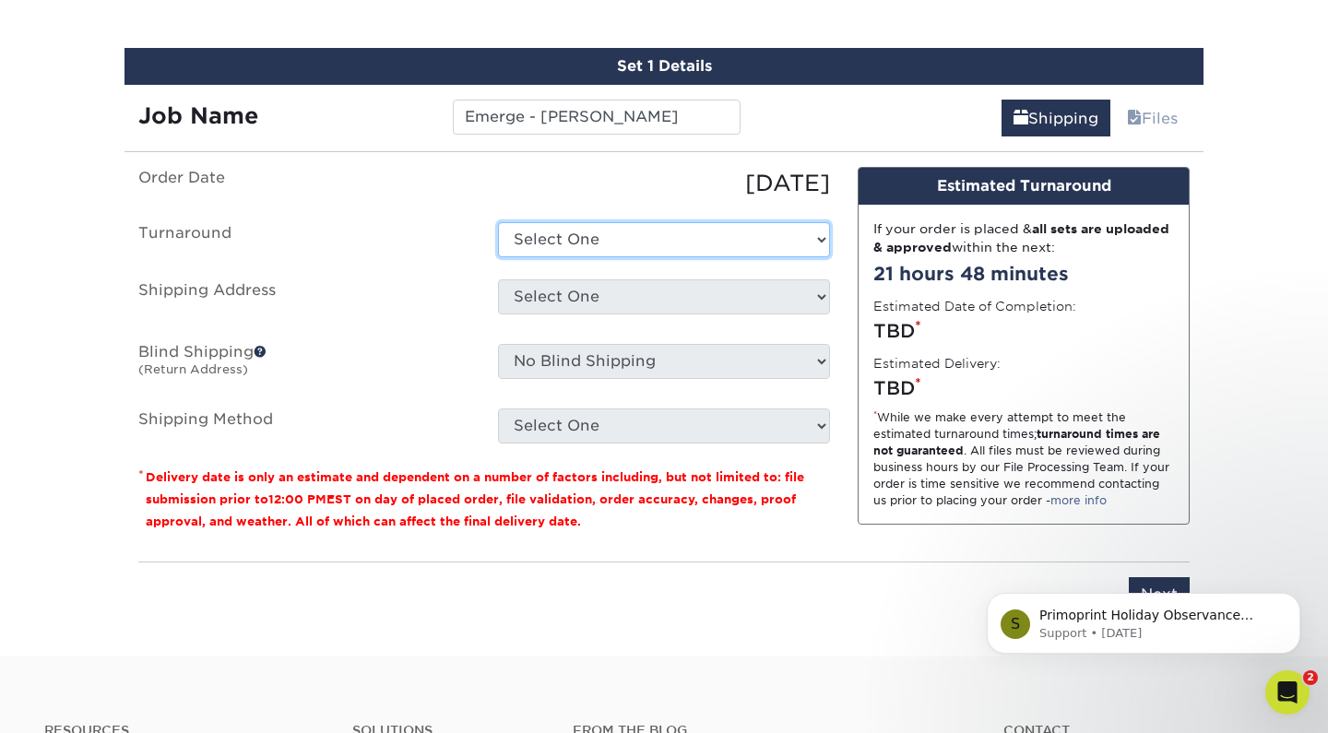
select select "9fe09f74-13a8-4433-b0c6-7e0e9829344b"
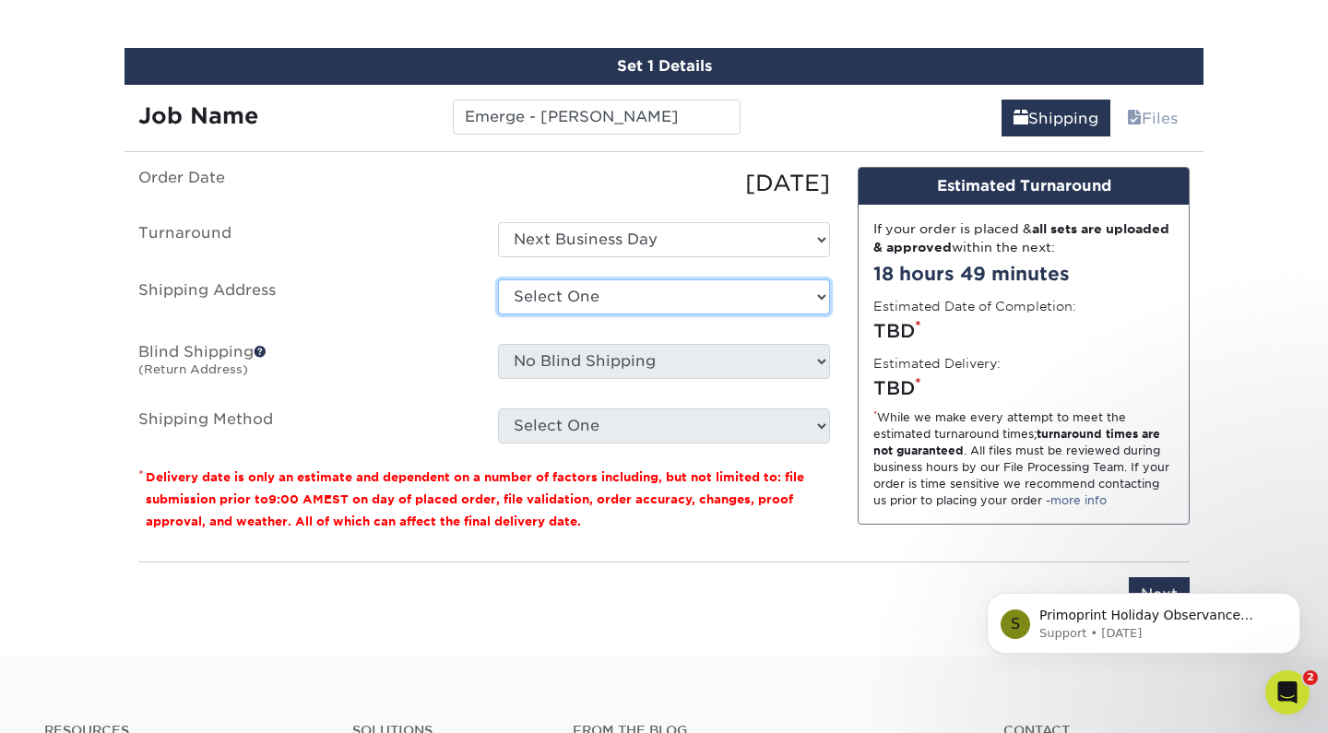
select select "255993"
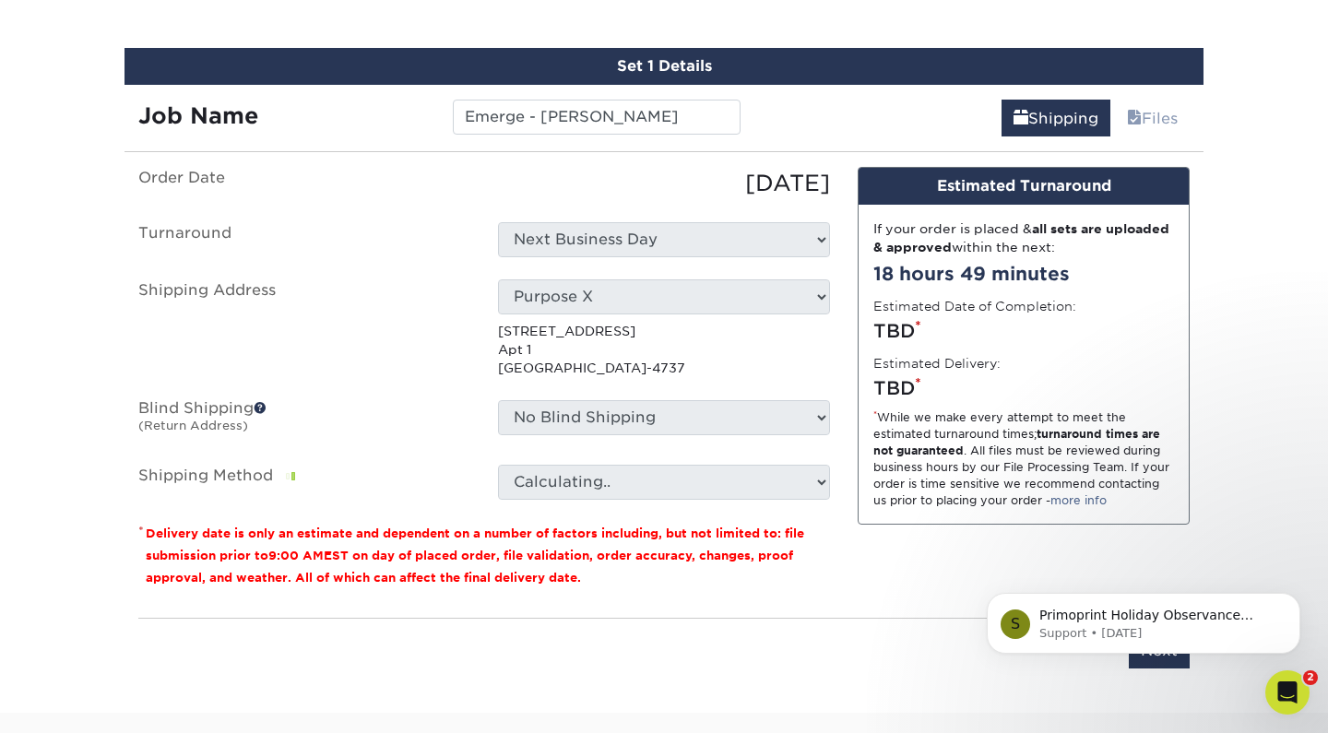
click at [566, 392] on ul "Order Date 10/08/2025 Turnaround Select One 2-4 Business Days 2 Day Next Busine…" at bounding box center [484, 333] width 692 height 333
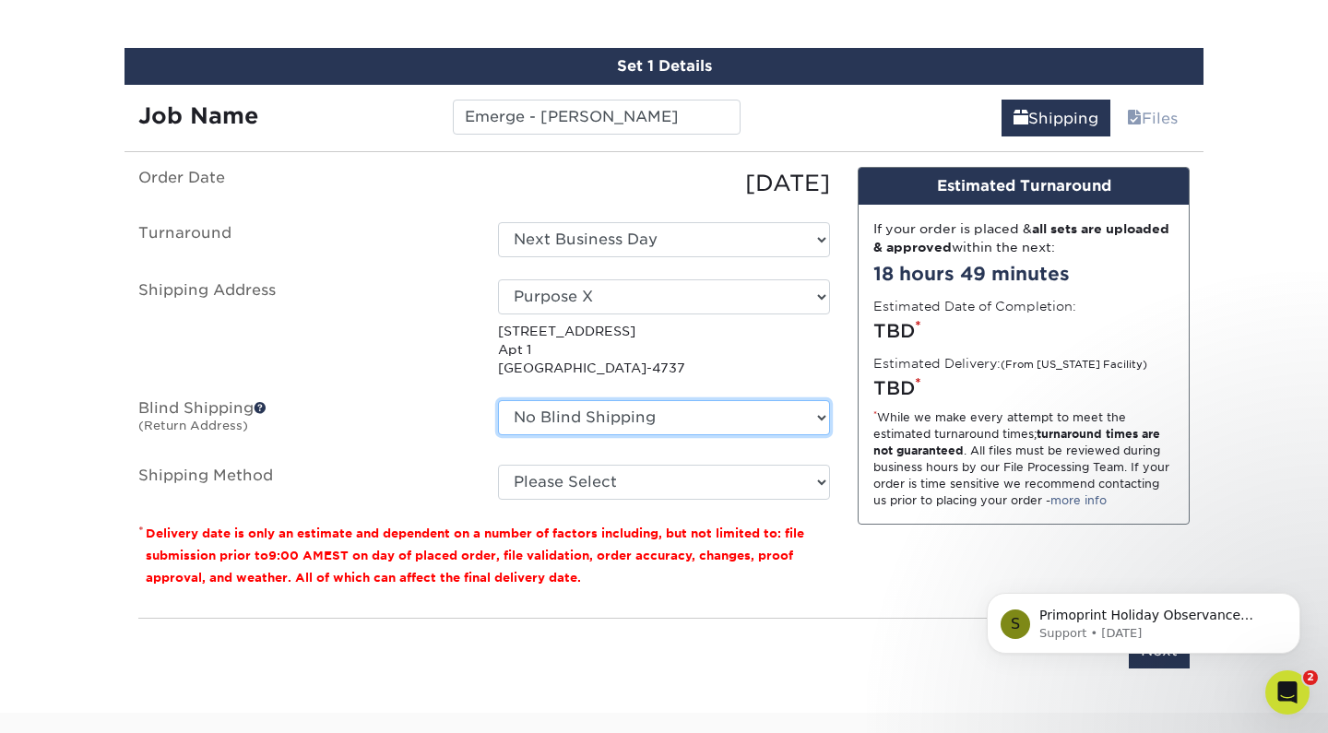
select select "255993"
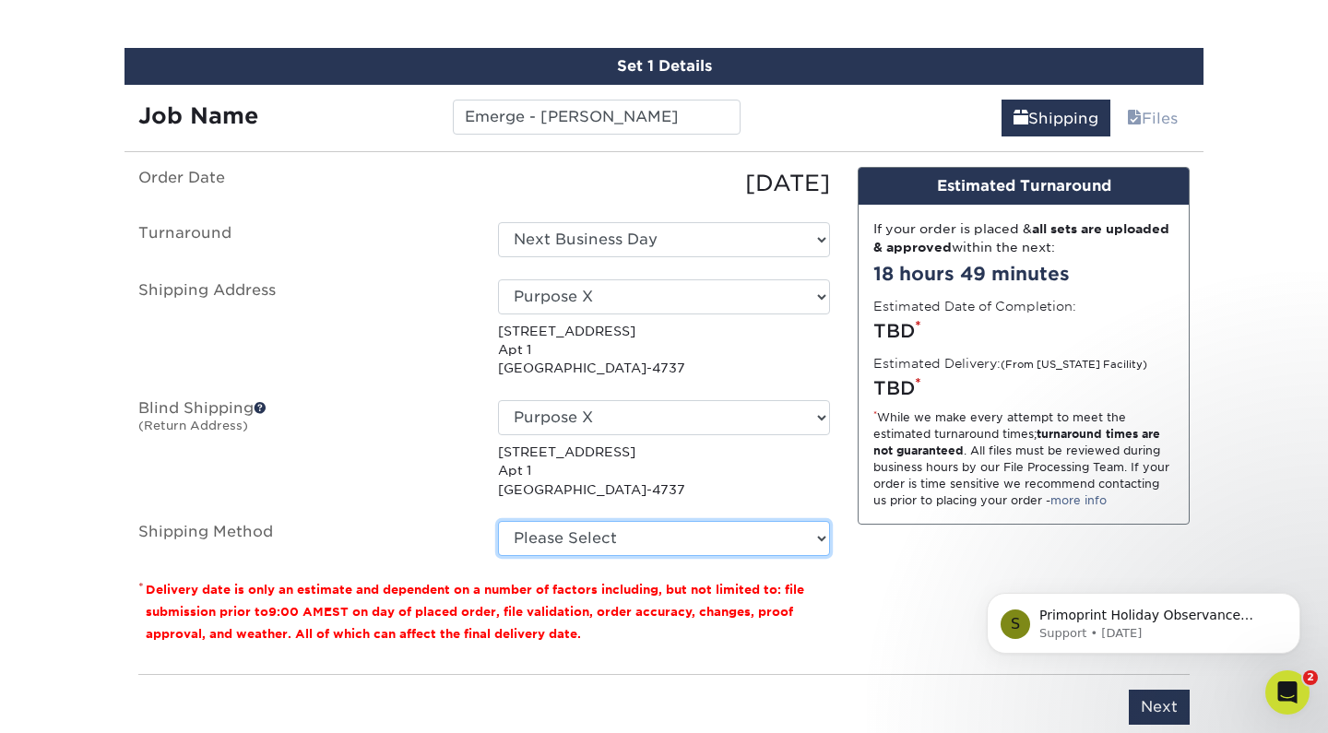
select select "03"
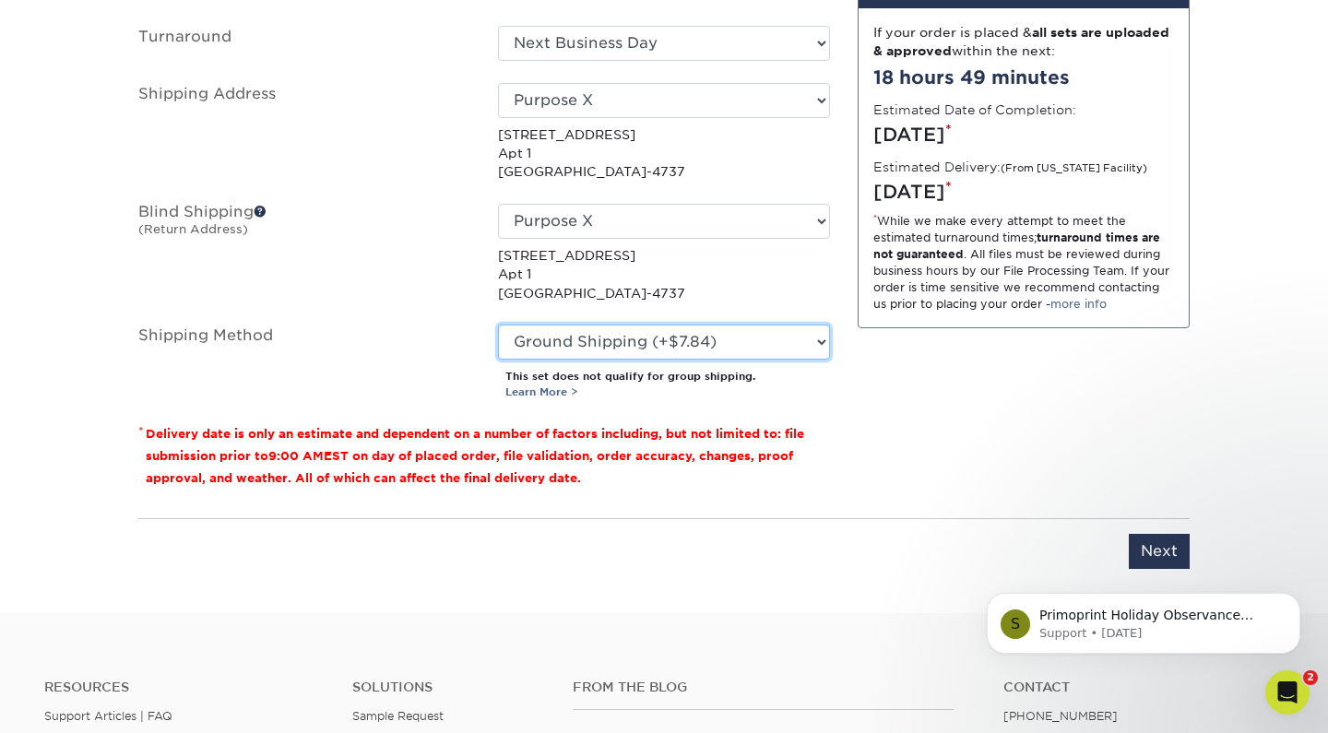
scroll to position [1253, 0]
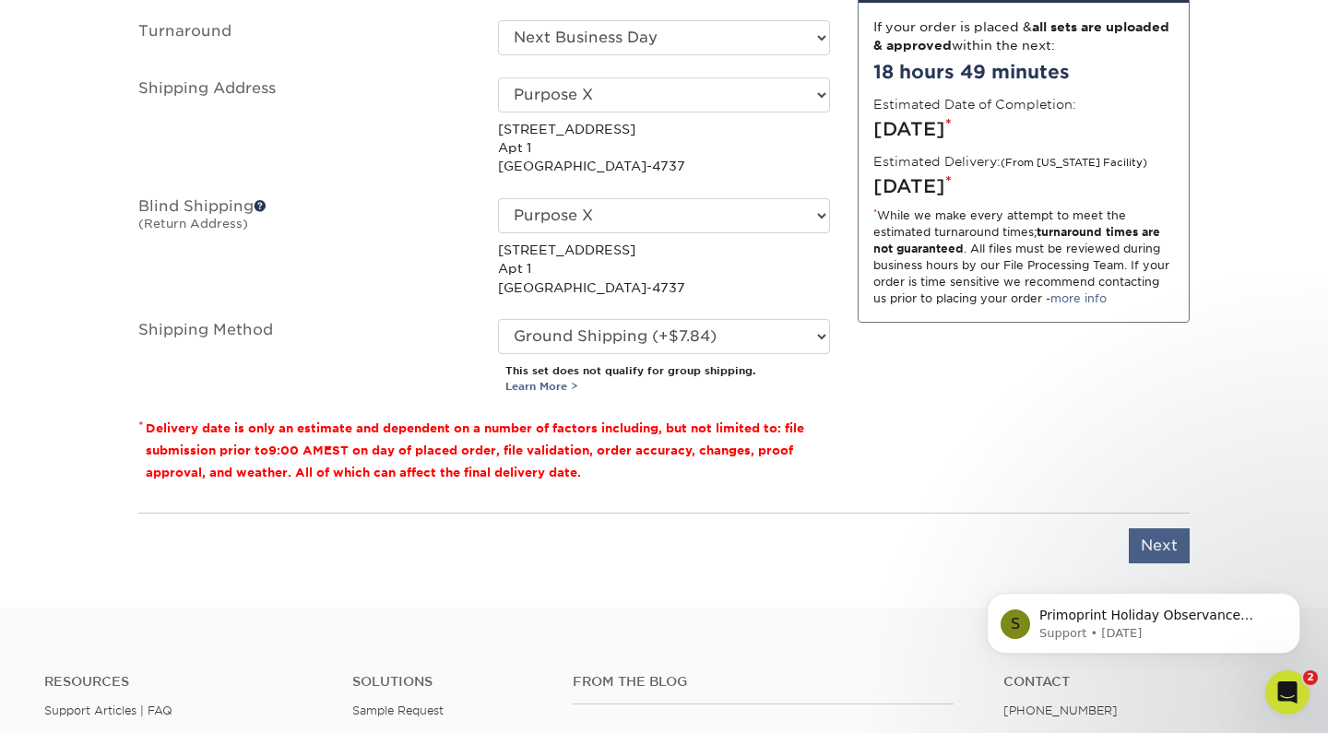
click at [1156, 529] on input "Next" at bounding box center [1159, 546] width 61 height 35
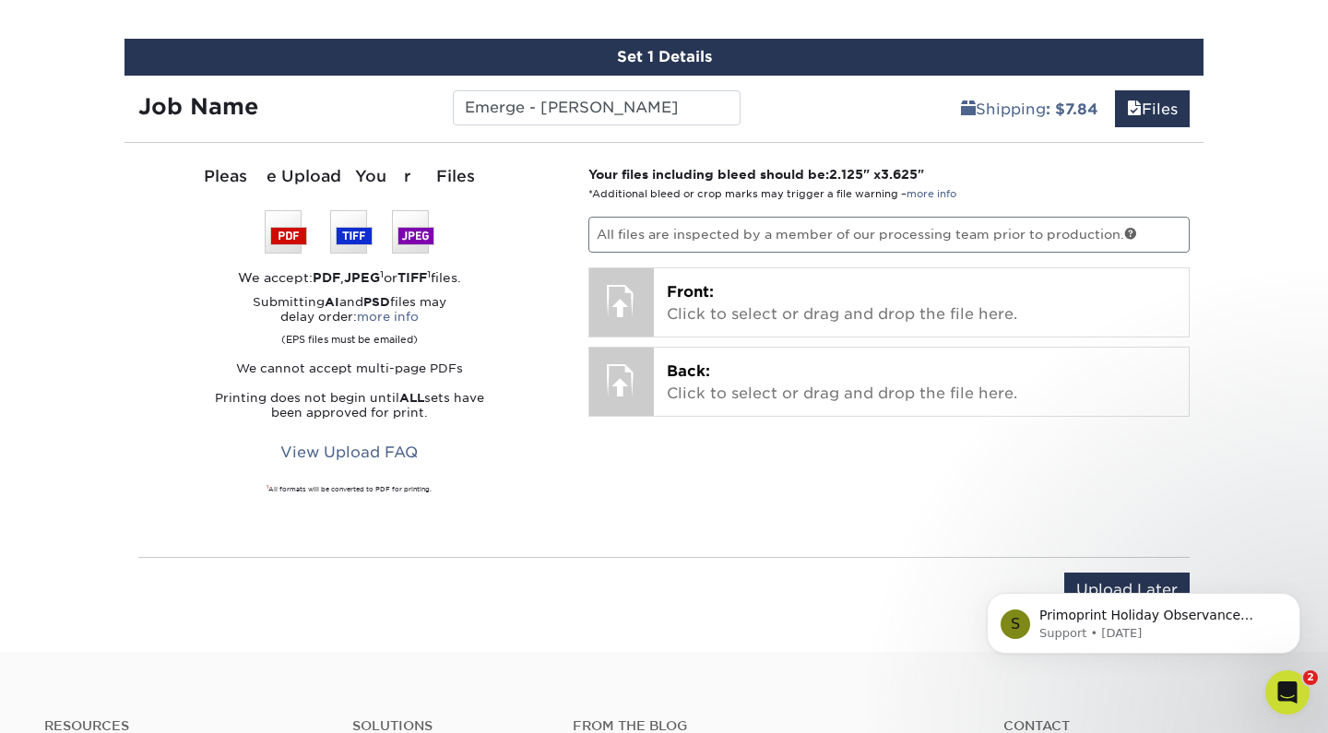
scroll to position [1042, 0]
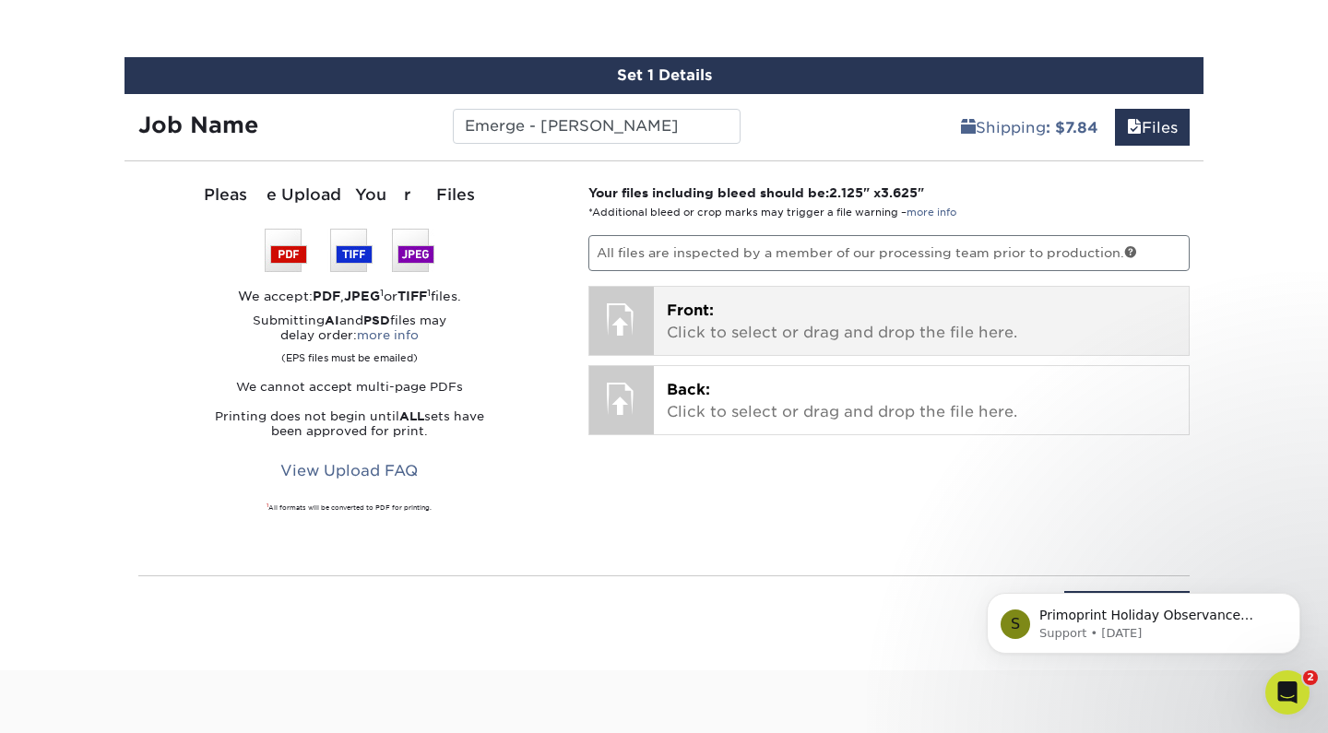
click at [704, 308] on span "Front:" at bounding box center [690, 311] width 47 height 18
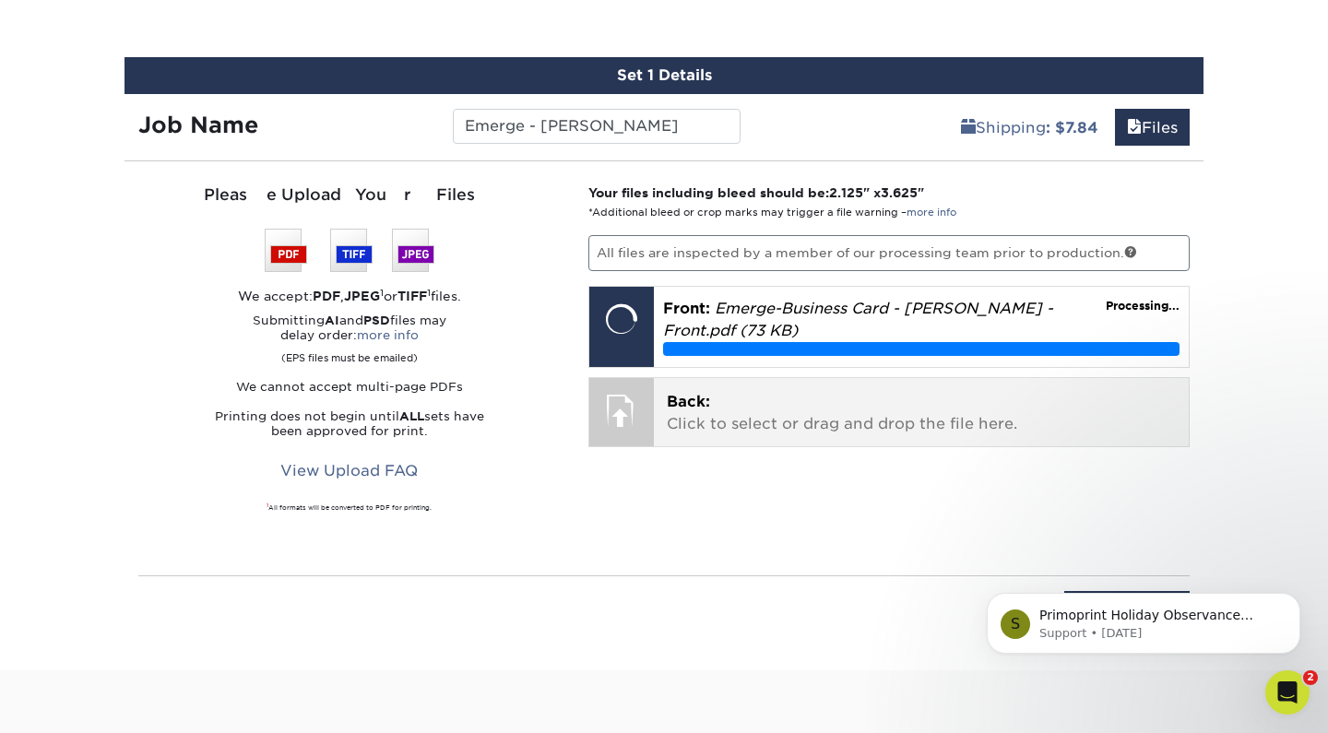
click at [847, 413] on p "Back: Click to select or drag and drop the file here." at bounding box center [922, 413] width 510 height 44
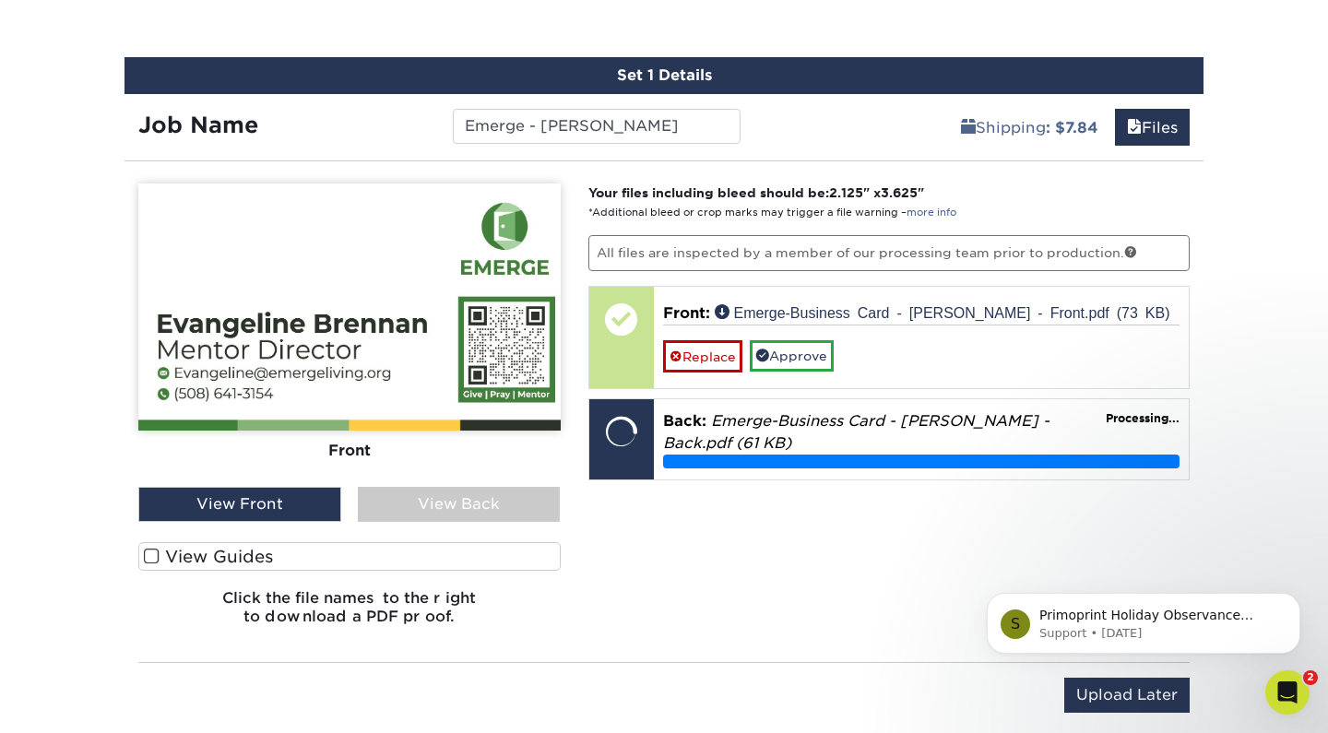
click at [157, 554] on span at bounding box center [152, 557] width 16 height 18
click at [0, 0] on input "View Guides" at bounding box center [0, 0] width 0 height 0
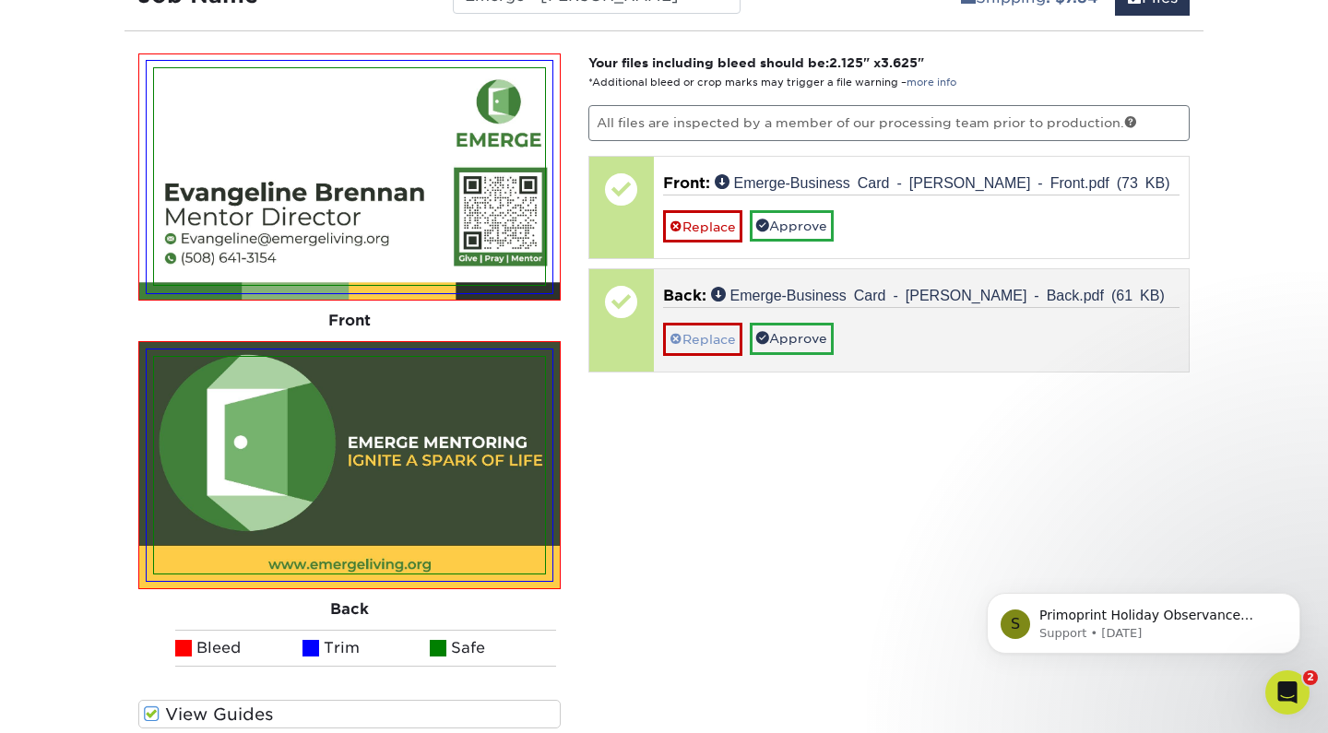
scroll to position [1173, 0]
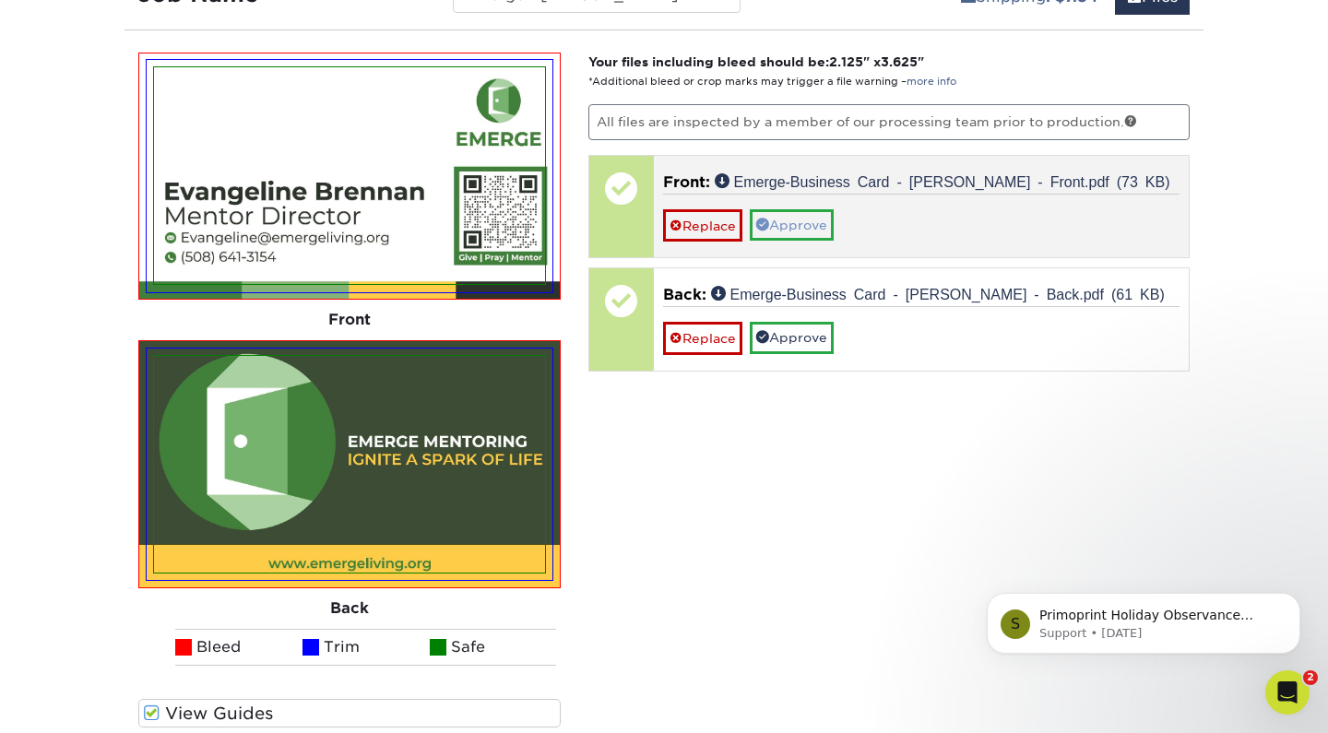
click at [797, 217] on link "Approve" at bounding box center [792, 224] width 84 height 31
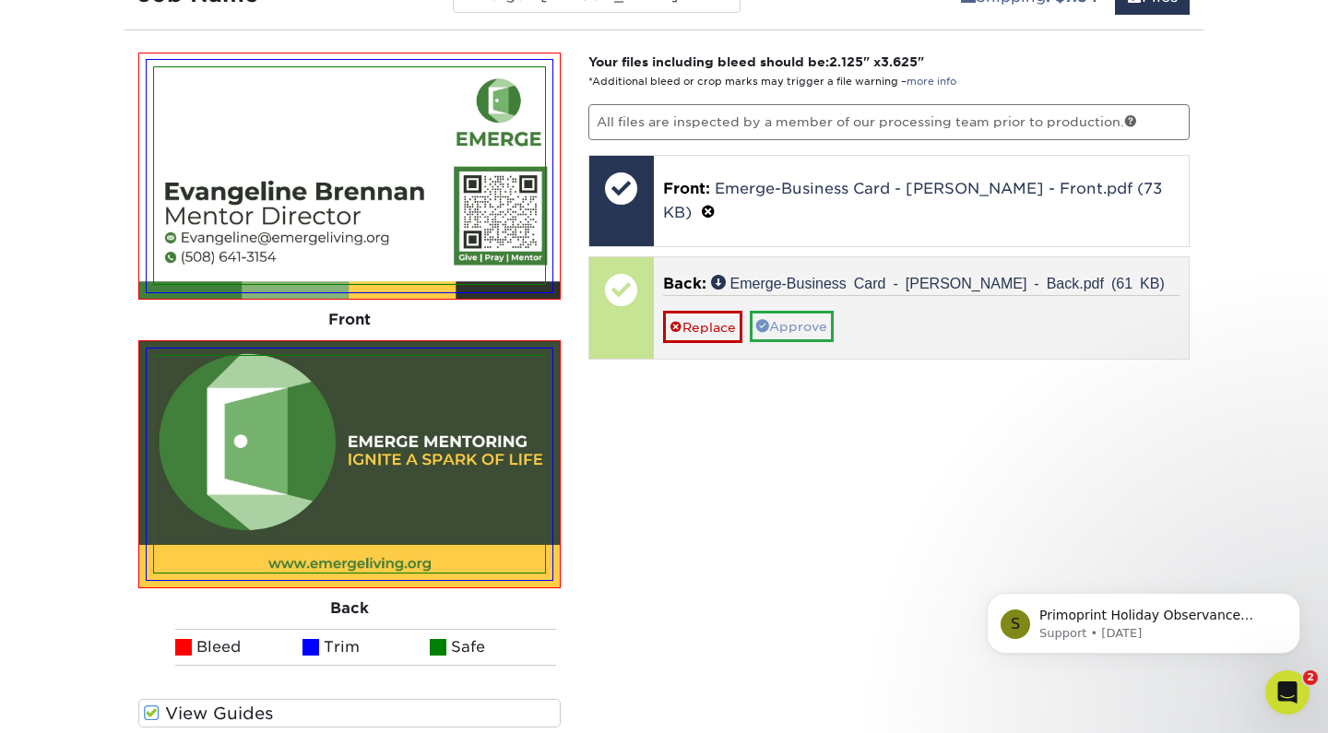
click at [792, 311] on link "Approve" at bounding box center [792, 326] width 84 height 31
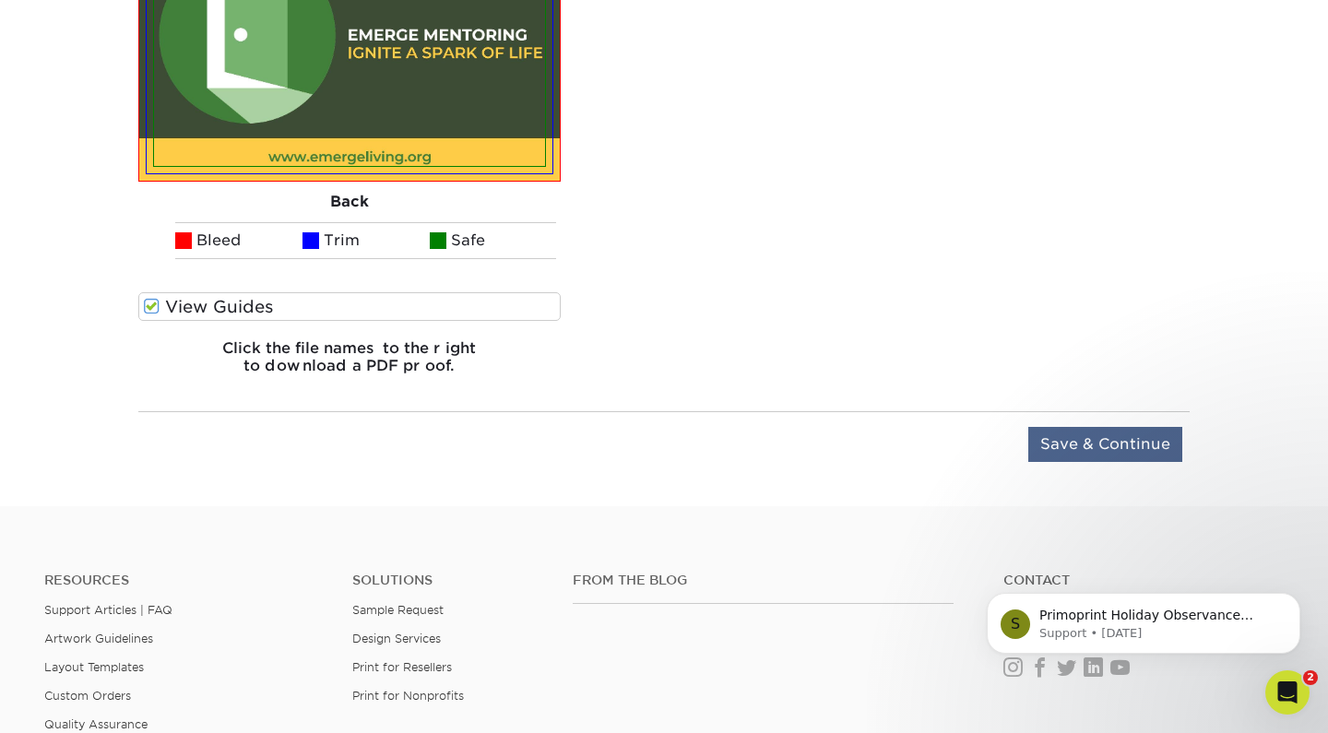
click at [1072, 444] on input "Save & Continue" at bounding box center [1106, 444] width 154 height 35
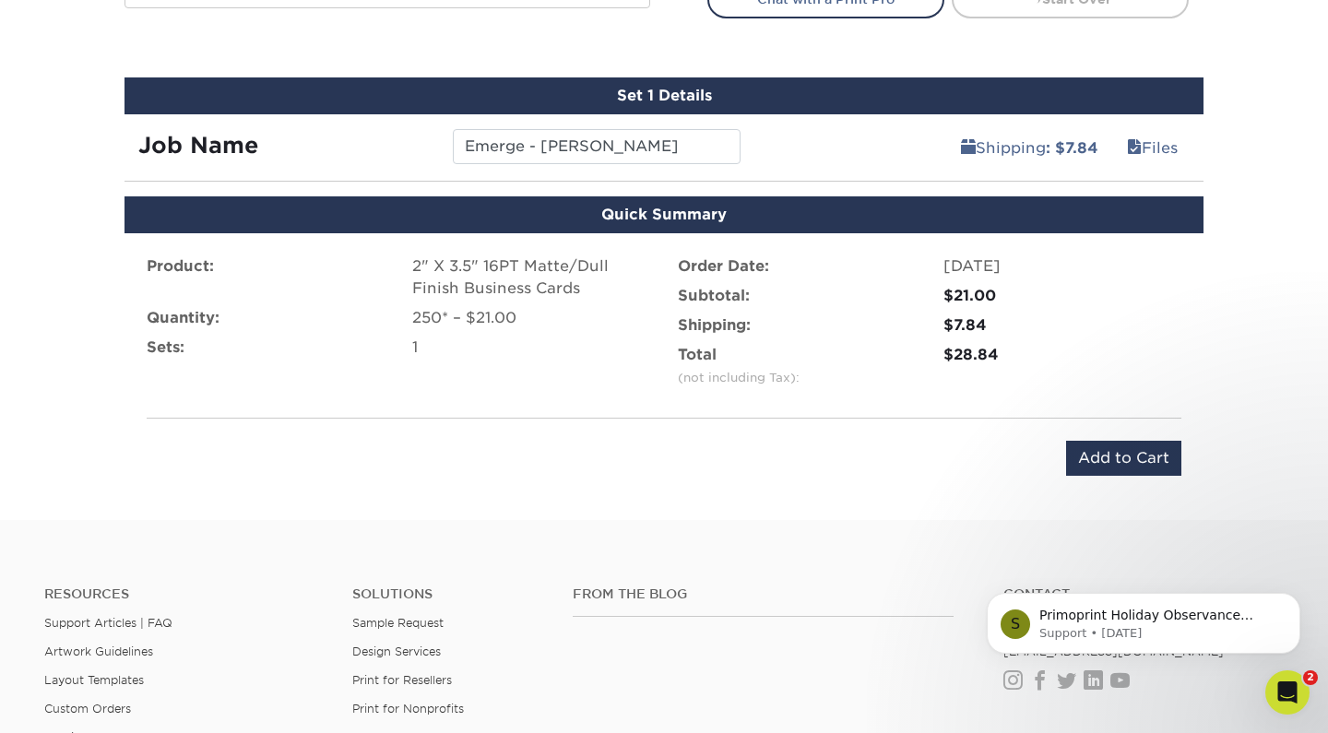
scroll to position [1083, 0]
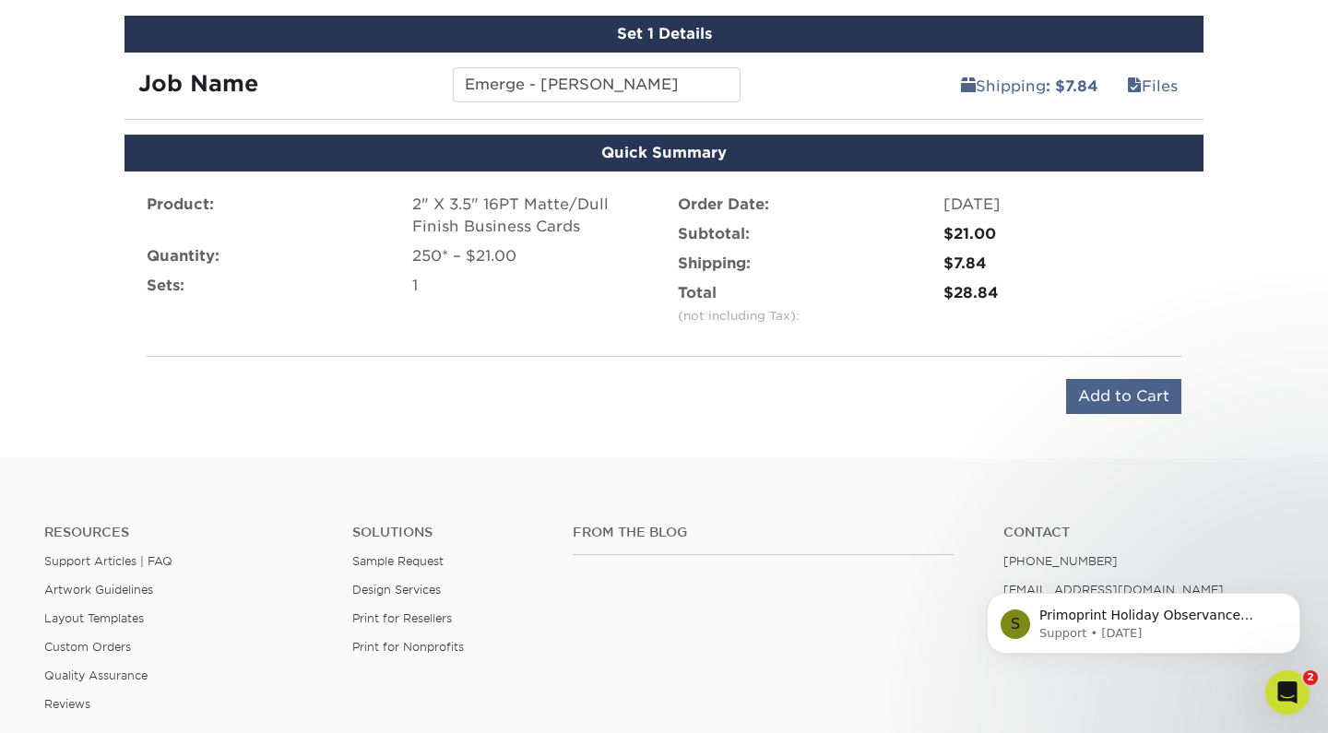
click at [1092, 389] on input "Add to Cart" at bounding box center [1123, 396] width 115 height 35
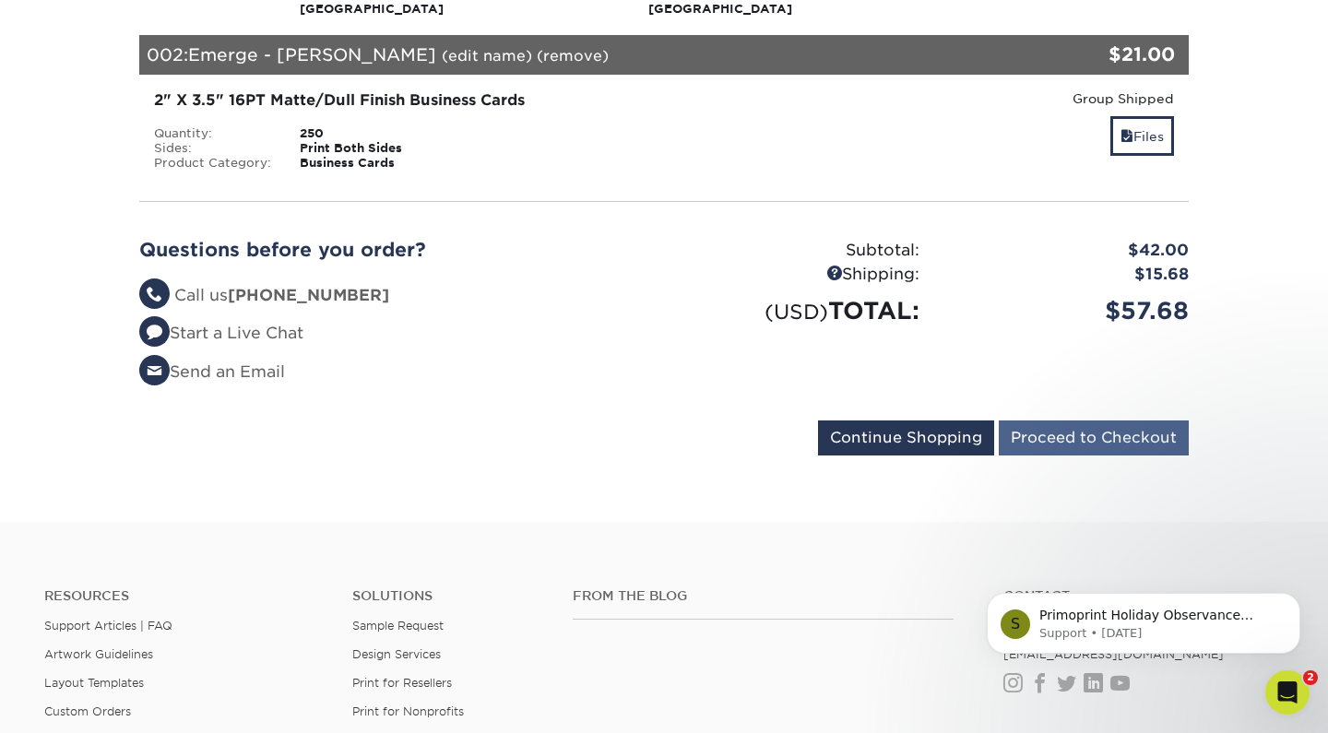
scroll to position [573, 0]
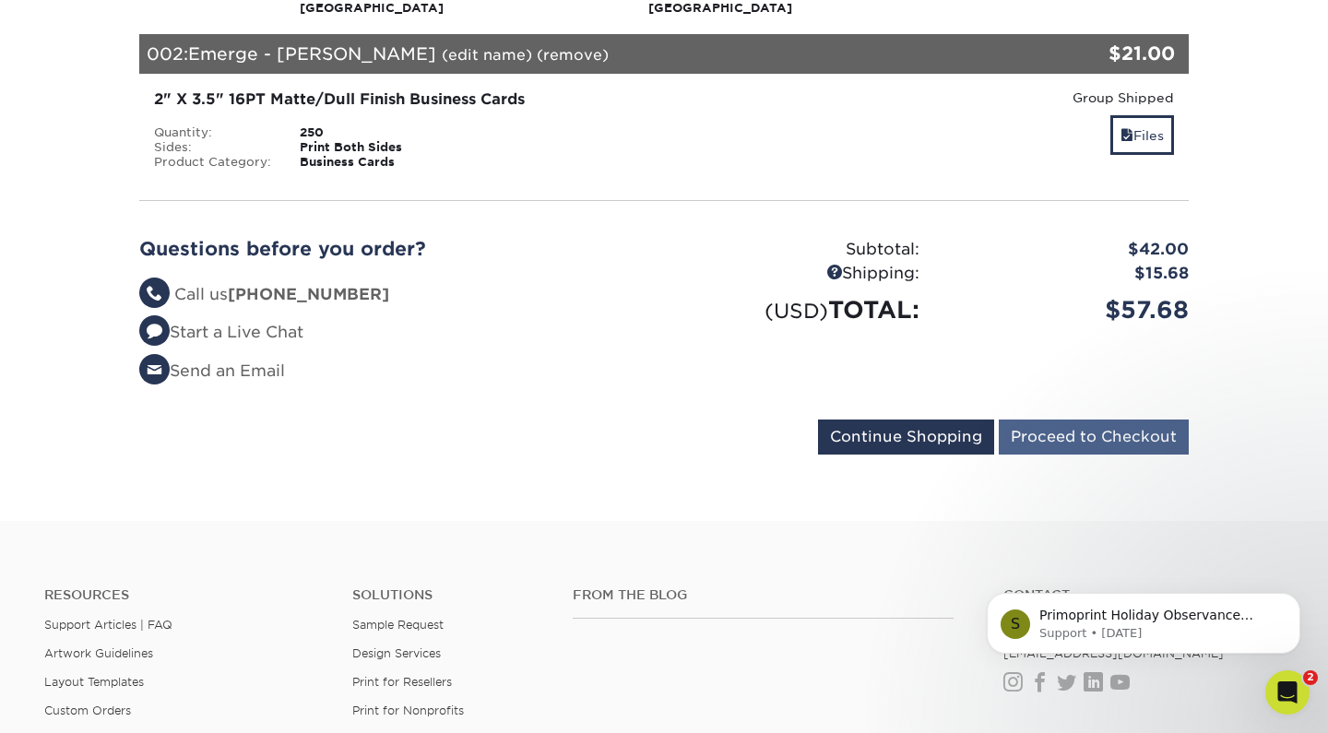
click at [1082, 451] on input "Proceed to Checkout" at bounding box center [1094, 437] width 190 height 35
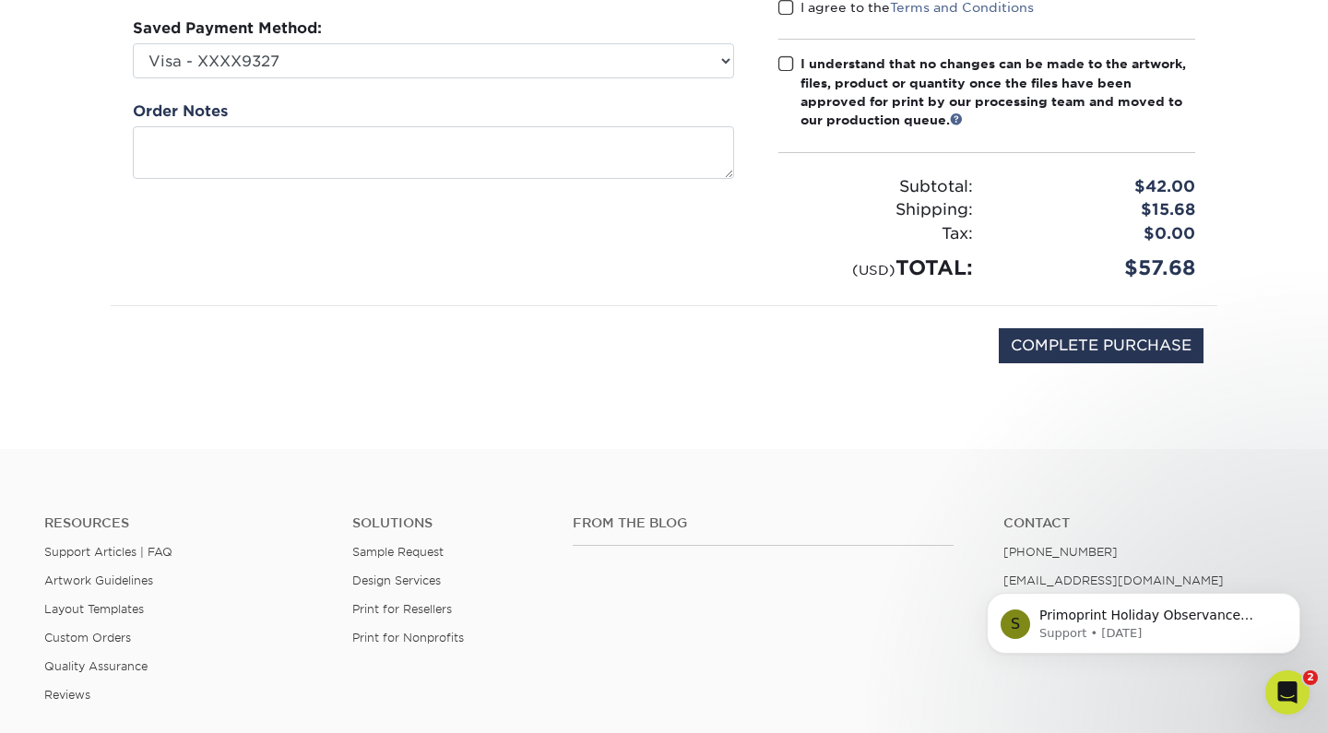
scroll to position [406, 0]
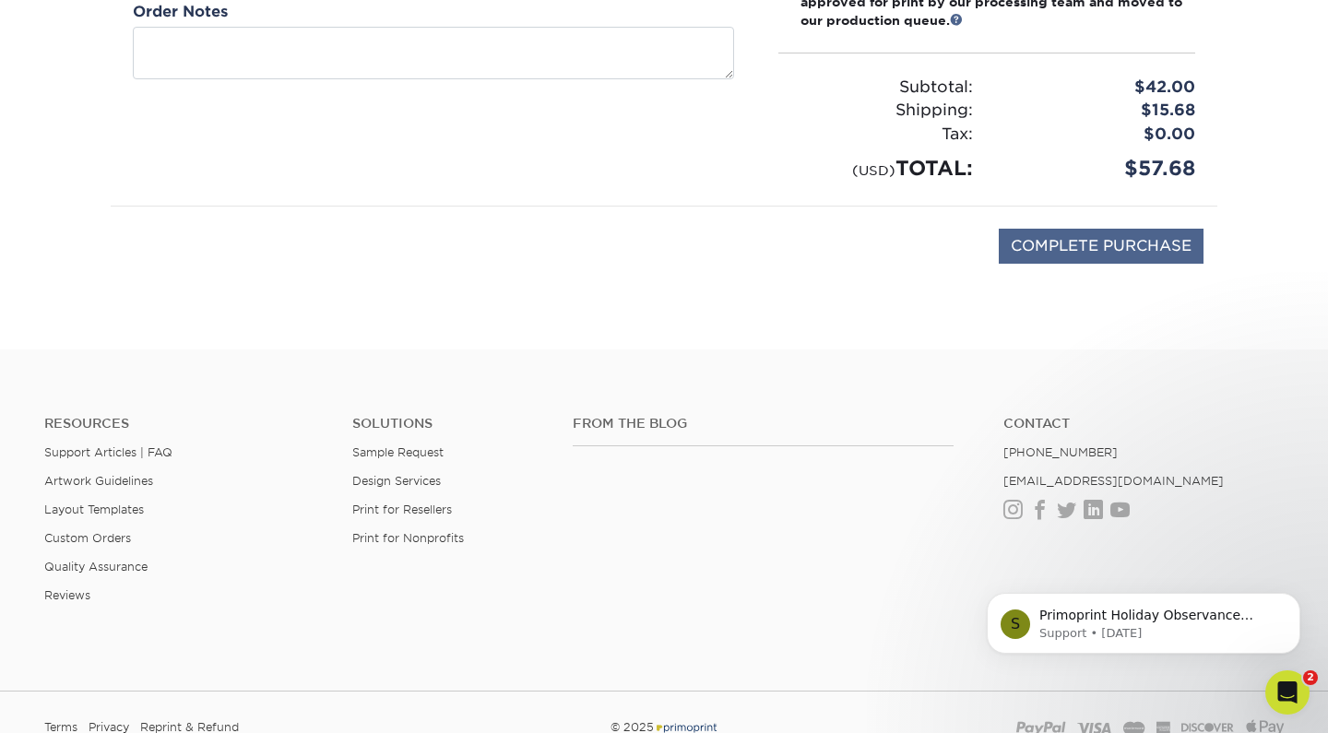
click at [1074, 241] on input "COMPLETE PURCHASE" at bounding box center [1101, 246] width 205 height 35
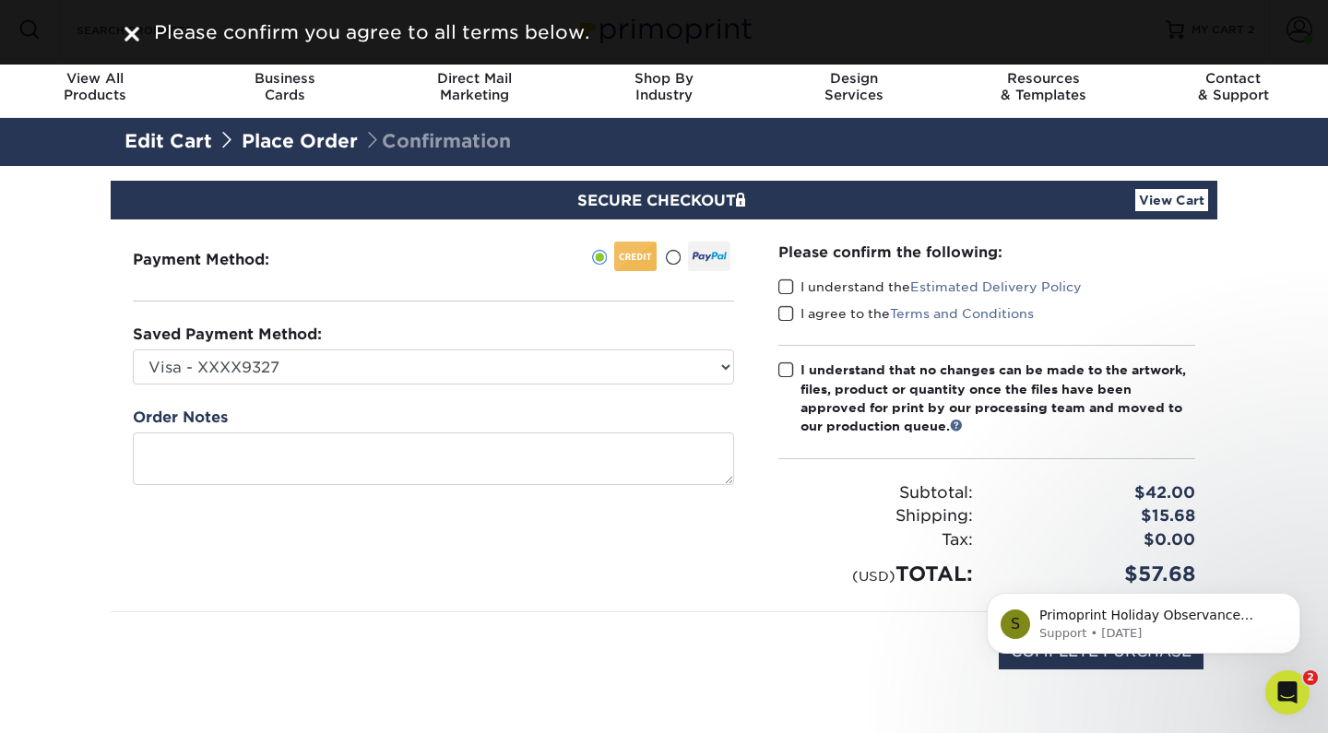
scroll to position [0, 0]
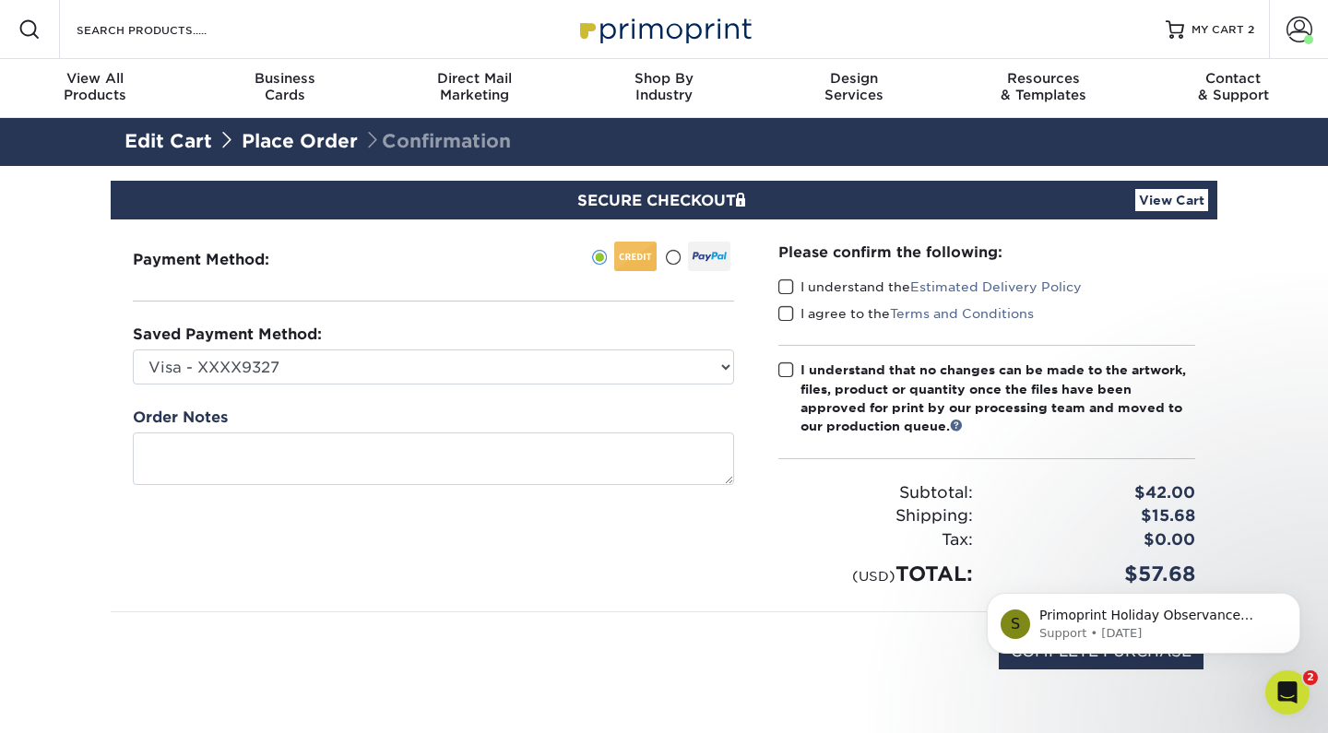
click at [786, 286] on span at bounding box center [787, 288] width 16 height 18
click at [0, 0] on input "I understand the Estimated Delivery Policy" at bounding box center [0, 0] width 0 height 0
click at [781, 315] on span at bounding box center [787, 314] width 16 height 18
click at [0, 0] on input "I agree to the Terms and Conditions" at bounding box center [0, 0] width 0 height 0
click at [781, 378] on label "I understand that no changes can be made to the artwork, files, product or quan…" at bounding box center [987, 399] width 417 height 76
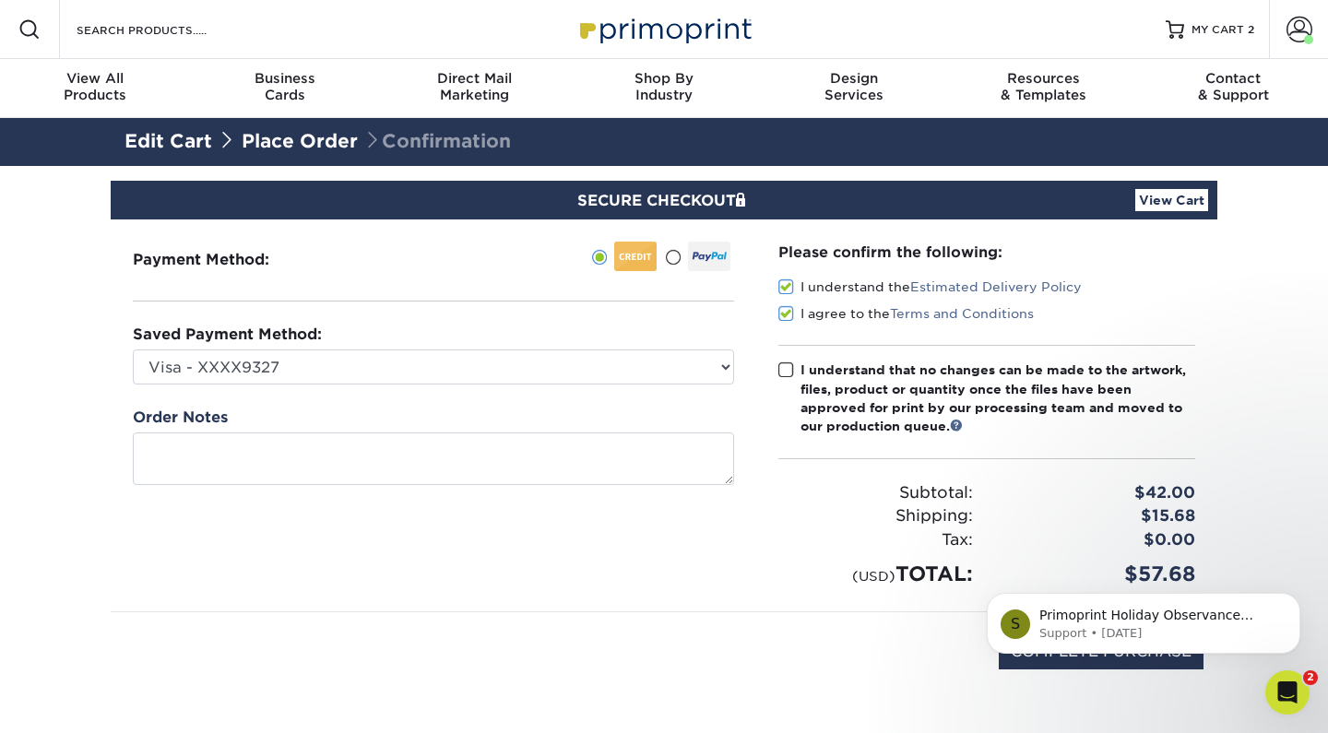
click at [0, 0] on input "I understand that no changes can be made to the artwork, files, product or quan…" at bounding box center [0, 0] width 0 height 0
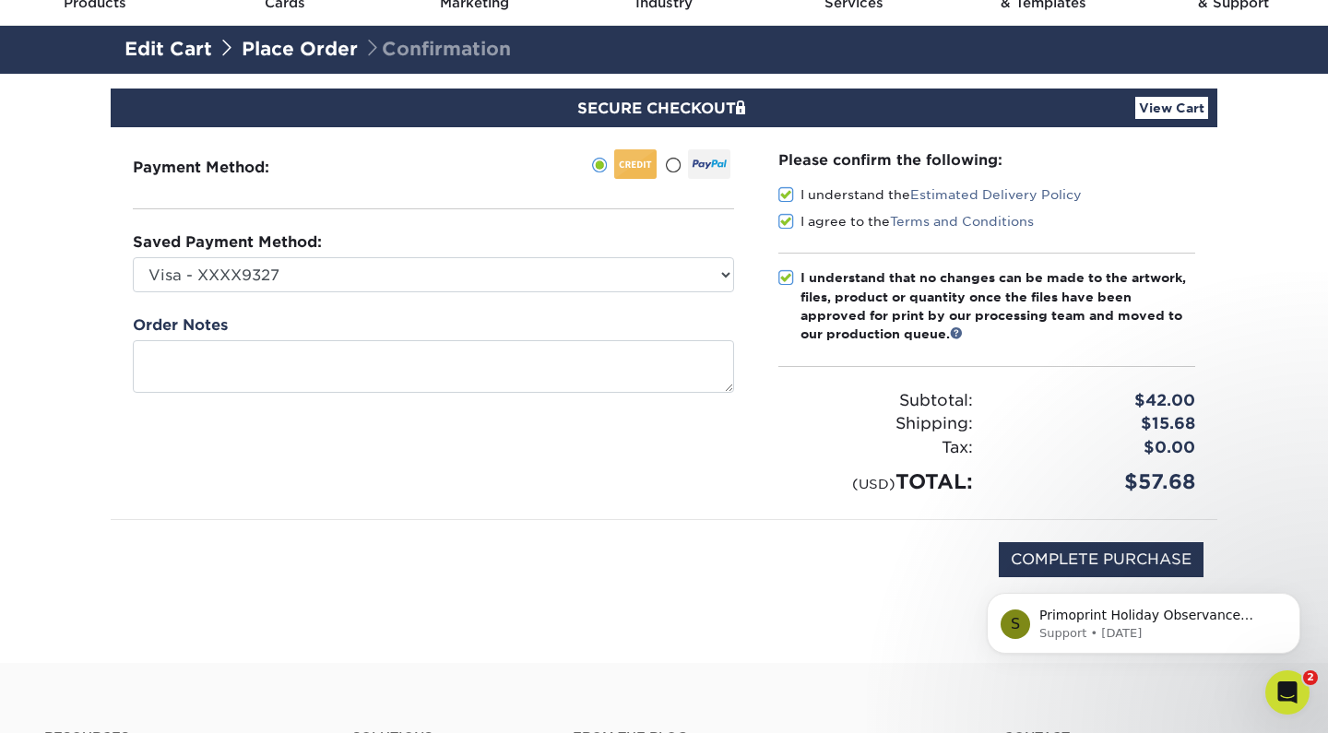
scroll to position [116, 0]
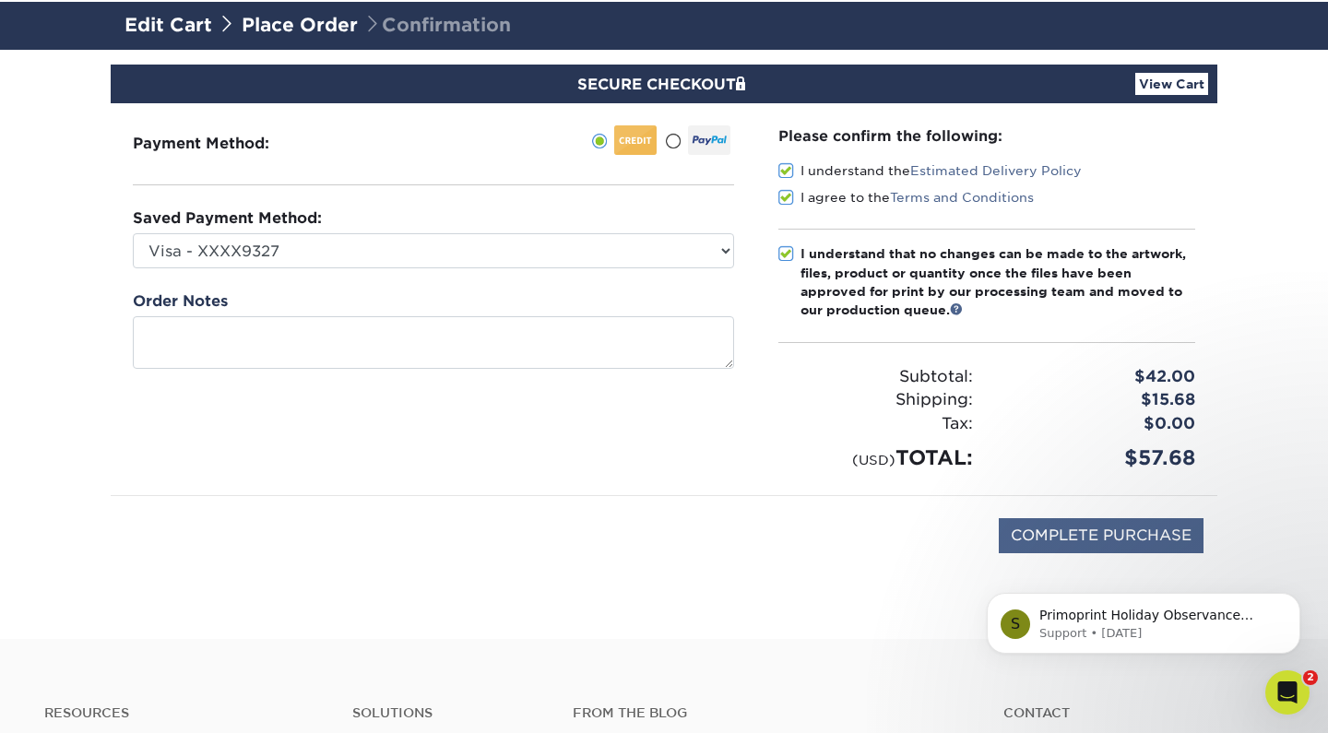
click at [1063, 534] on input "COMPLETE PURCHASE" at bounding box center [1101, 535] width 205 height 35
type input "PROCESSING, PLEASE WAIT..."
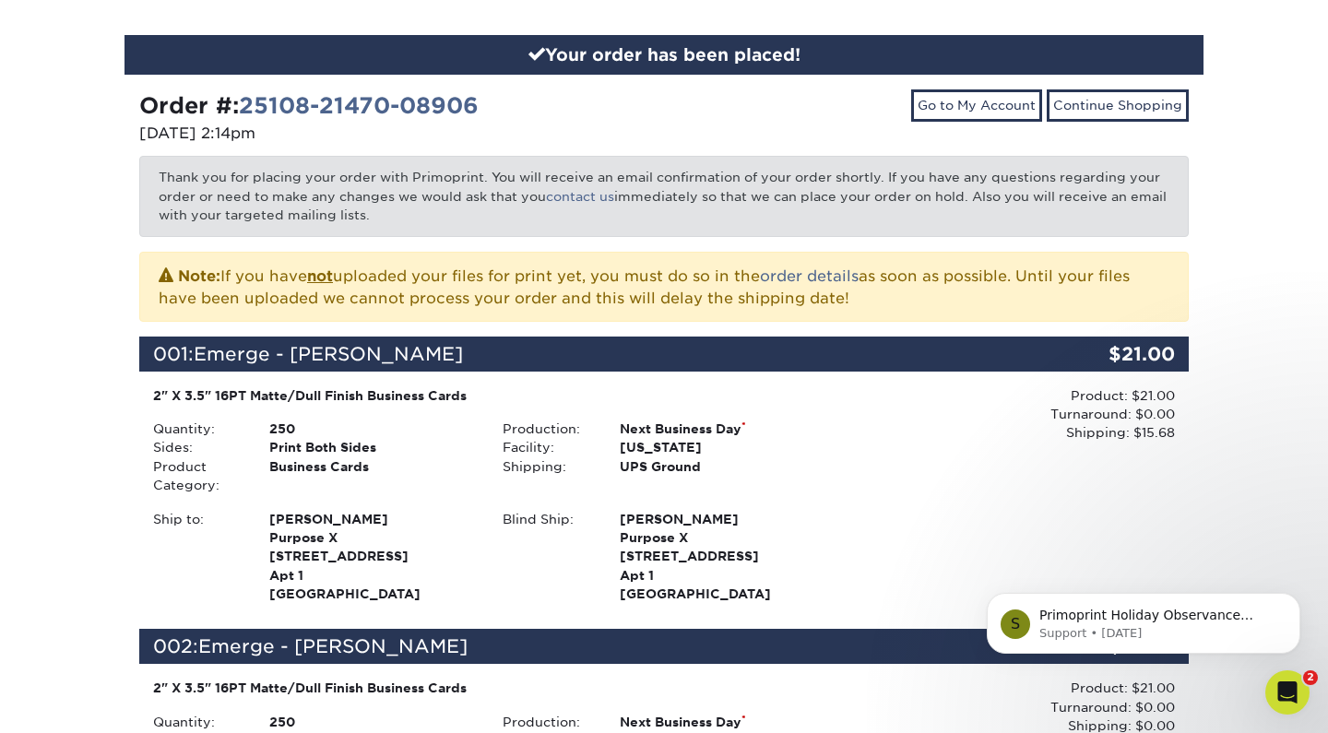
scroll to position [143, 0]
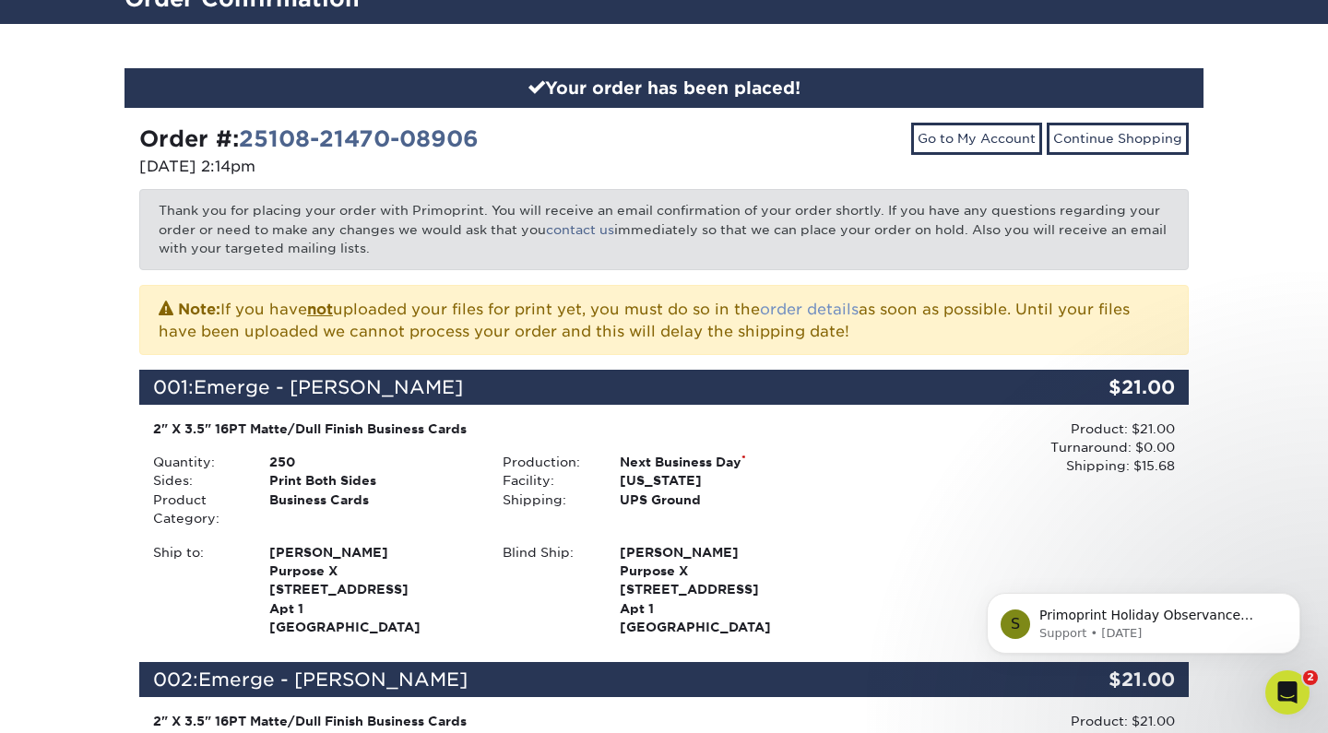
click at [801, 306] on link "order details" at bounding box center [809, 310] width 99 height 18
click at [1288, 682] on icon "Open Intercom Messenger" at bounding box center [1285, 690] width 30 height 30
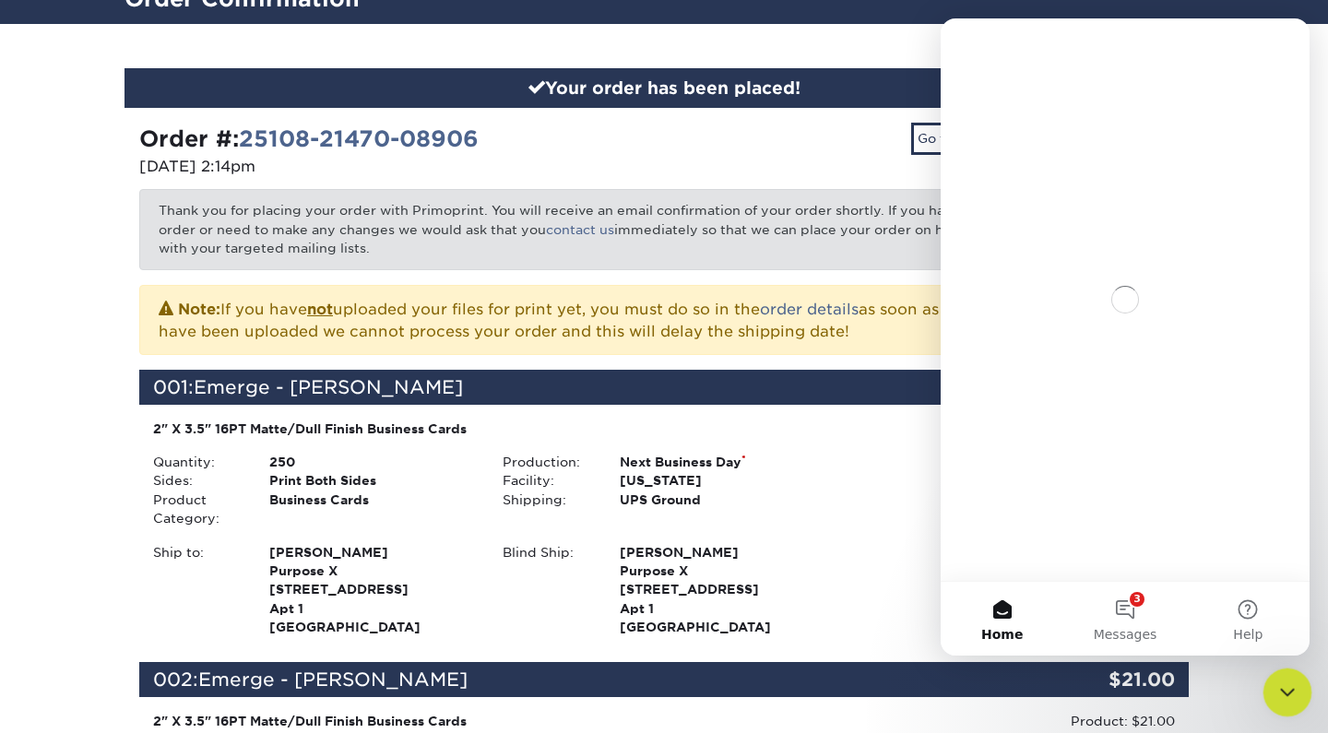
scroll to position [0, 0]
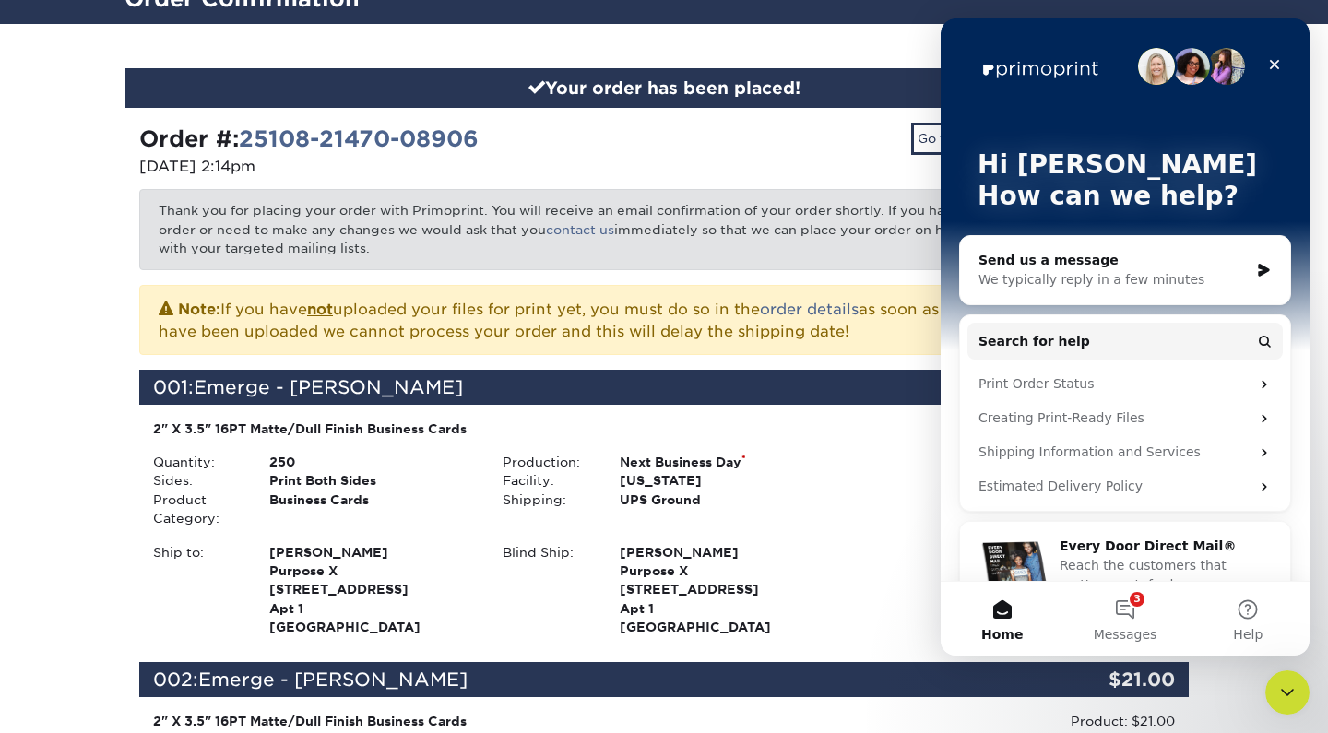
click at [1106, 261] on div "Send us a message" at bounding box center [1114, 260] width 270 height 19
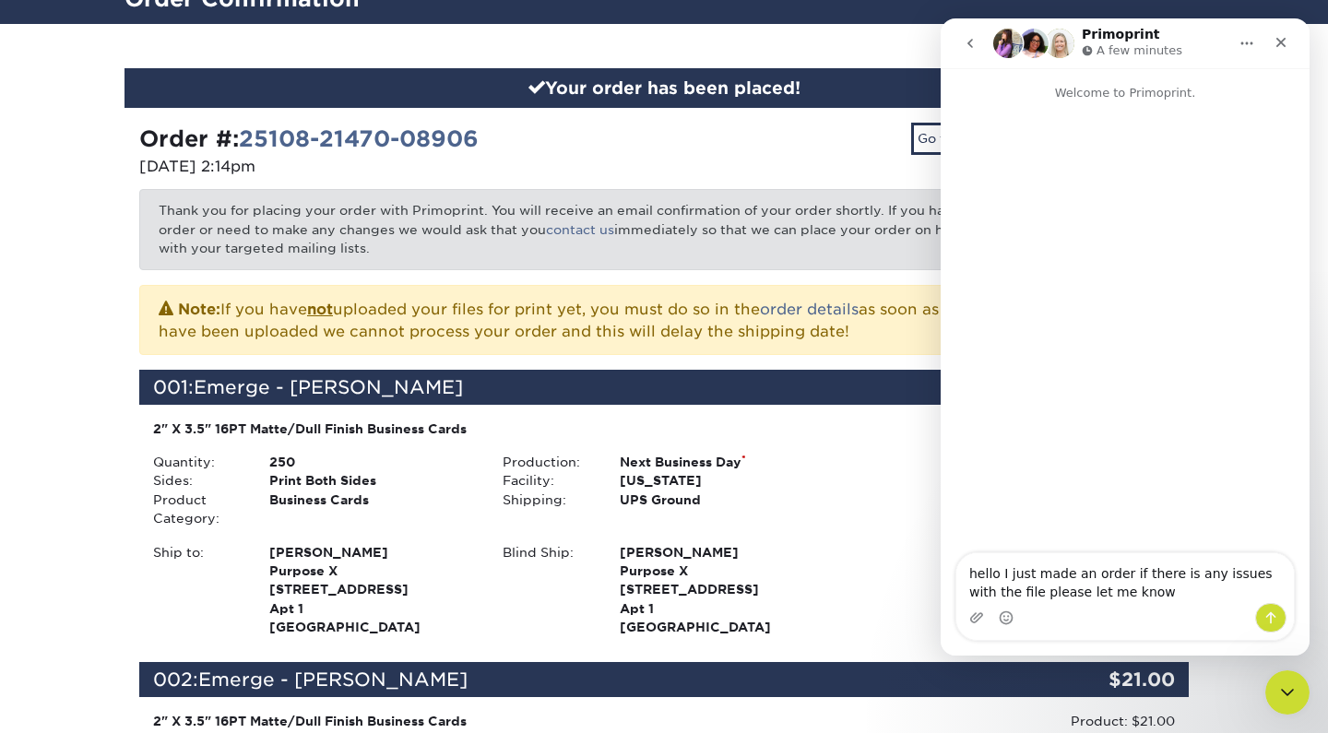
type textarea "hello I just made an order if there is any issues with the file please let me k…"
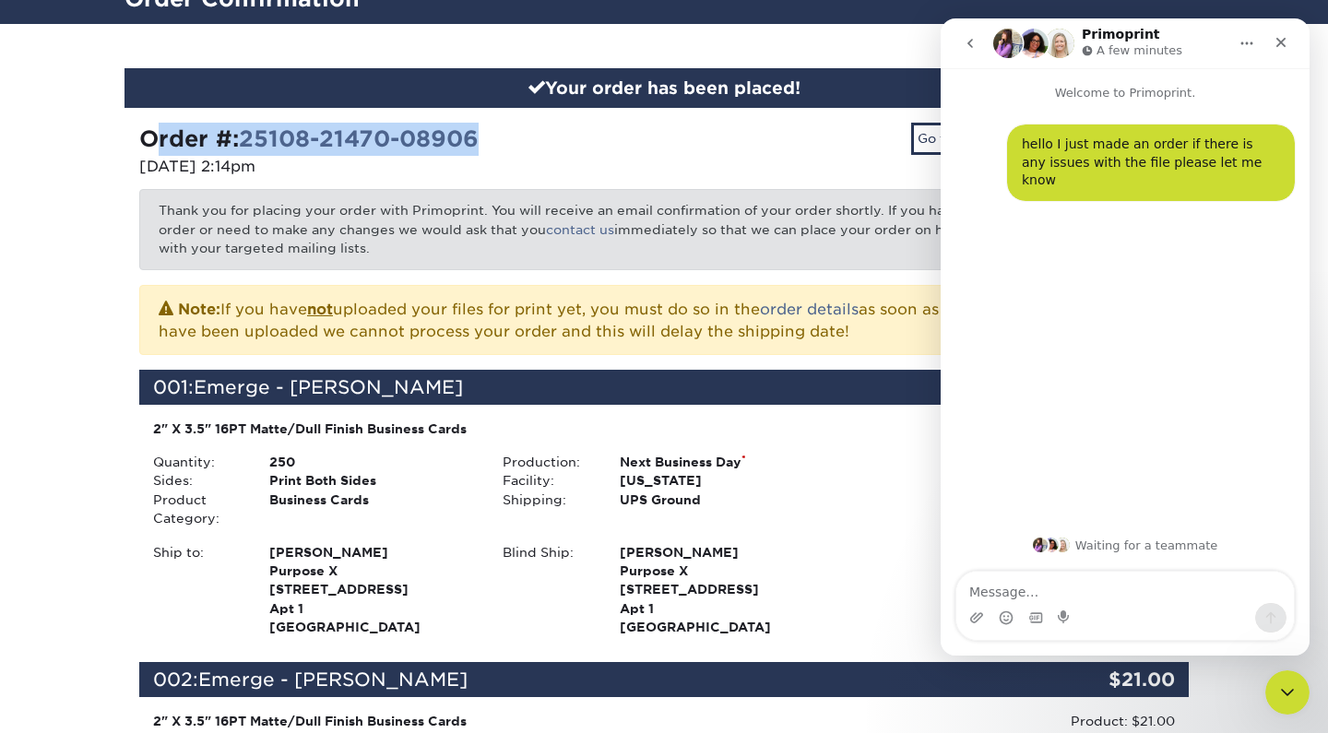
drag, startPoint x: 139, startPoint y: 139, endPoint x: 520, endPoint y: 139, distance: 381.0
click at [520, 139] on div "Order #: 25108-21470-08906" at bounding box center [394, 139] width 511 height 33
copy strong "Order #: 25108-21470-08906"
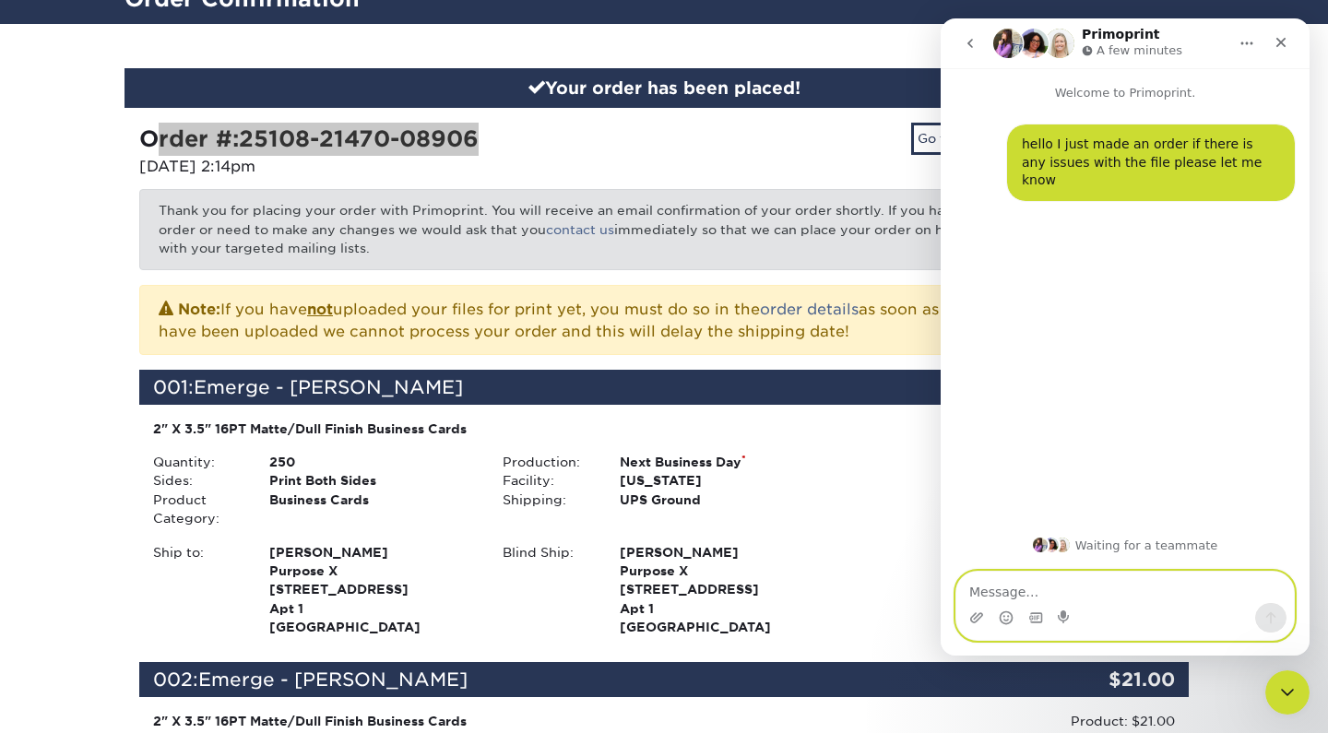
click at [1057, 589] on textarea "Message…" at bounding box center [1126, 587] width 338 height 31
paste textarea "Order #: 25108-21470-08906"
type textarea "Order #: 25108-21470-08906"
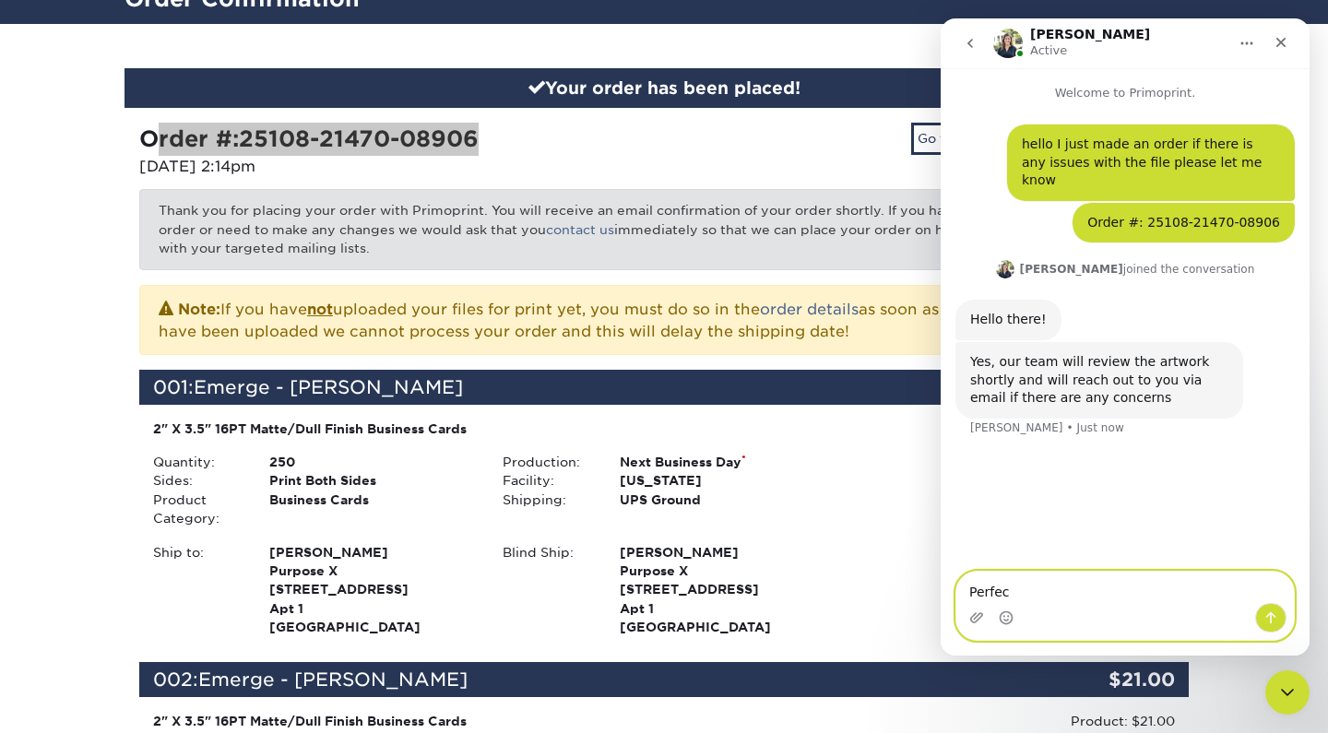
type textarea "Perfect"
type textarea "thank you"
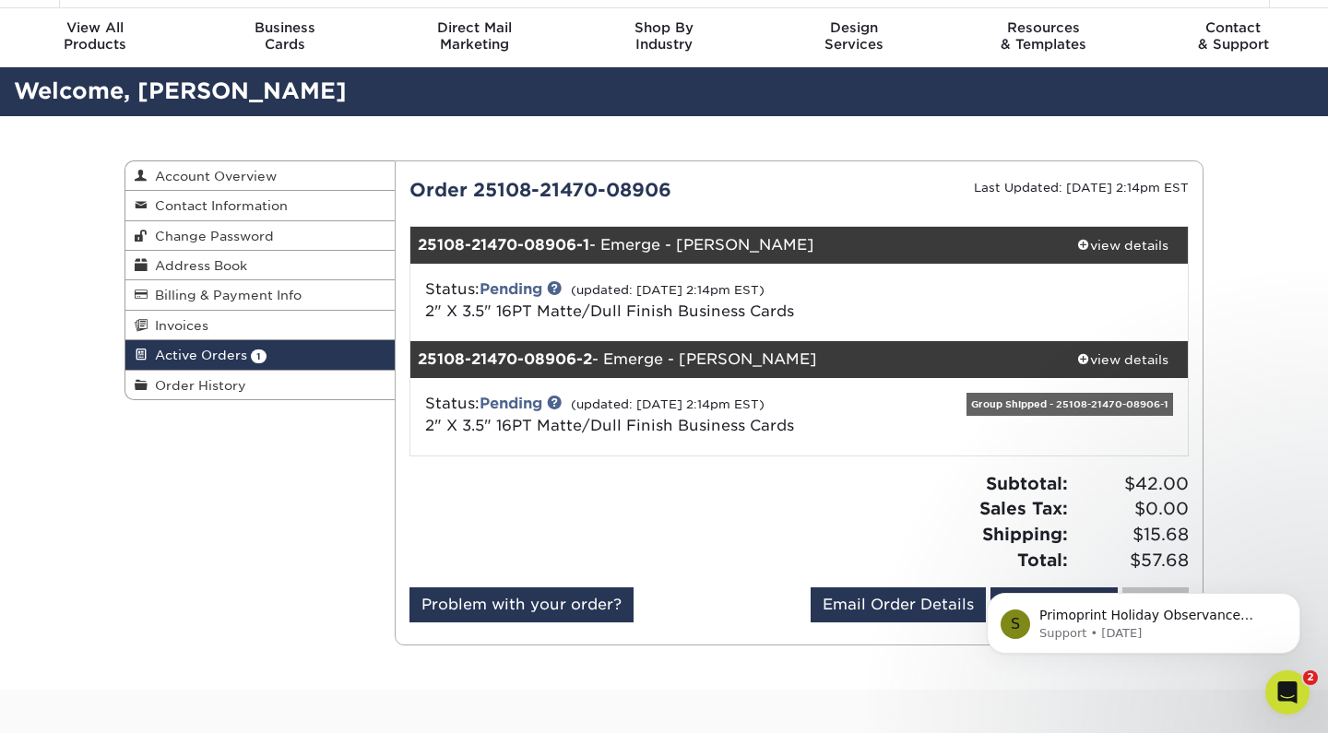
scroll to position [85, 0]
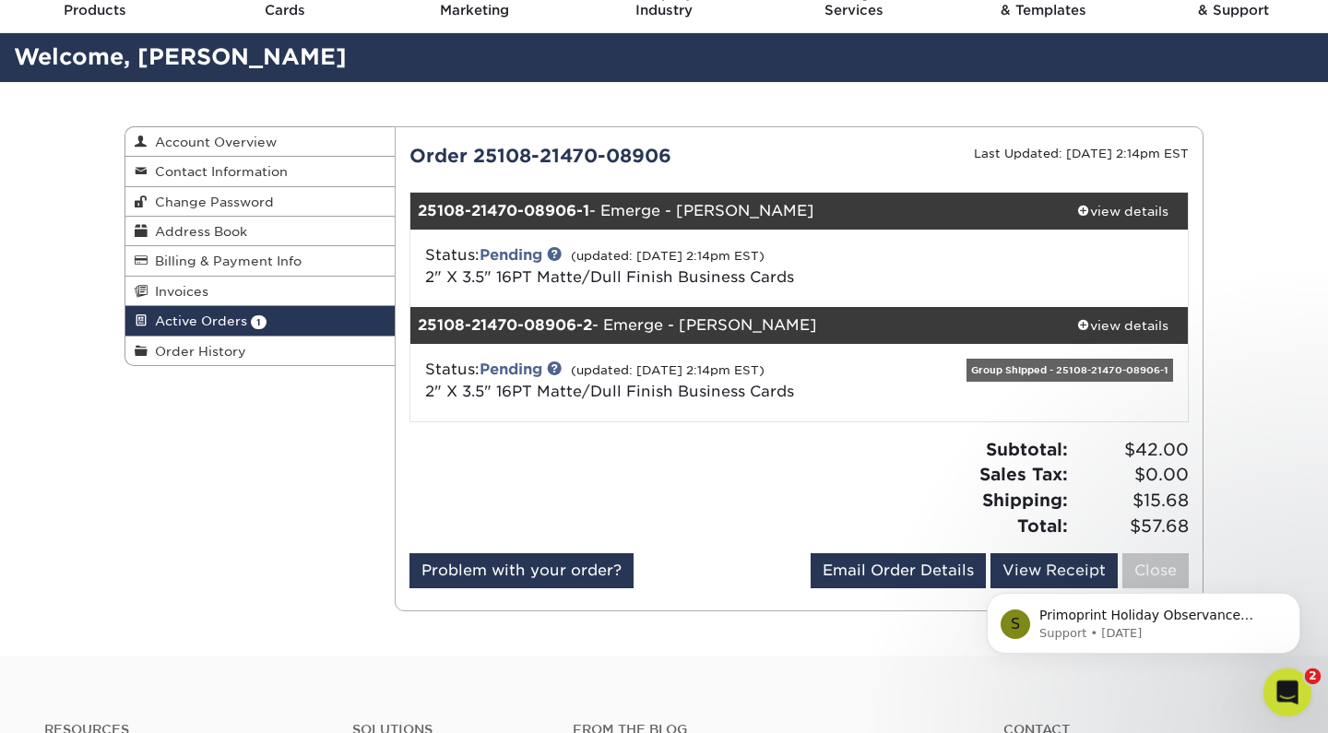
click at [1307, 687] on html at bounding box center [1285, 690] width 44 height 44
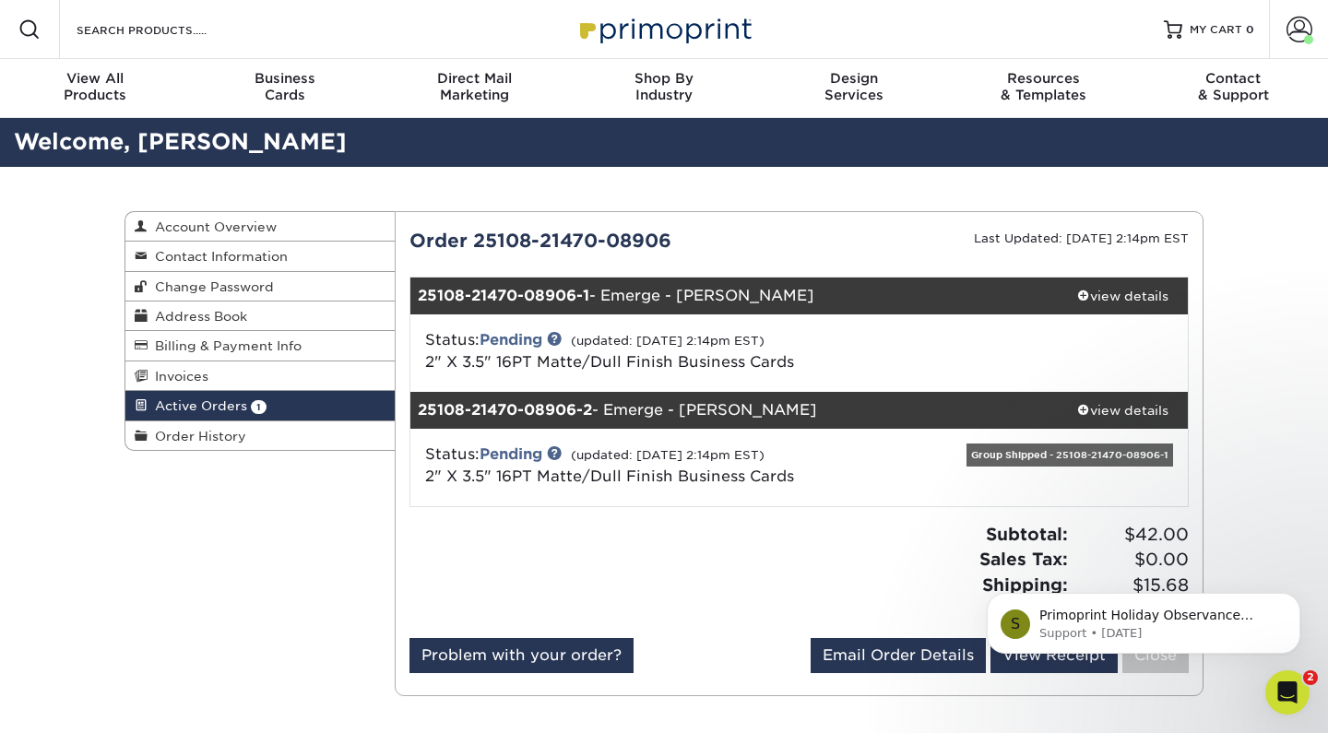
scroll to position [0, 0]
